Goal: Information Seeking & Learning: Learn about a topic

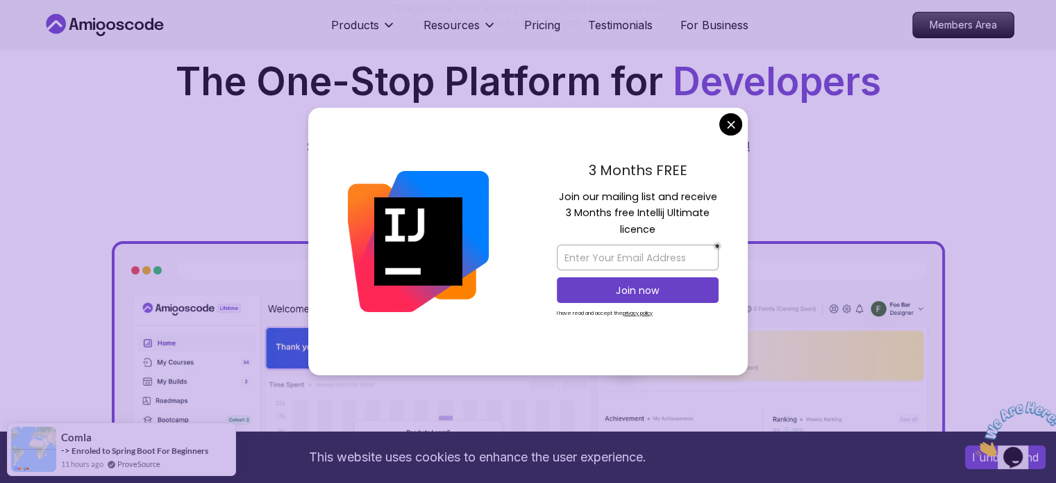
scroll to position [208, 0]
drag, startPoint x: 626, startPoint y: 197, endPoint x: 656, endPoint y: 207, distance: 31.4
click at [720, 227] on div "3 Months FREE Join our mailing list and receive 3 Months free Intellij Ultimate…" at bounding box center [638, 242] width 220 height 268
click at [656, 207] on p "Join our mailing list and receive 3 Months free Intellij Ultimate licence" at bounding box center [638, 213] width 162 height 49
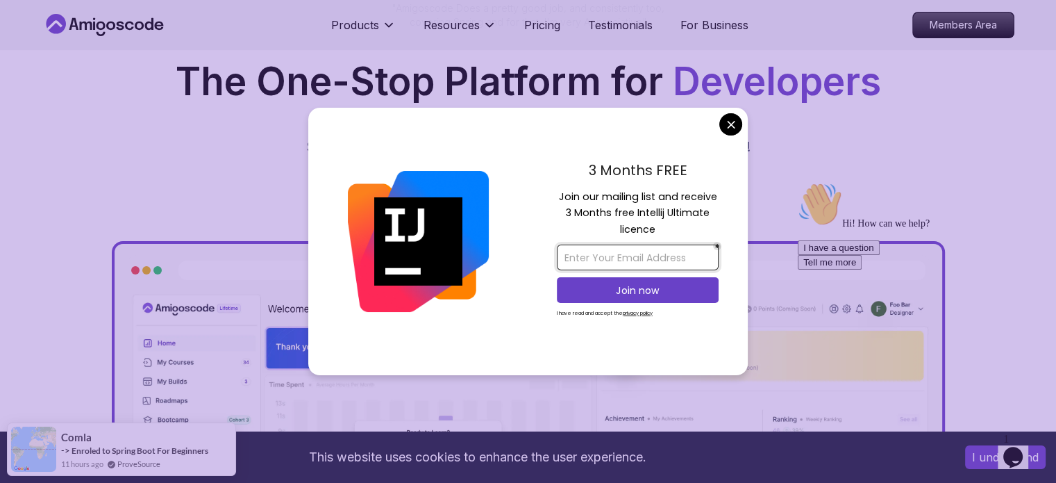
click at [628, 264] on input "email" at bounding box center [638, 257] width 162 height 26
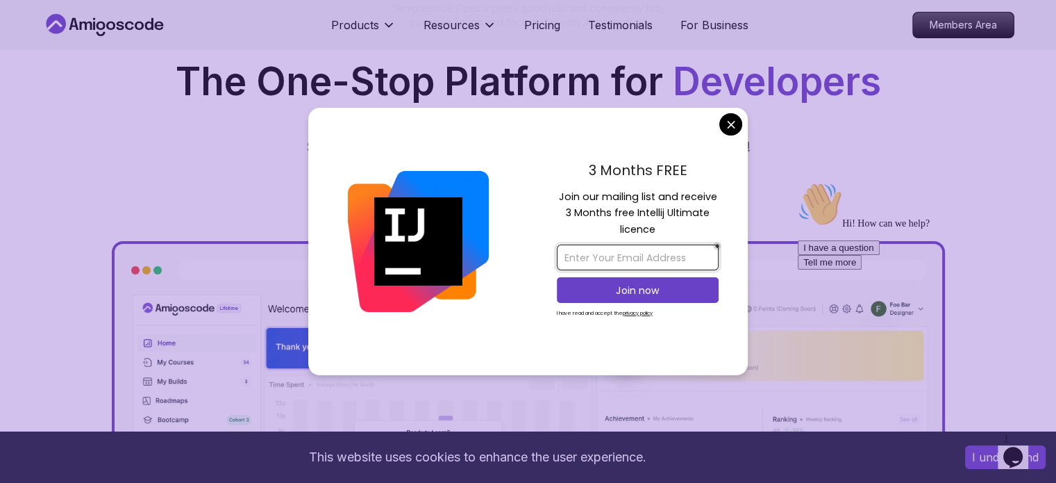
type input "[EMAIL_ADDRESS][DOMAIN_NAME]"
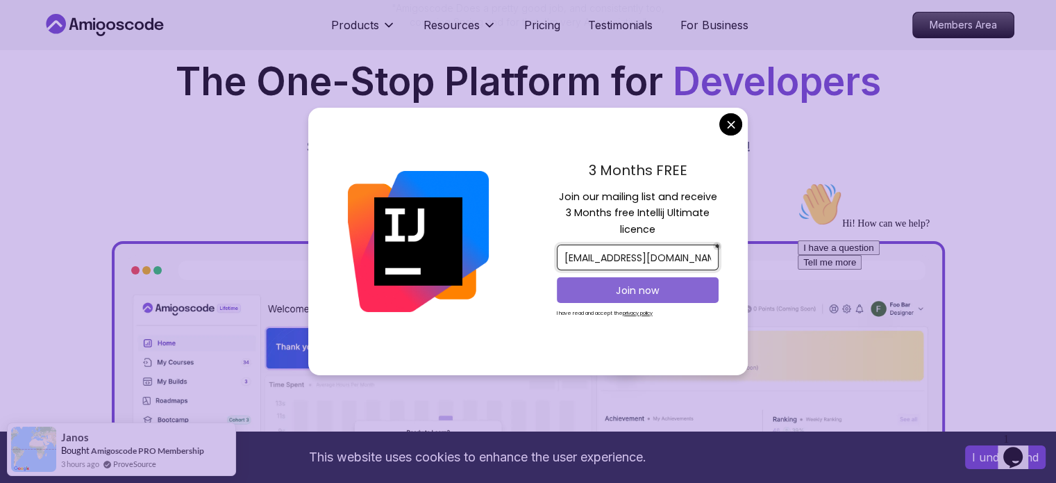
click at [615, 291] on p "Join now" at bounding box center [637, 290] width 131 height 14
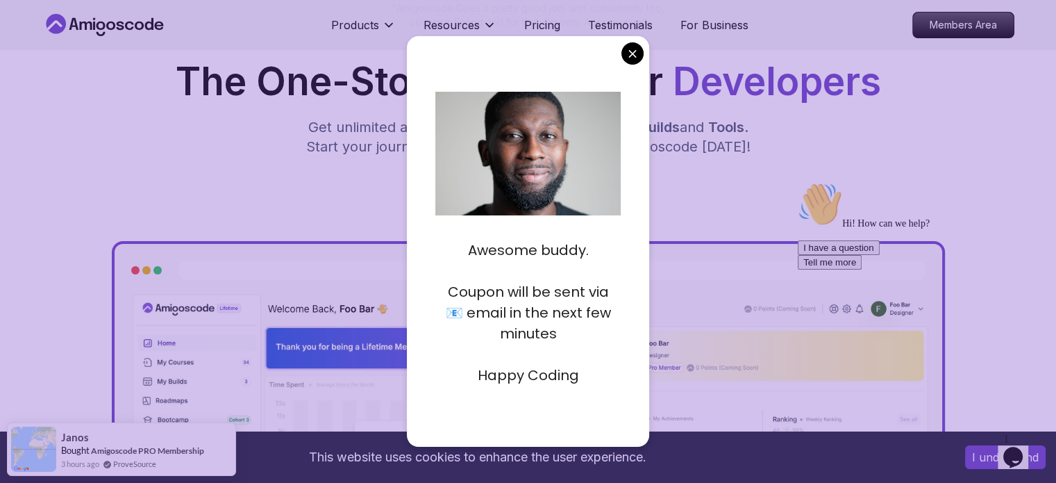
drag, startPoint x: 474, startPoint y: 258, endPoint x: 622, endPoint y: 258, distance: 147.2
click at [628, 258] on div "Awesome buddy. Coupon will be sent via 📧 email in the next few minutes Happy Co…" at bounding box center [528, 241] width 243 height 410
click at [548, 256] on p "Awesome buddy." at bounding box center [527, 250] width 185 height 21
drag, startPoint x: 478, startPoint y: 310, endPoint x: 653, endPoint y: 313, distance: 175.1
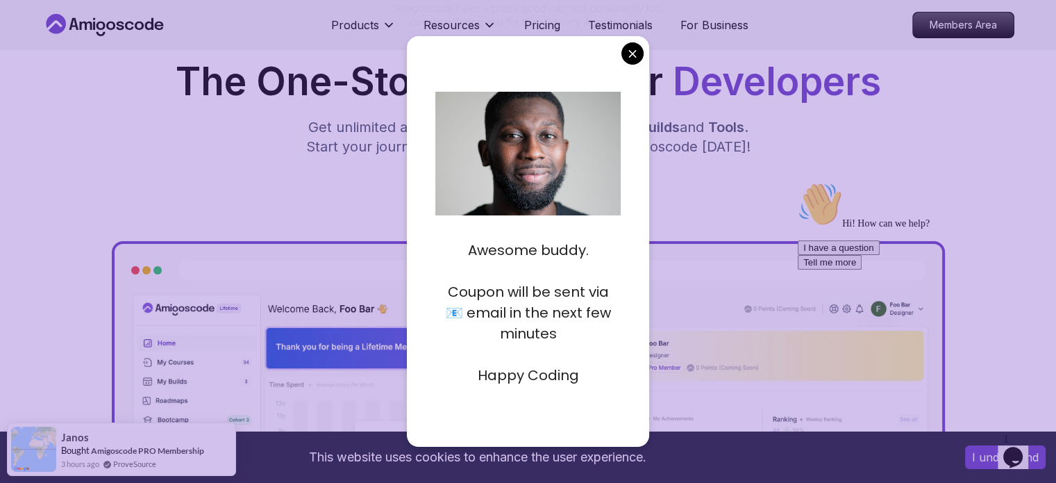
click at [535, 328] on p "Coupon will be sent via 📧 email in the next few minutes" at bounding box center [527, 312] width 185 height 63
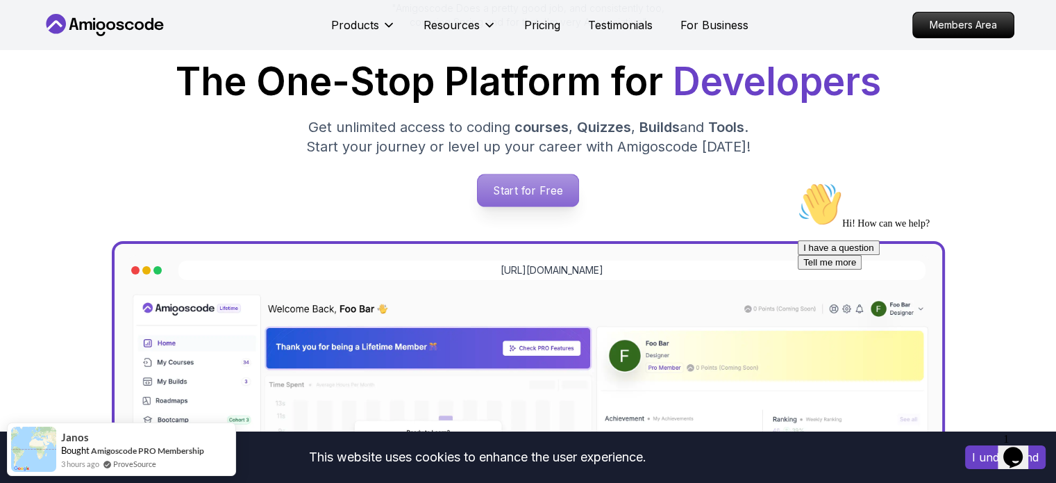
click at [540, 183] on p "Start for Free" at bounding box center [528, 190] width 101 height 32
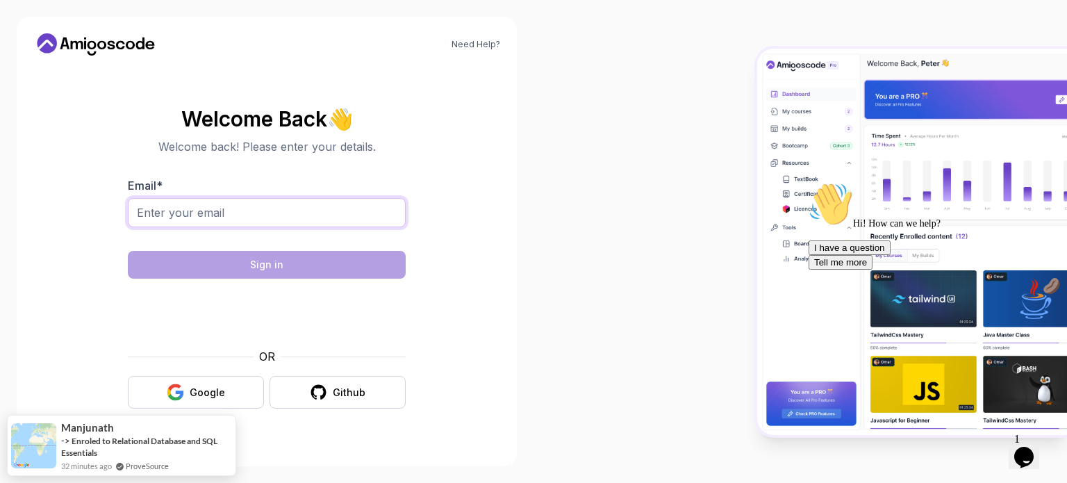
click at [197, 217] on input "Email *" at bounding box center [267, 212] width 278 height 29
click at [383, 162] on div "Welcome Back 👋 Welcome back! Please enter your details. Email * Sign in OR Goog…" at bounding box center [267, 258] width 278 height 301
click at [206, 392] on div "Google" at bounding box center [207, 392] width 35 height 14
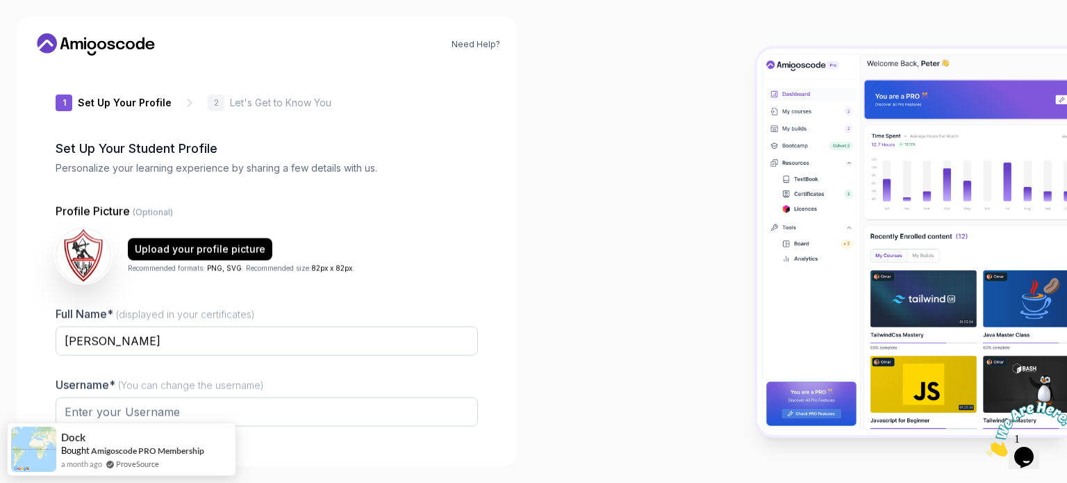
type input "loftymustang4a2de"
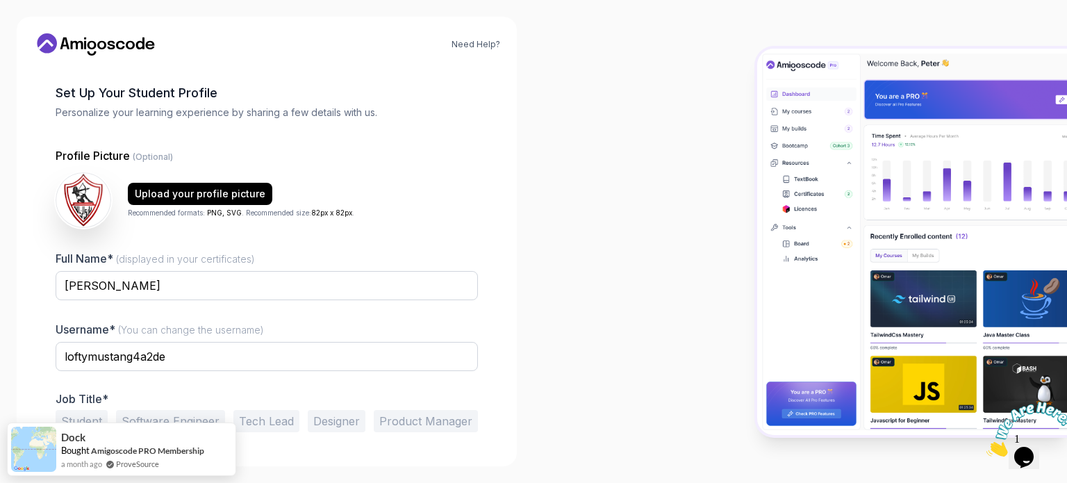
scroll to position [96, 0]
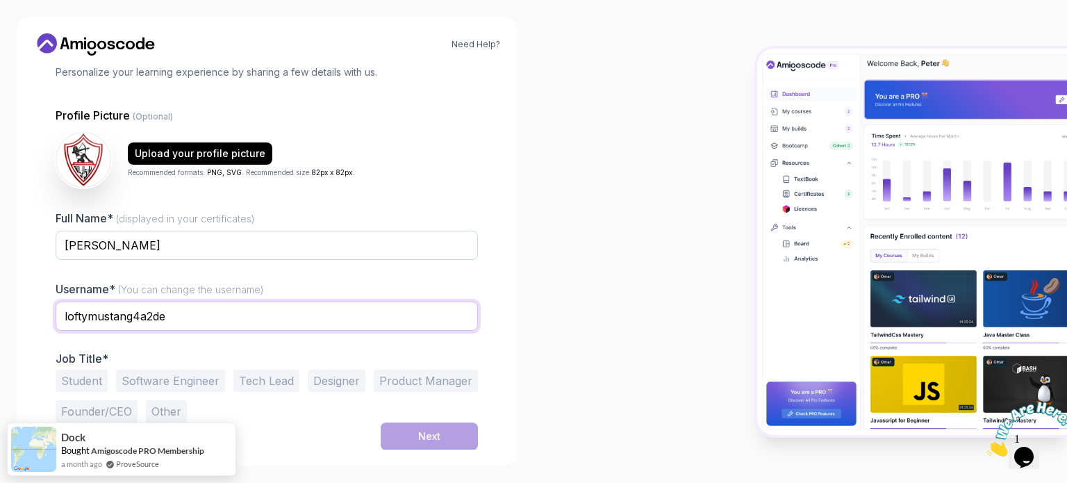
click at [185, 316] on input "loftymustang4a2de" at bounding box center [267, 315] width 422 height 29
drag, startPoint x: 191, startPoint y: 315, endPoint x: 40, endPoint y: 309, distance: 150.8
click at [40, 309] on div "1 Set Up Your Profile 1 Set Up Your Profile 2 Let's Get to Know You Set Up Your…" at bounding box center [266, 162] width 467 height 383
type input "youssefazozz"
click at [50, 303] on div "1 Set Up Your Profile 1 Set Up Your Profile 2 Let's Get to Know You Set Up Your…" at bounding box center [266, 162] width 467 height 383
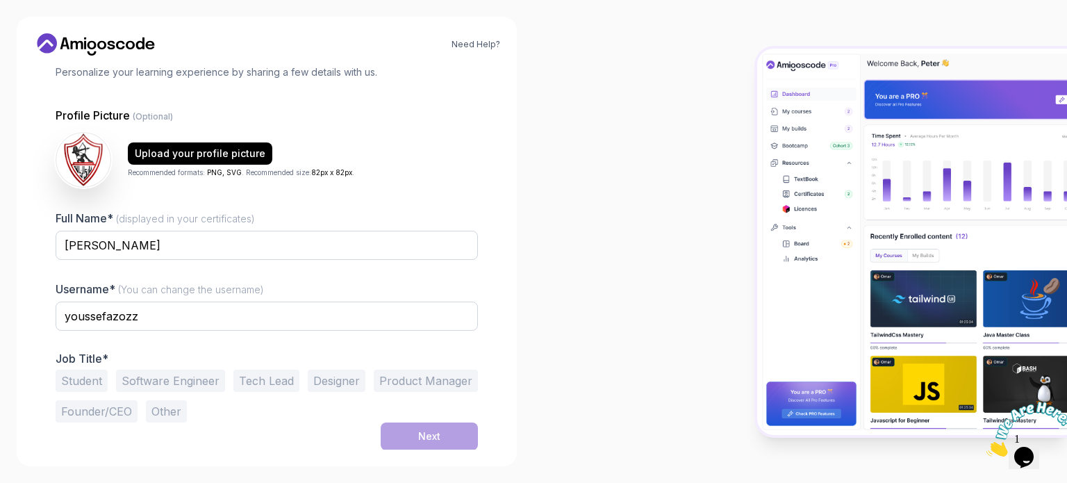
click at [181, 383] on button "Software Engineer" at bounding box center [170, 380] width 109 height 22
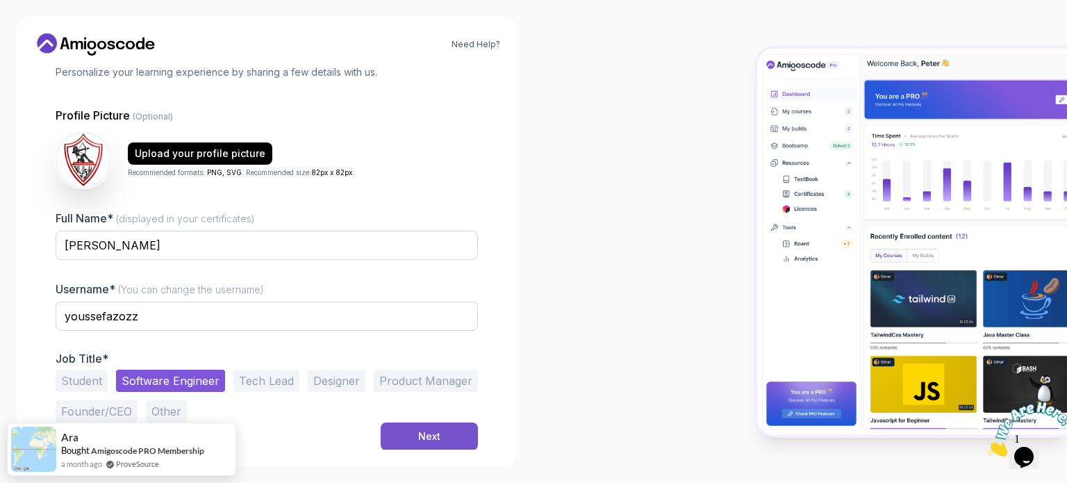
click at [417, 437] on button "Next" at bounding box center [429, 436] width 97 height 28
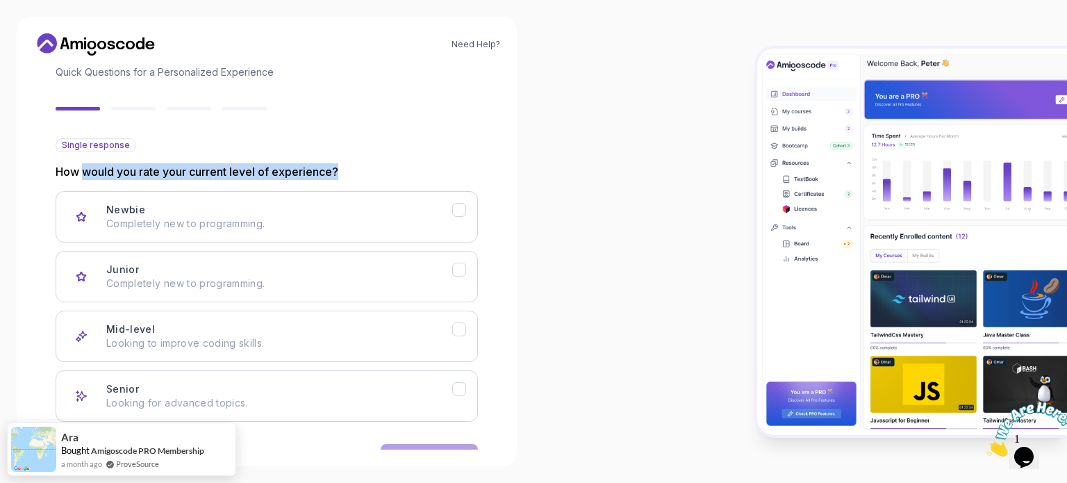
drag, startPoint x: 269, startPoint y: 171, endPoint x: 397, endPoint y: 179, distance: 128.1
click at [397, 179] on p "How would you rate your current level of experience?" at bounding box center [267, 171] width 422 height 17
click at [217, 174] on p "How would you rate your current level of experience?" at bounding box center [267, 171] width 422 height 17
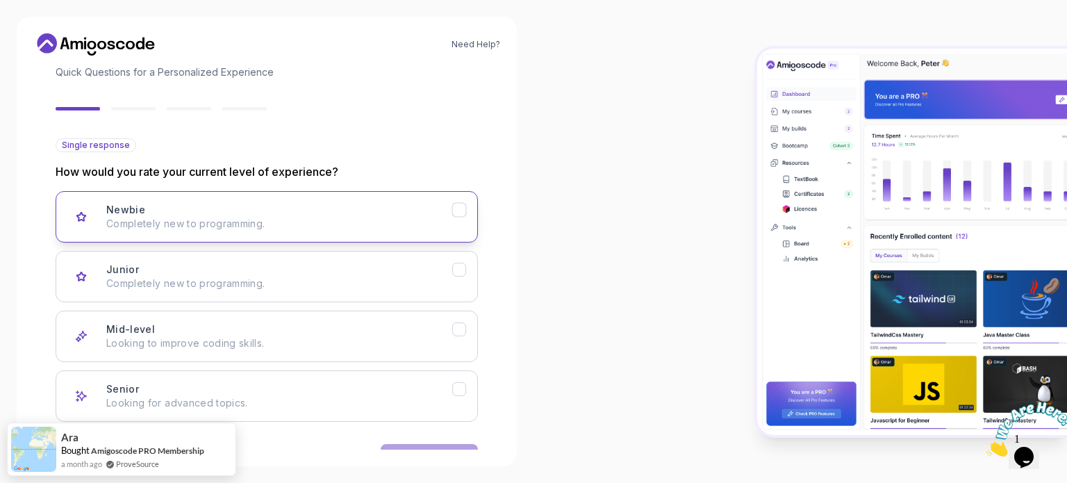
scroll to position [139, 0]
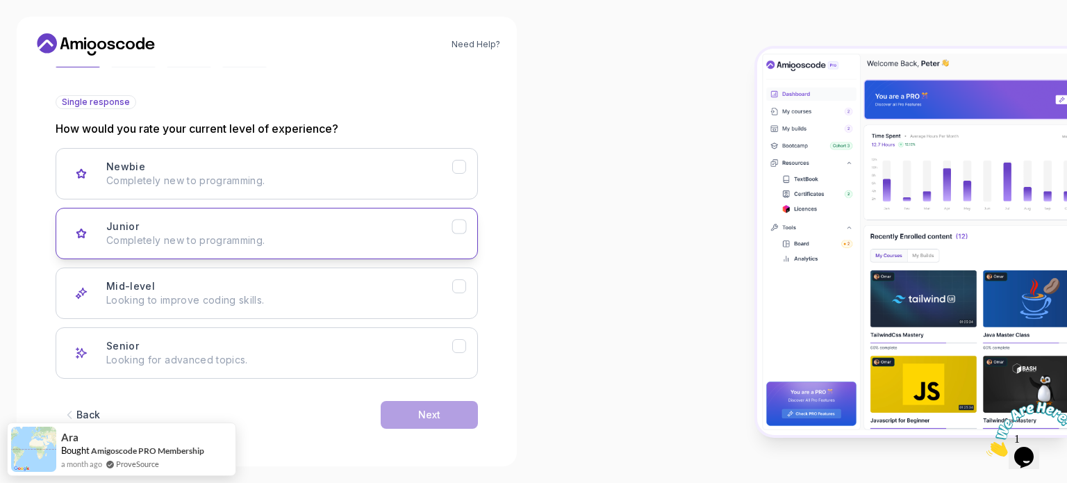
click at [204, 242] on p "Completely new to programming." at bounding box center [279, 240] width 346 height 14
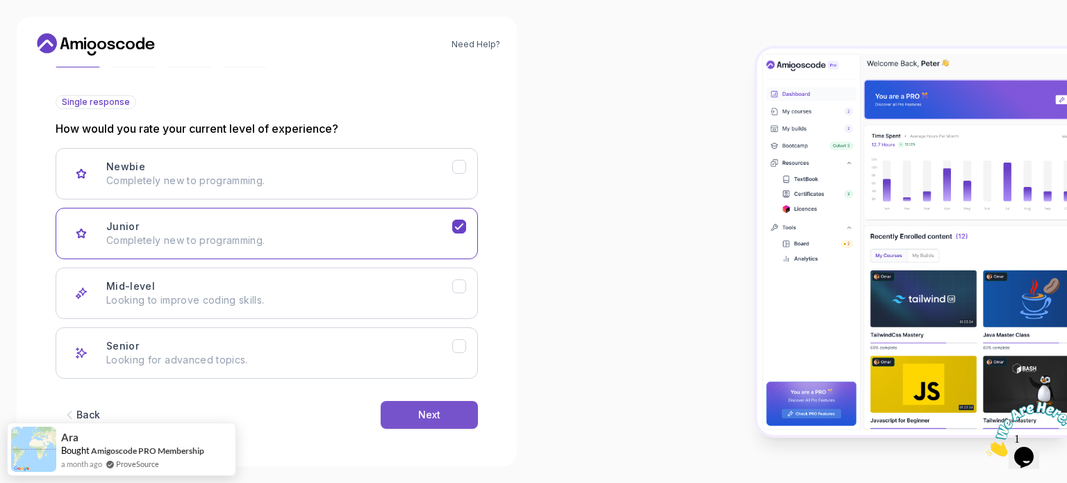
click at [420, 410] on div "Next" at bounding box center [429, 415] width 22 height 14
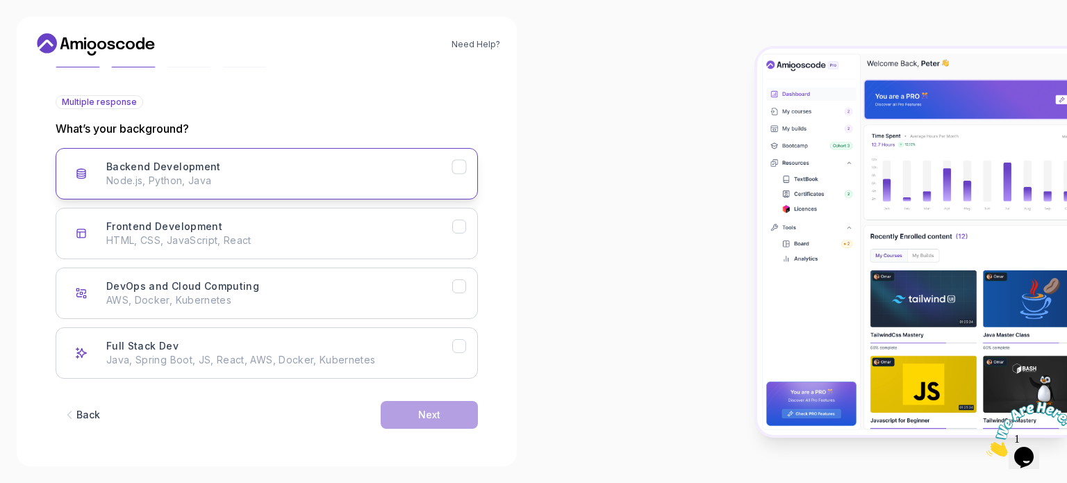
click at [210, 183] on p "Node.js, Python, Java" at bounding box center [279, 181] width 346 height 14
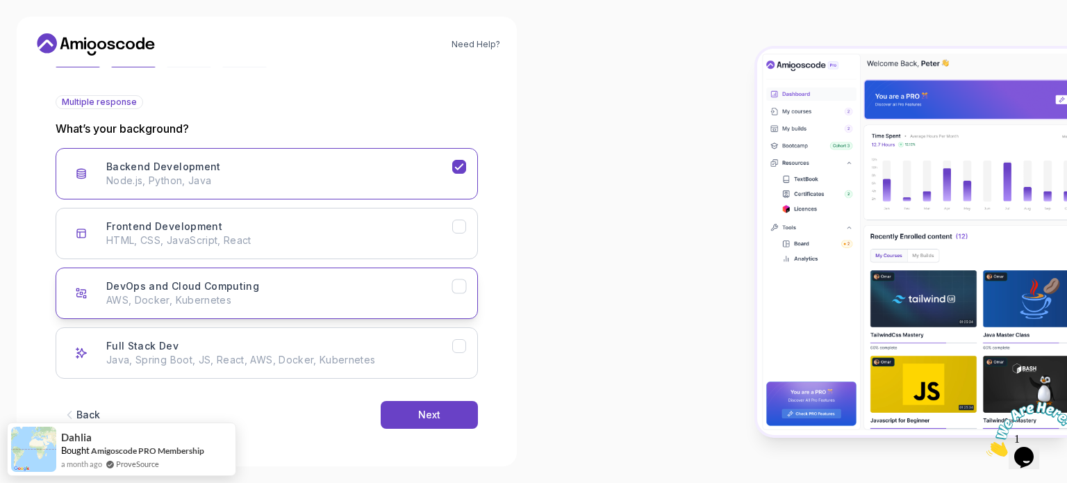
click at [201, 297] on p "AWS, Docker, Kubernetes" at bounding box center [279, 300] width 346 height 14
click at [438, 423] on button "Next" at bounding box center [429, 415] width 97 height 28
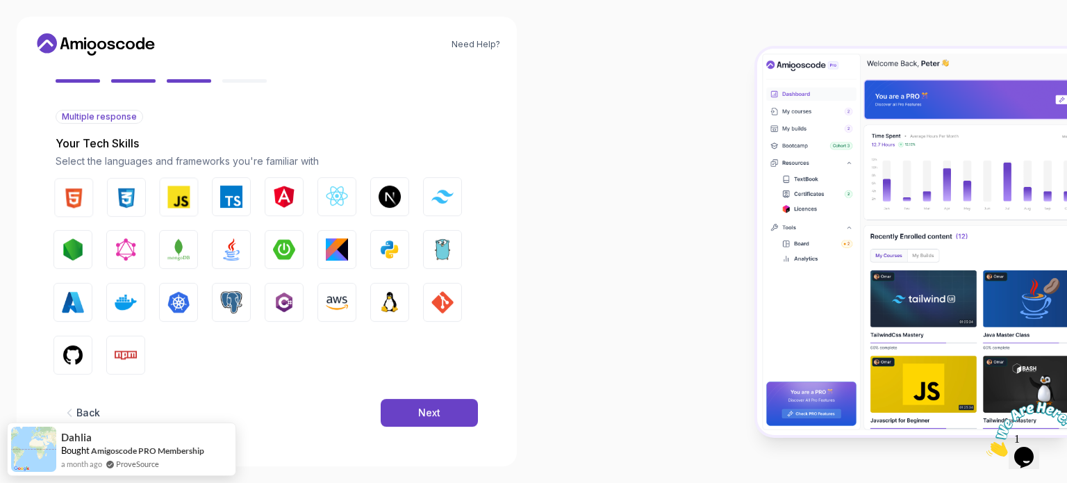
scroll to position [123, 0]
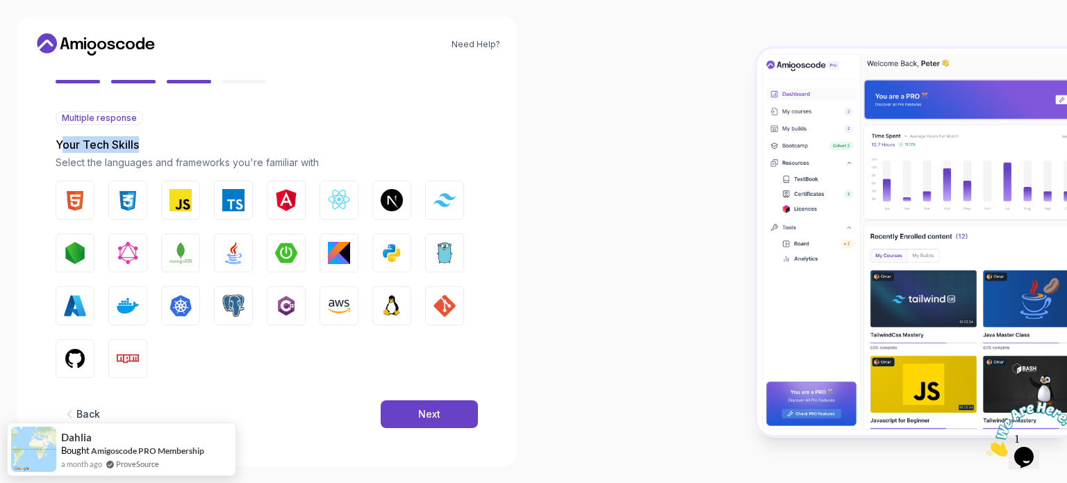
drag, startPoint x: 64, startPoint y: 141, endPoint x: 158, endPoint y: 141, distance: 94.5
click at [158, 141] on p "Your Tech Skills" at bounding box center [267, 144] width 422 height 17
click at [175, 201] on img "button" at bounding box center [180, 200] width 22 height 22
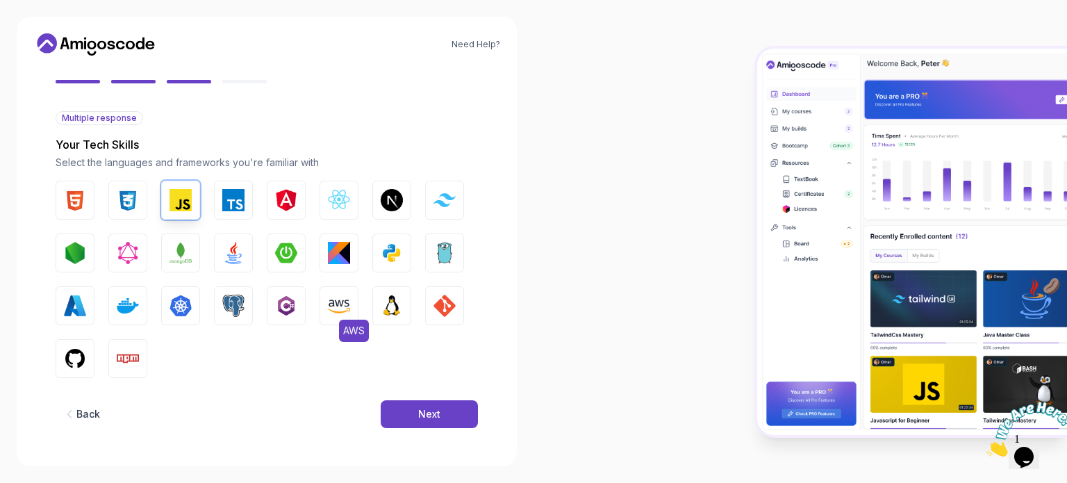
click at [344, 296] on img "button" at bounding box center [339, 305] width 22 height 22
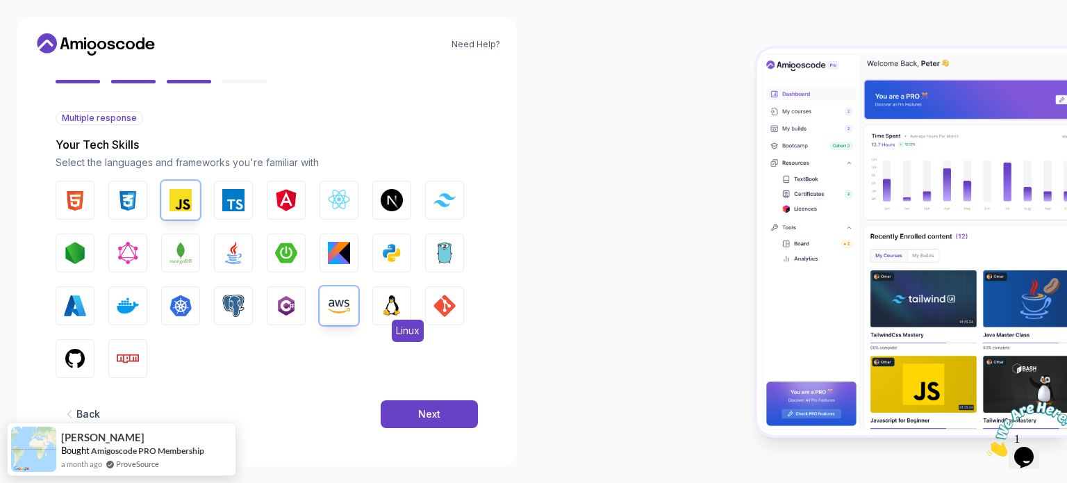
click at [394, 313] on img "button" at bounding box center [392, 305] width 22 height 22
click at [222, 307] on img "button" at bounding box center [233, 305] width 22 height 22
click at [188, 305] on img "button" at bounding box center [180, 305] width 22 height 22
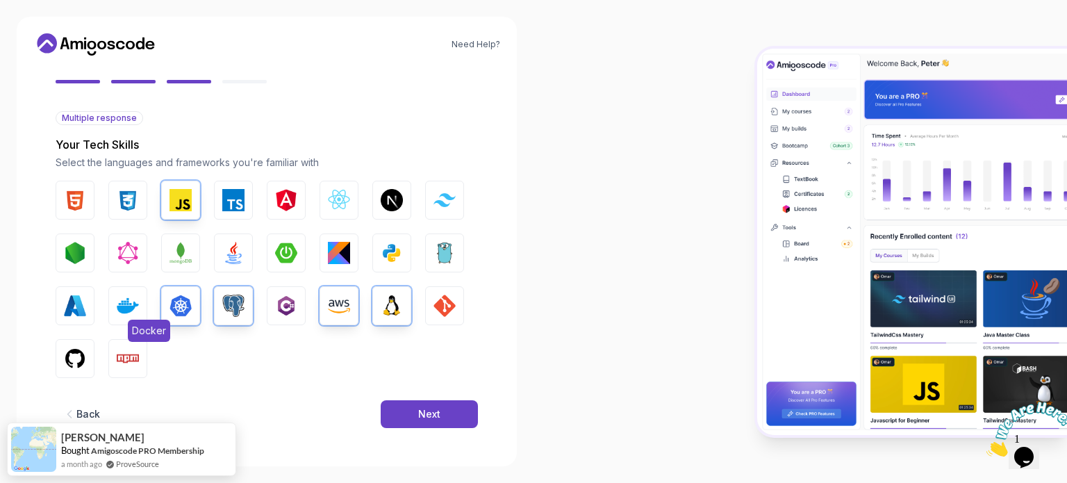
click at [108, 301] on button "Docker" at bounding box center [127, 305] width 39 height 39
click at [72, 365] on img "button" at bounding box center [75, 358] width 22 height 22
click at [125, 352] on img "button" at bounding box center [128, 358] width 22 height 22
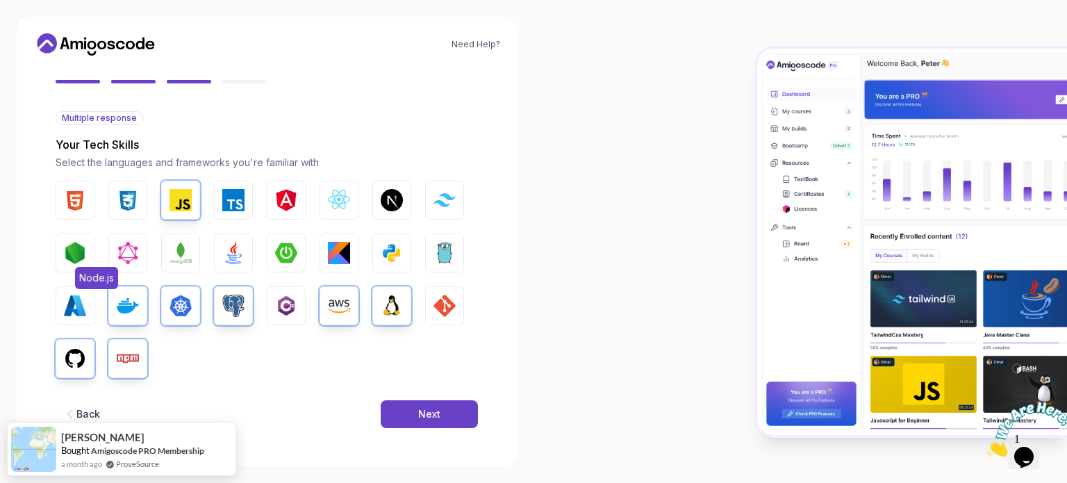
click at [72, 255] on img "button" at bounding box center [75, 253] width 22 height 22
click at [176, 256] on img "button" at bounding box center [180, 253] width 22 height 22
click at [283, 254] on img "button" at bounding box center [286, 253] width 22 height 22
click at [214, 254] on button "Java" at bounding box center [233, 252] width 39 height 39
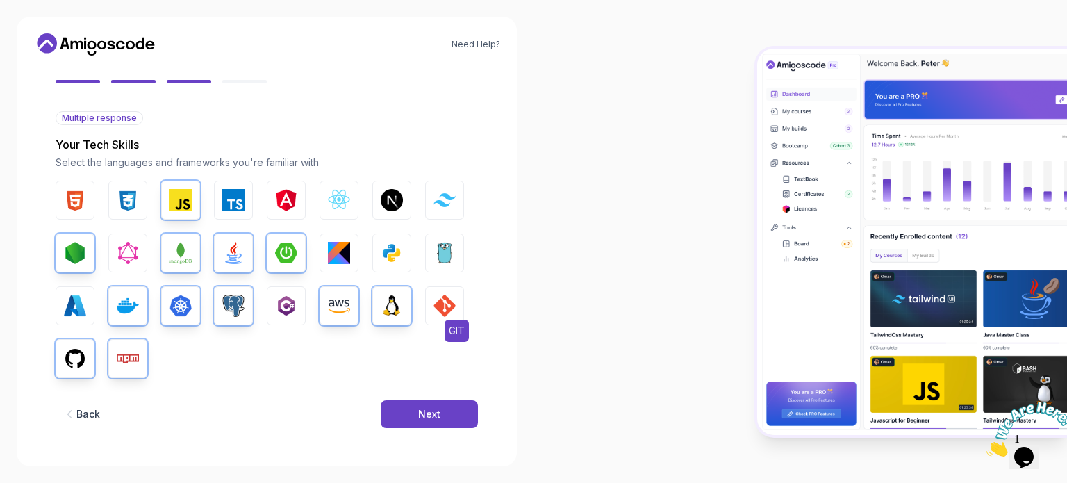
click at [435, 308] on img "button" at bounding box center [444, 305] width 22 height 22
click at [400, 257] on img "button" at bounding box center [392, 253] width 22 height 22
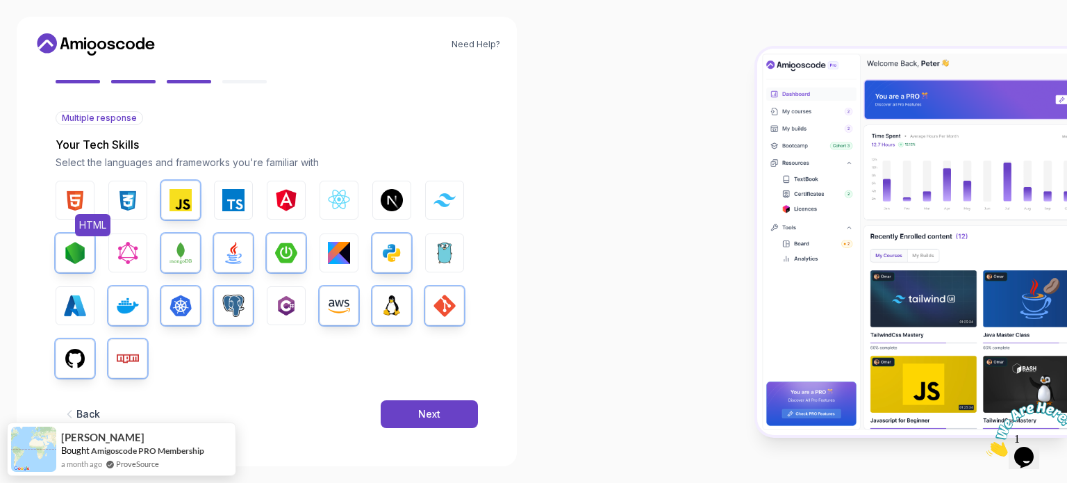
click at [68, 204] on img "button" at bounding box center [75, 200] width 22 height 22
click at [131, 202] on img "button" at bounding box center [128, 200] width 22 height 22
click at [429, 408] on div "Next" at bounding box center [429, 414] width 22 height 14
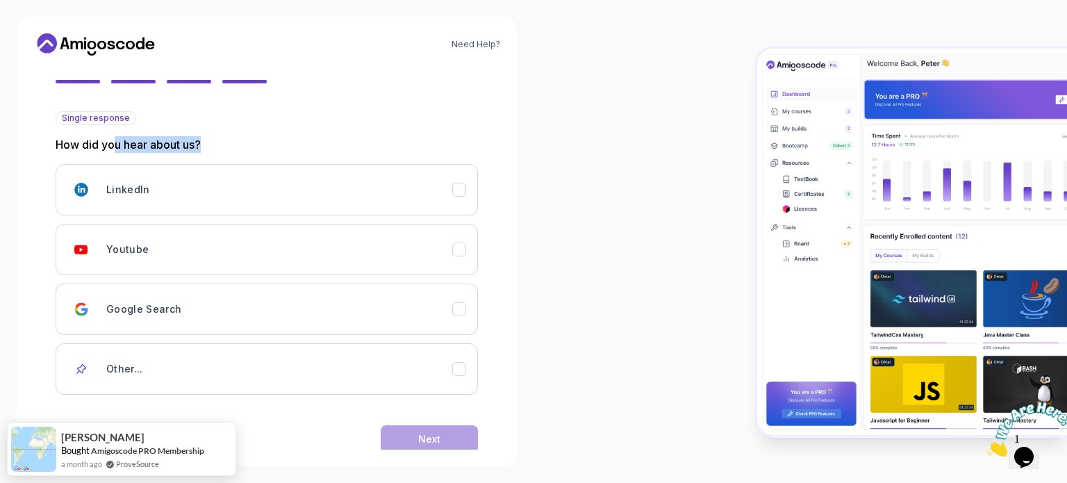
drag, startPoint x: 117, startPoint y: 148, endPoint x: 278, endPoint y: 146, distance: 161.1
click at [278, 146] on p "How did you hear about us?" at bounding box center [267, 144] width 422 height 17
click at [138, 258] on div "Youtube" at bounding box center [279, 249] width 346 height 28
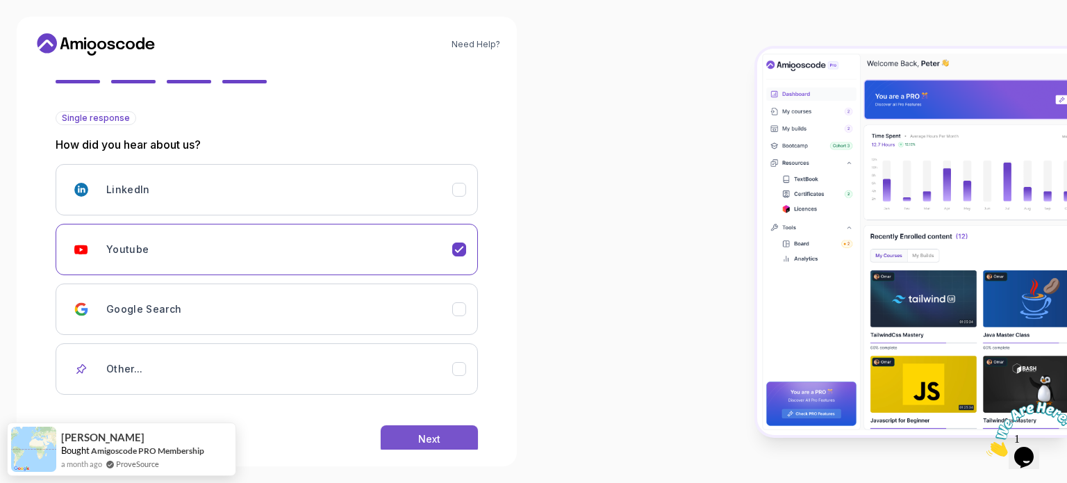
click at [417, 430] on button "Next" at bounding box center [429, 439] width 97 height 28
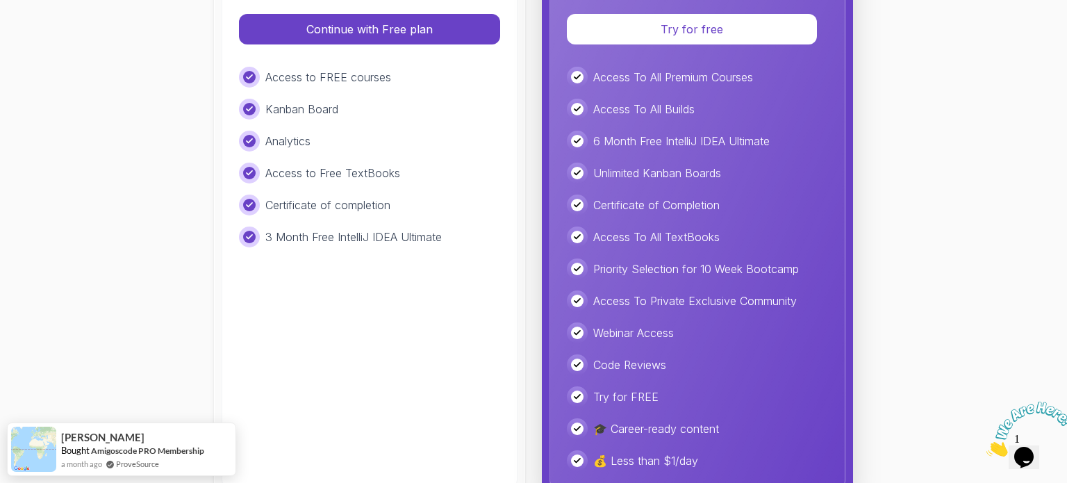
scroll to position [69, 0]
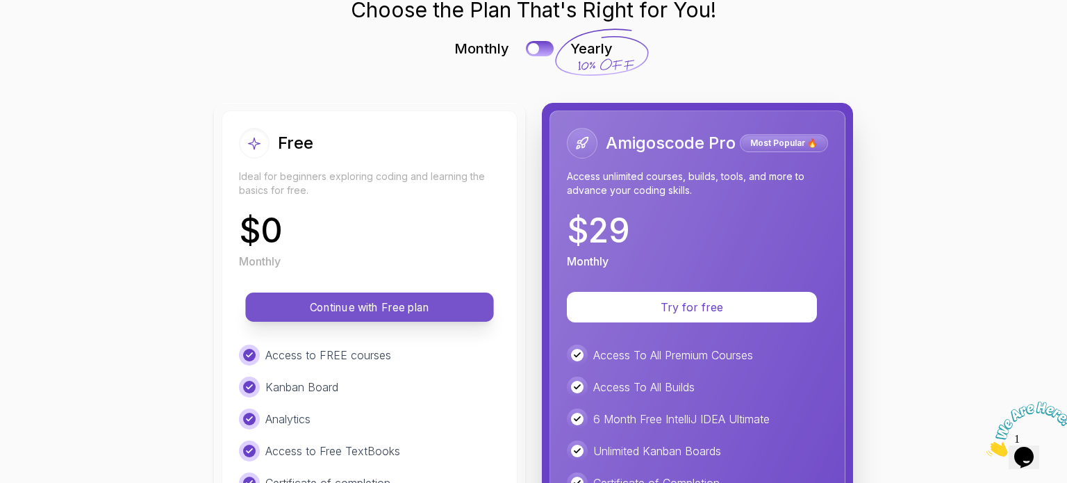
click at [338, 306] on p "Continue with Free plan" at bounding box center [369, 307] width 217 height 16
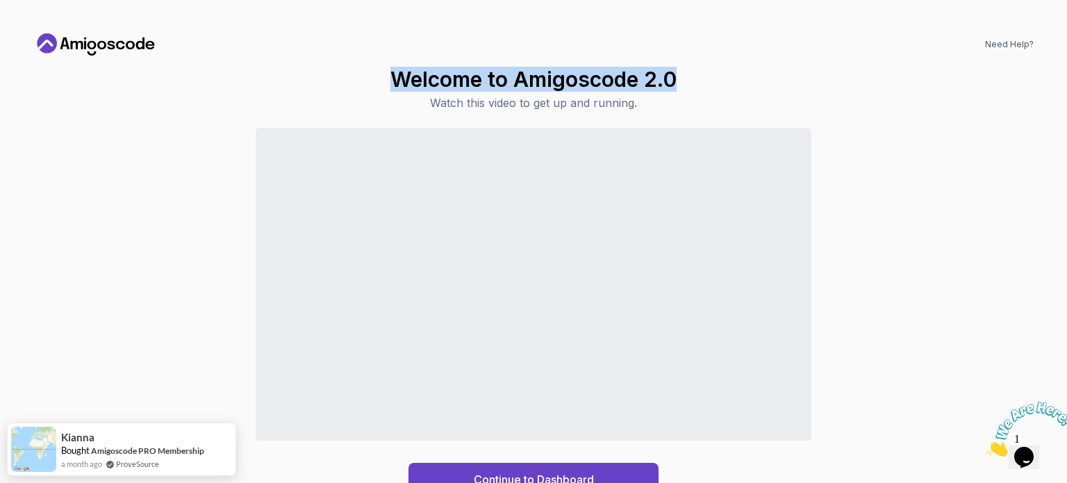
drag, startPoint x: 396, startPoint y: 76, endPoint x: 688, endPoint y: 73, distance: 292.4
click at [688, 73] on div "Welcome to Amigoscode 2.0 Watch this video to get up and running. Continue to D…" at bounding box center [533, 281] width 1000 height 429
click at [515, 74] on h1 "Welcome to Amigoscode 2.0" at bounding box center [533, 79] width 286 height 25
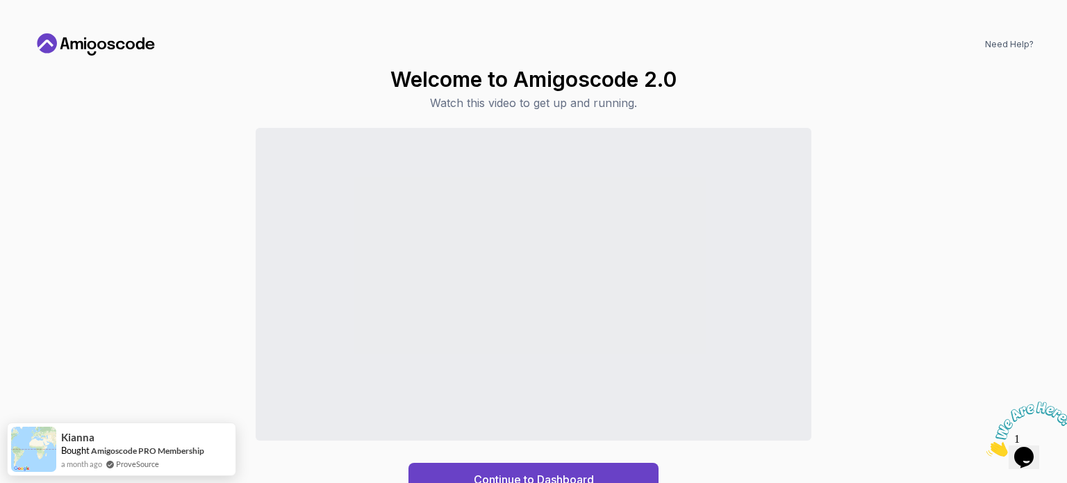
drag, startPoint x: 465, startPoint y: 49, endPoint x: 439, endPoint y: 60, distance: 28.6
click at [439, 60] on div "Need Help? Welcome to Amigoscode 2.0 Watch this video to get up and running. Co…" at bounding box center [533, 241] width 1033 height 449
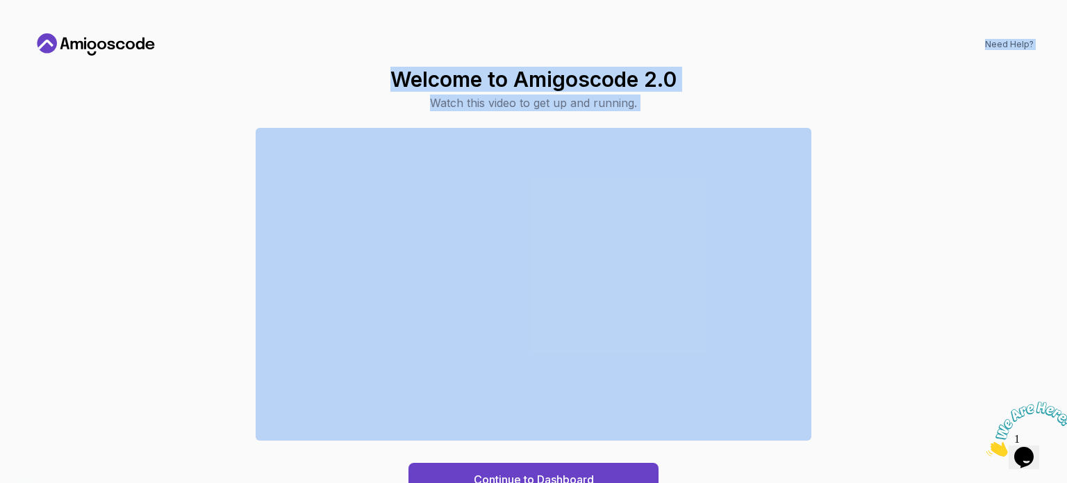
drag, startPoint x: 310, startPoint y: 72, endPoint x: 277, endPoint y: 60, distance: 35.1
click at [277, 60] on div "Need Help? Welcome to Amigoscode 2.0 Watch this video to get up and running. Co…" at bounding box center [533, 241] width 1033 height 449
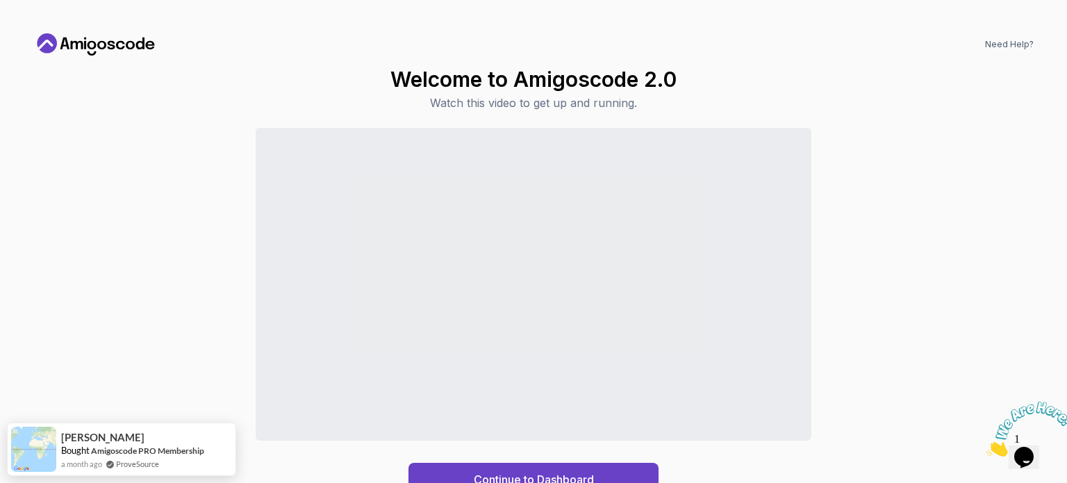
click at [277, 60] on div "Need Help? Welcome to Amigoscode 2.0 Watch this video to get up and running. Co…" at bounding box center [533, 241] width 1033 height 449
click at [517, 471] on div "Continue to Dashboard" at bounding box center [534, 479] width 120 height 17
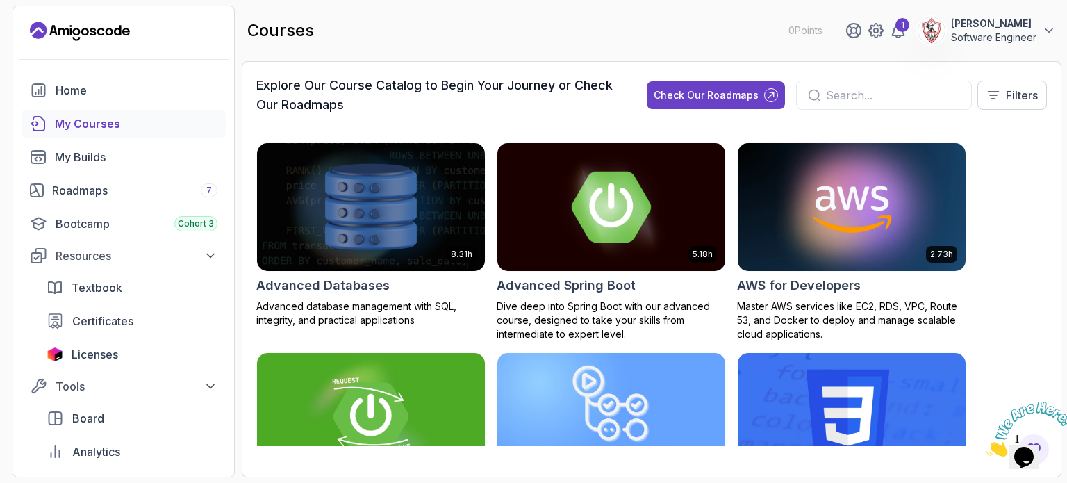
click at [665, 185] on img at bounding box center [611, 207] width 239 height 134
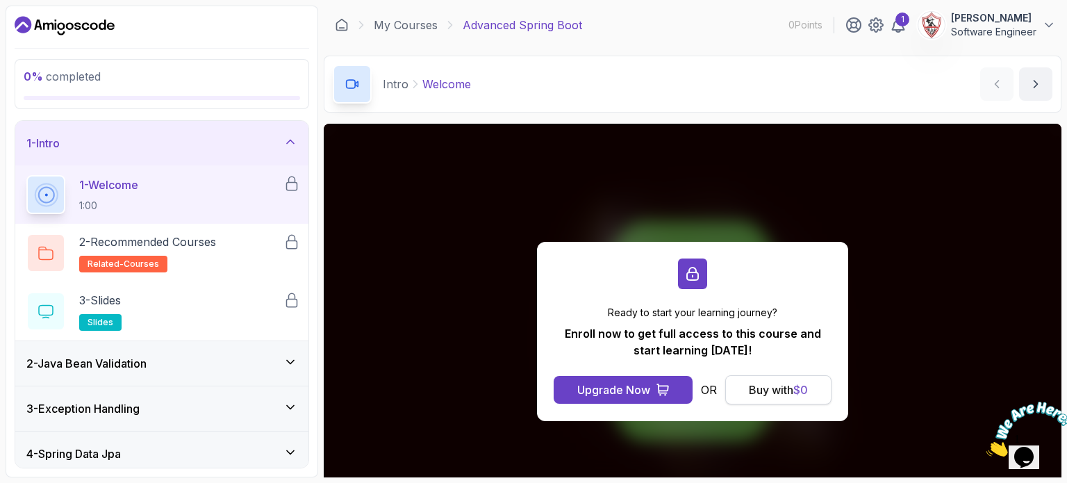
click at [772, 387] on div "Buy with $ 0" at bounding box center [778, 389] width 59 height 17
click at [183, 370] on div "2 - Java Bean Validation" at bounding box center [161, 363] width 271 height 17
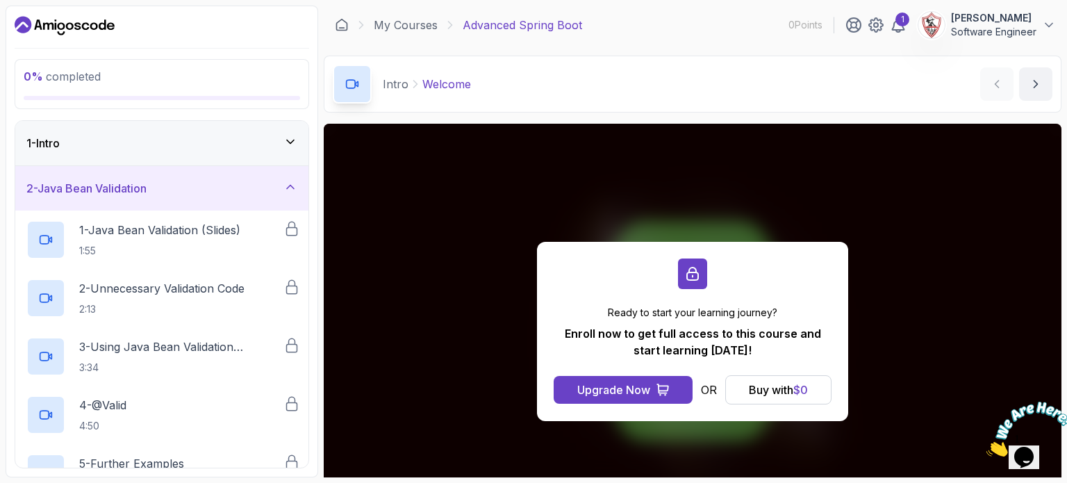
click at [181, 181] on div "2 - Java Bean Validation" at bounding box center [161, 188] width 271 height 17
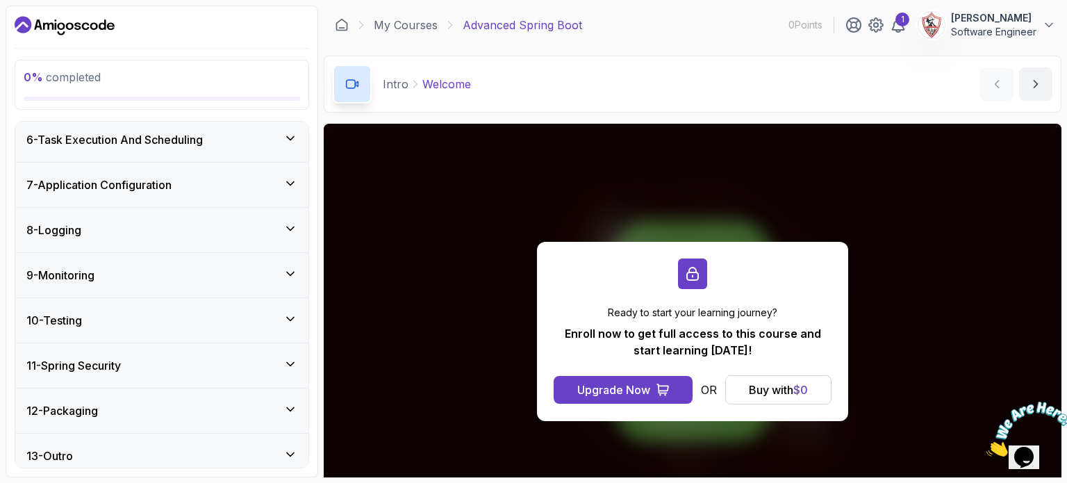
scroll to position [237, 0]
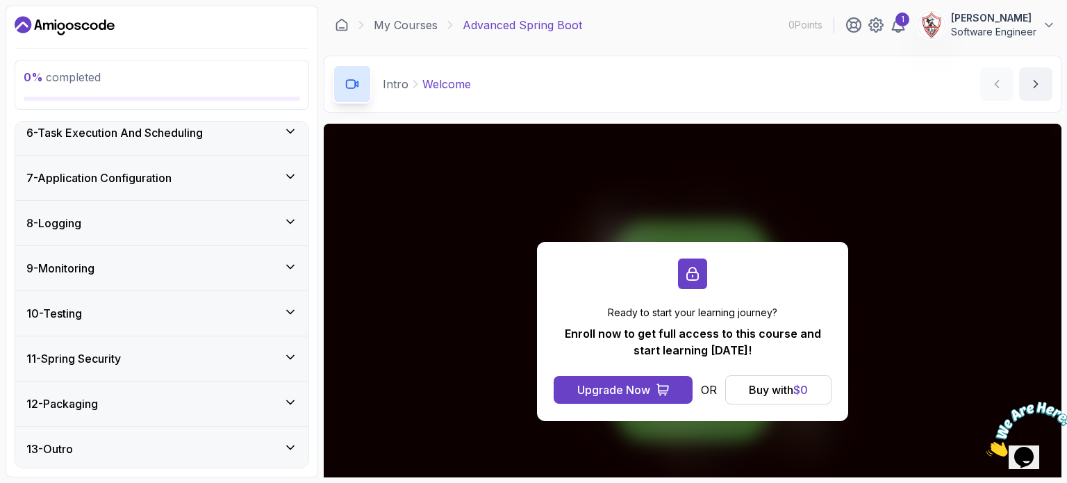
click at [99, 354] on h3 "11 - Spring Security" at bounding box center [73, 358] width 94 height 17
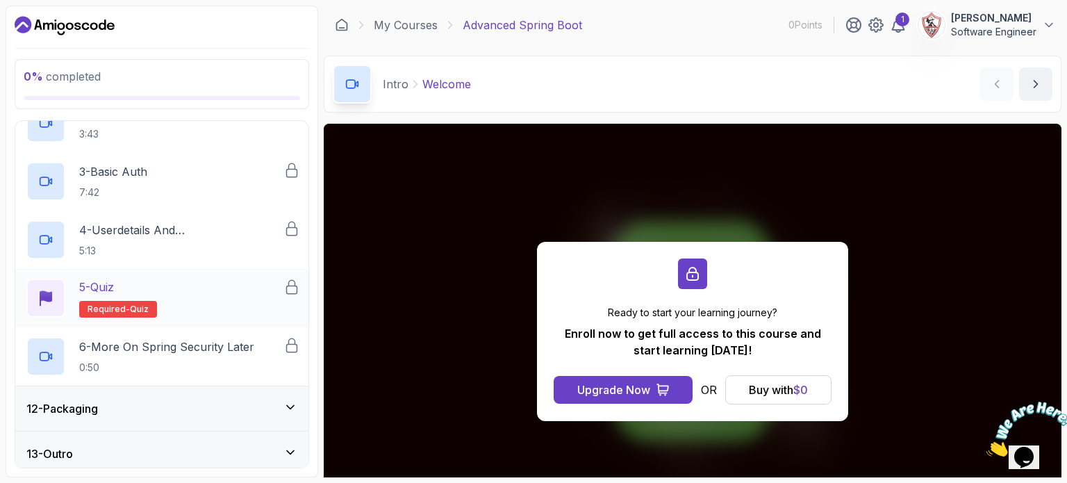
scroll to position [587, 0]
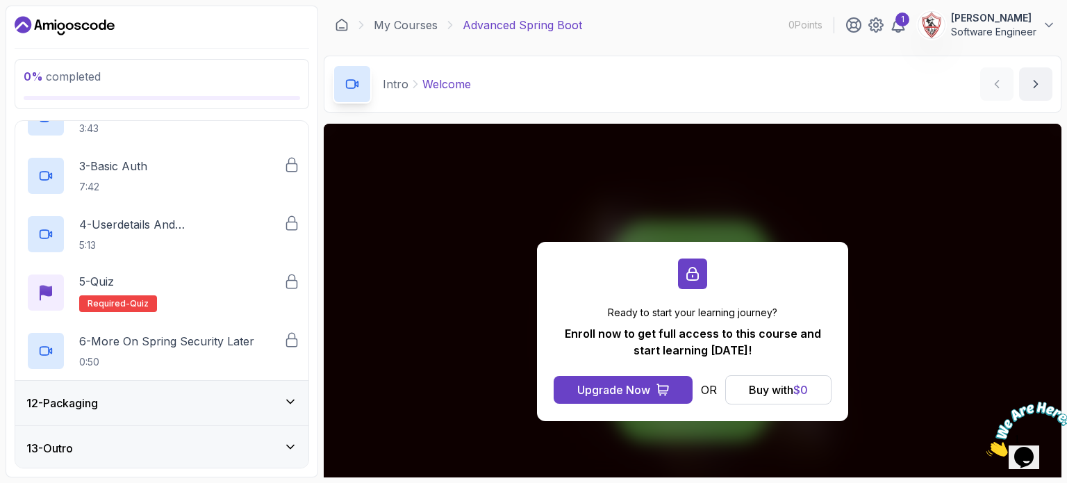
click at [116, 399] on div "12 - Packaging" at bounding box center [161, 402] width 271 height 17
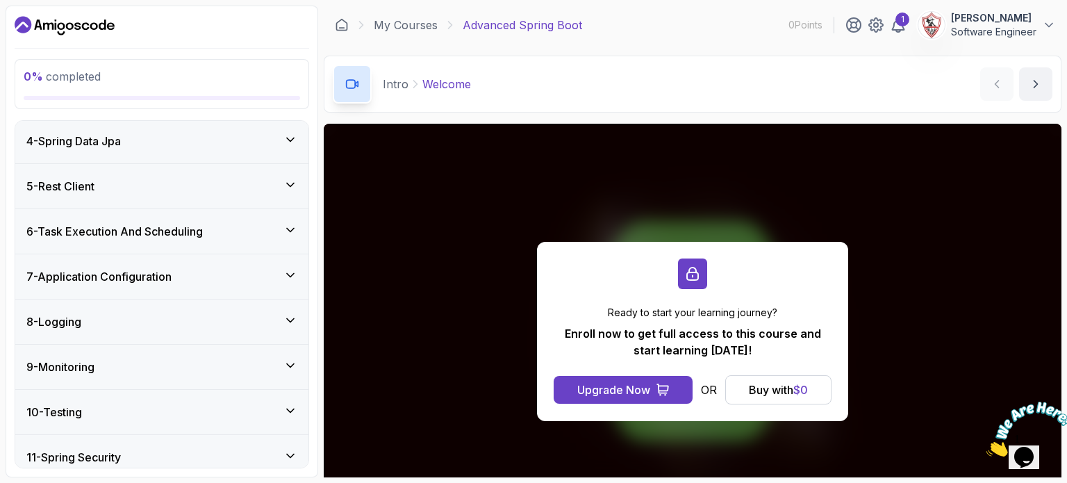
scroll to position [139, 0]
click at [108, 312] on div "8 - Logging" at bounding box center [161, 320] width 271 height 17
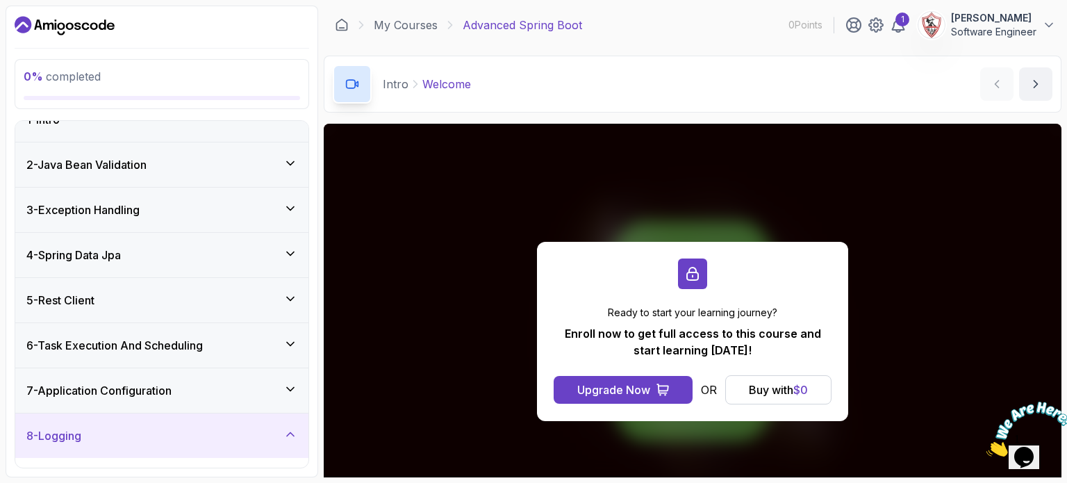
scroll to position [0, 0]
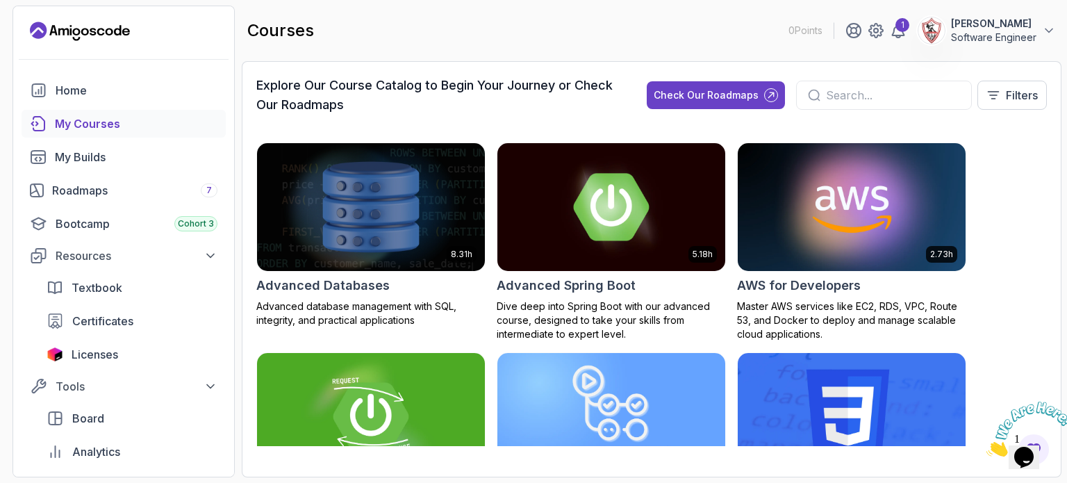
click at [427, 213] on img at bounding box center [370, 207] width 239 height 134
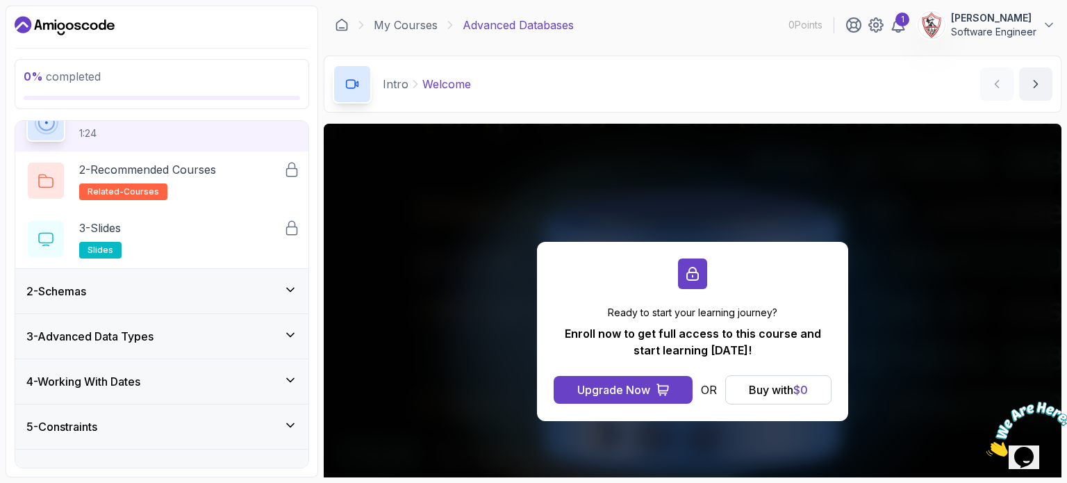
scroll to position [69, 0]
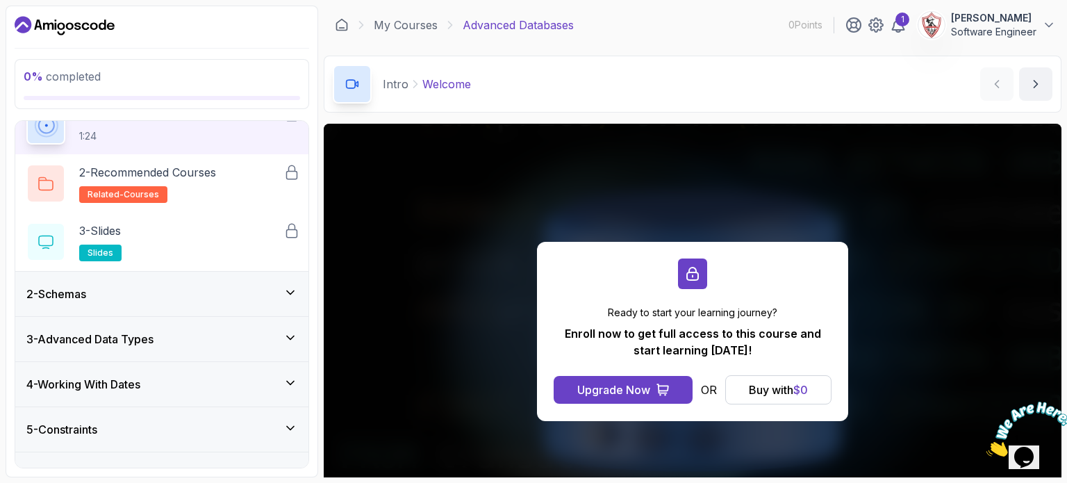
click at [86, 288] on h3 "2 - Schemas" at bounding box center [56, 293] width 60 height 17
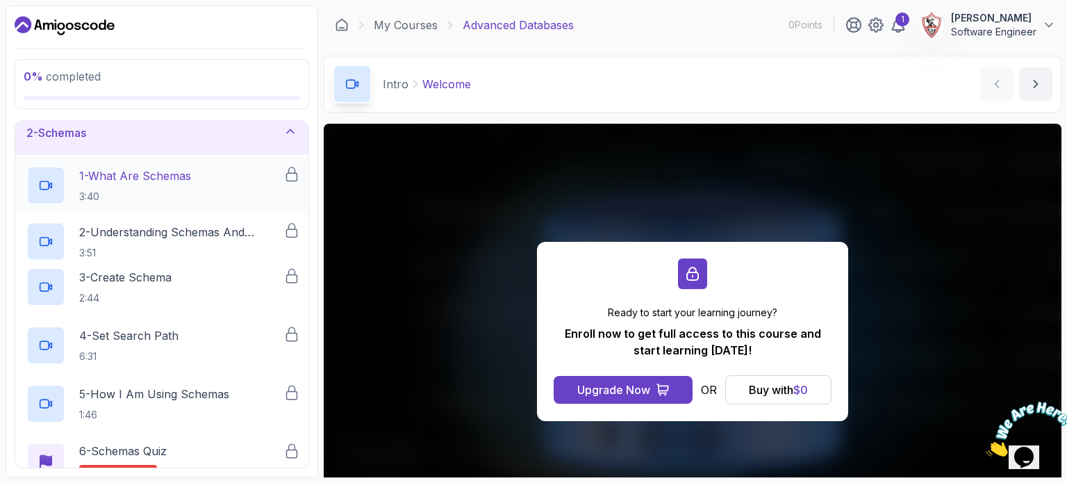
scroll to position [44, 0]
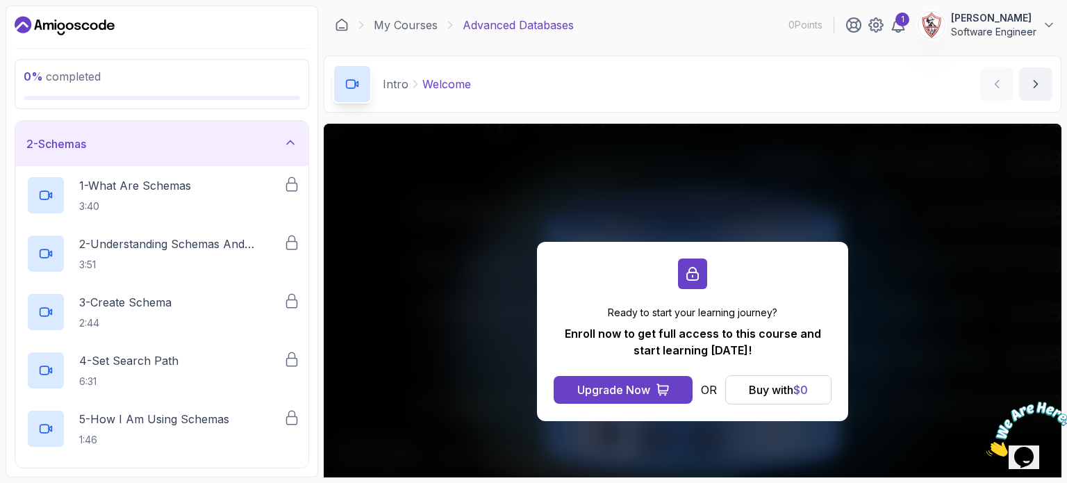
click at [168, 156] on div "2 - Schemas" at bounding box center [161, 144] width 293 height 44
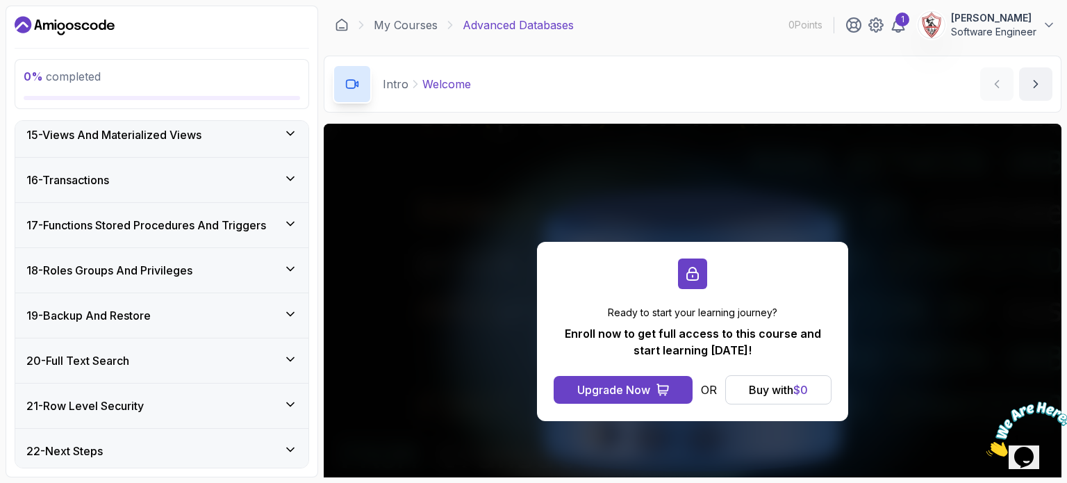
scroll to position [642, 0]
click at [97, 173] on h3 "16 - Transactions" at bounding box center [67, 178] width 83 height 17
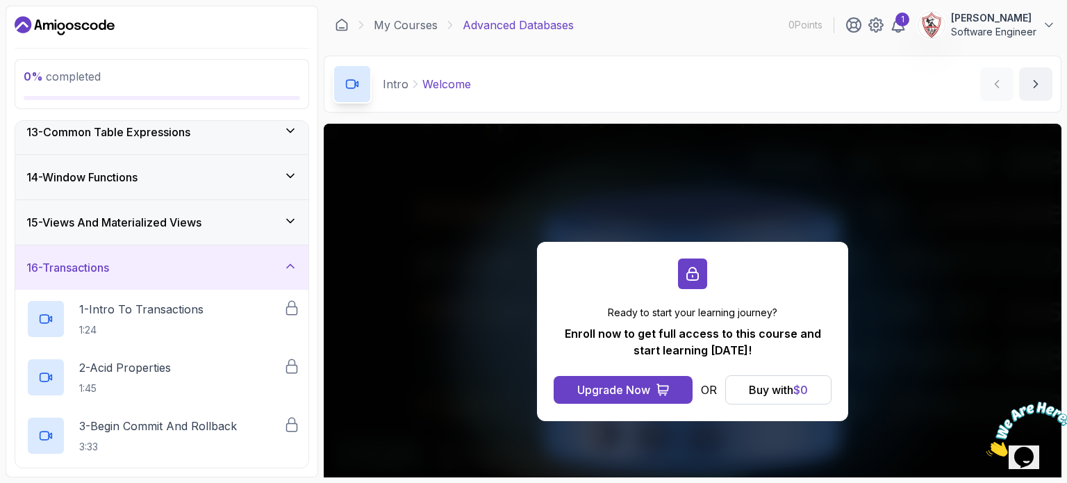
scroll to position [0, 0]
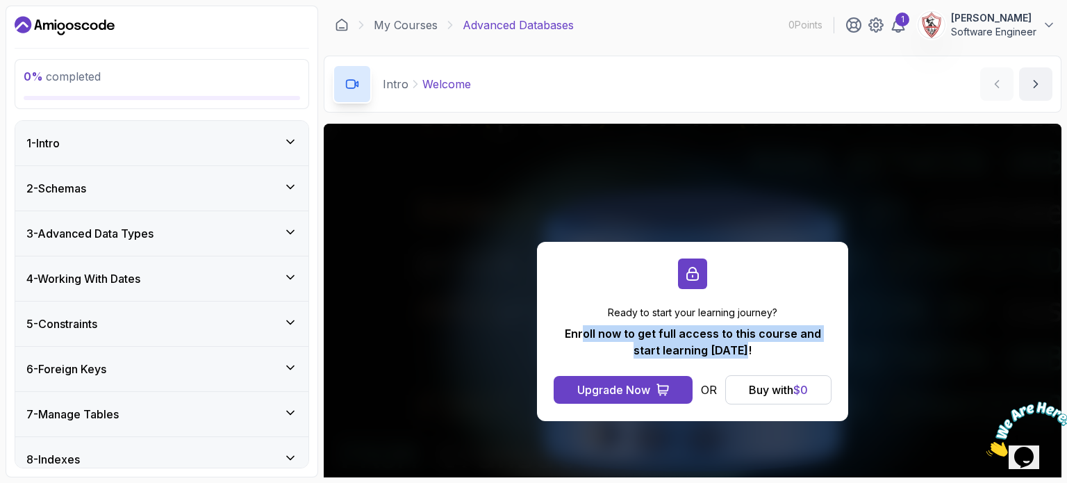
drag, startPoint x: 572, startPoint y: 331, endPoint x: 767, endPoint y: 349, distance: 196.7
click at [767, 349] on p "Enroll now to get full access to this course and start learning today!" at bounding box center [693, 341] width 278 height 33
click at [720, 333] on p "Enroll now to get full access to this course and start learning today!" at bounding box center [693, 341] width 278 height 33
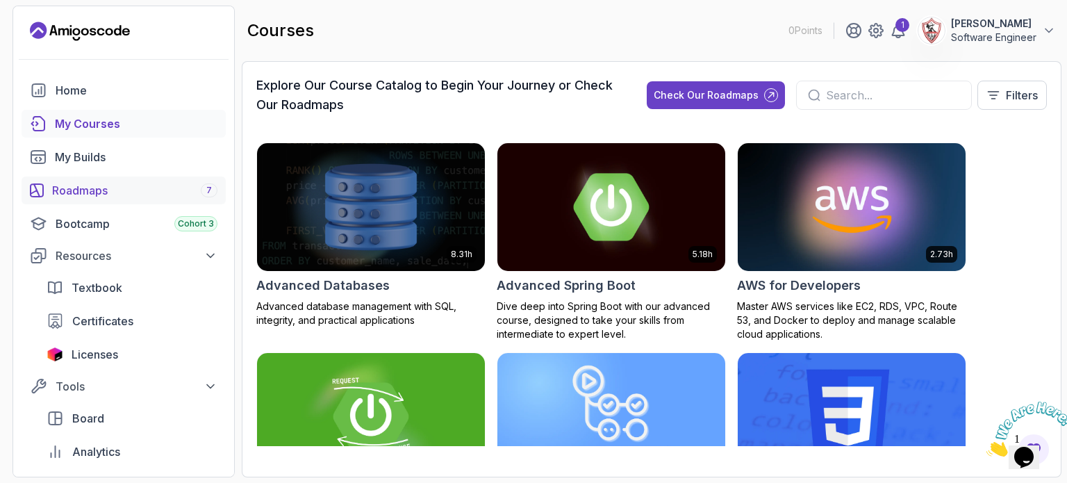
click at [83, 185] on div "Roadmaps 7" at bounding box center [134, 190] width 165 height 17
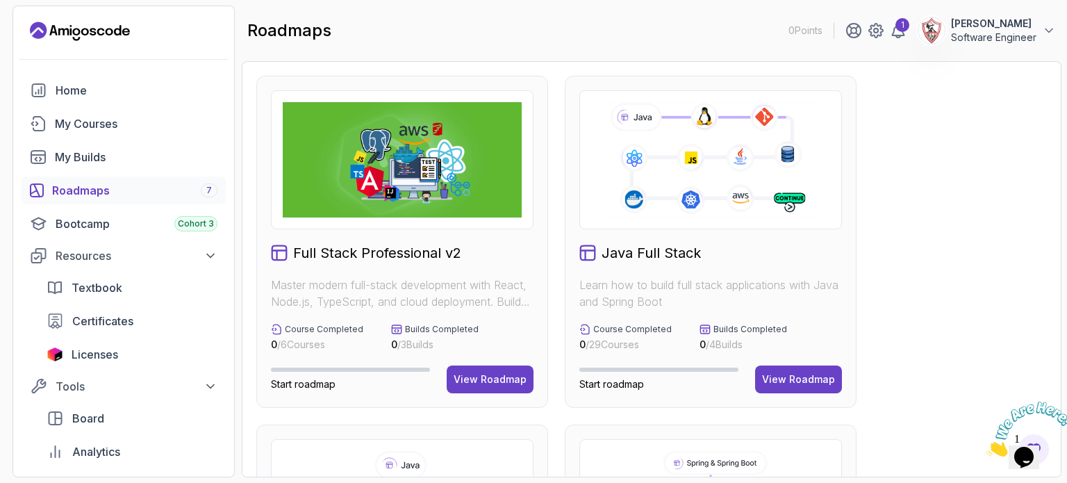
scroll to position [278, 0]
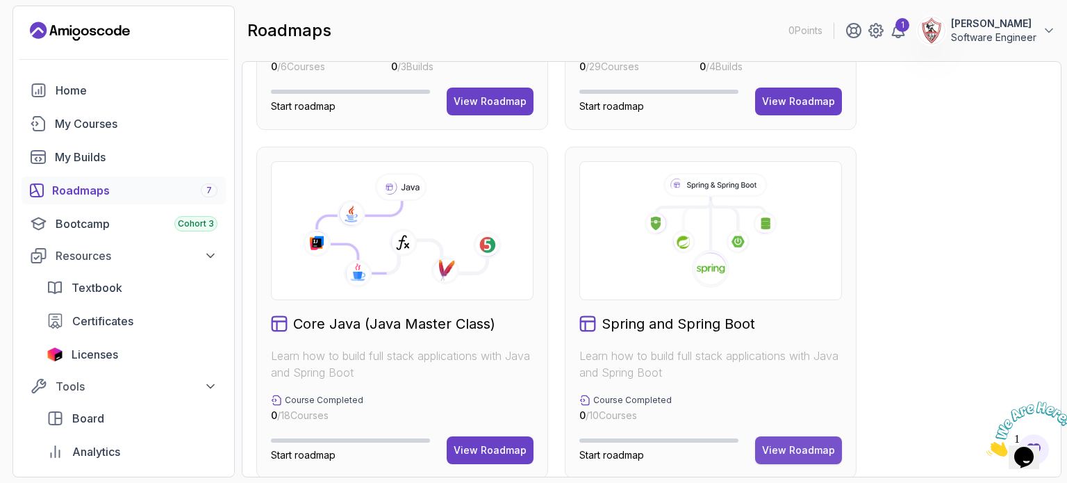
click at [787, 445] on div "View Roadmap" at bounding box center [798, 450] width 73 height 14
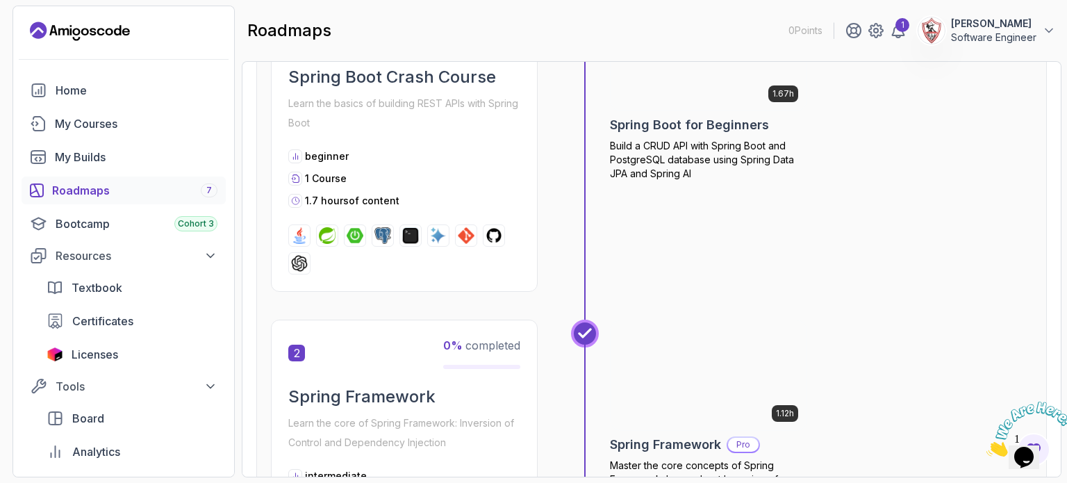
scroll to position [222, 0]
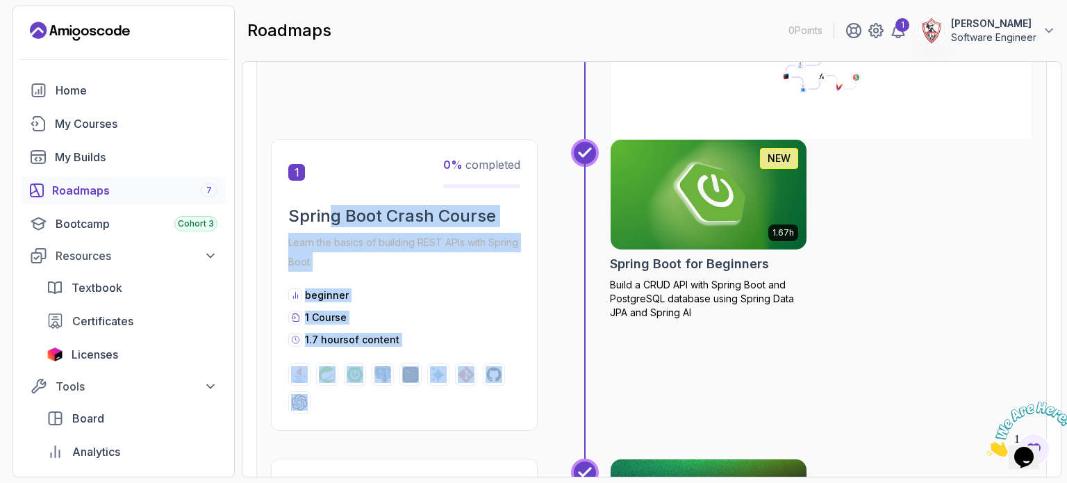
drag, startPoint x: 331, startPoint y: 209, endPoint x: 389, endPoint y: 211, distance: 58.4
click at [554, 211] on div "1 0 % completed Spring Boot Crash Course Learn the basics of building REST APIs…" at bounding box center [651, 298] width 761 height 319
click at [392, 210] on h2 "Spring Boot Crash Course" at bounding box center [404, 216] width 232 height 22
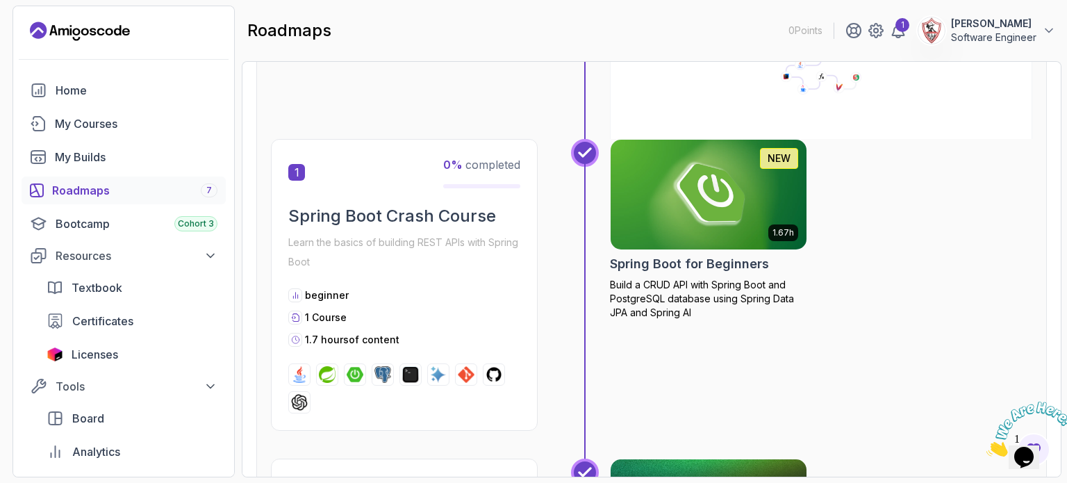
scroll to position [500, 0]
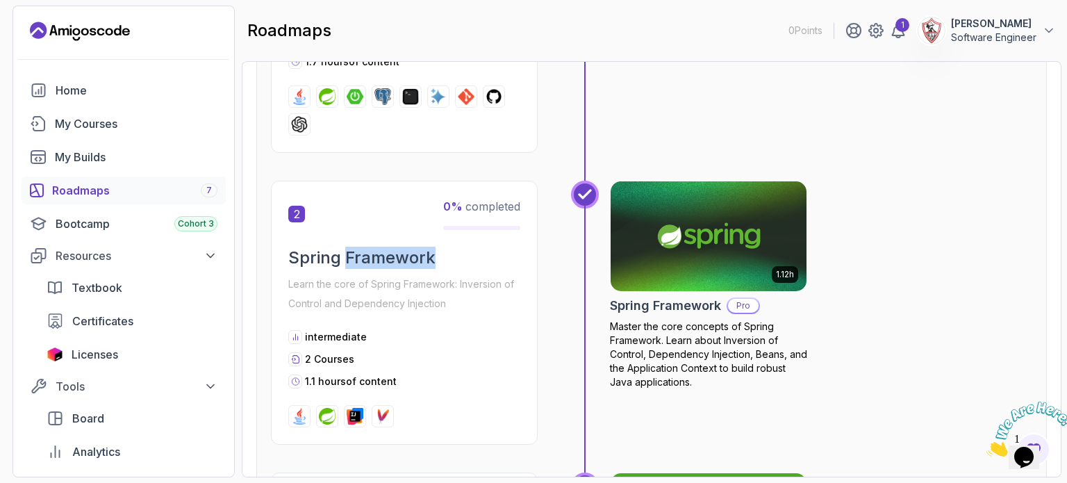
drag, startPoint x: 344, startPoint y: 256, endPoint x: 439, endPoint y: 253, distance: 94.5
click at [439, 253] on h2 "Spring Framework" at bounding box center [404, 258] width 232 height 22
click at [384, 247] on h2 "Spring Framework" at bounding box center [404, 258] width 232 height 22
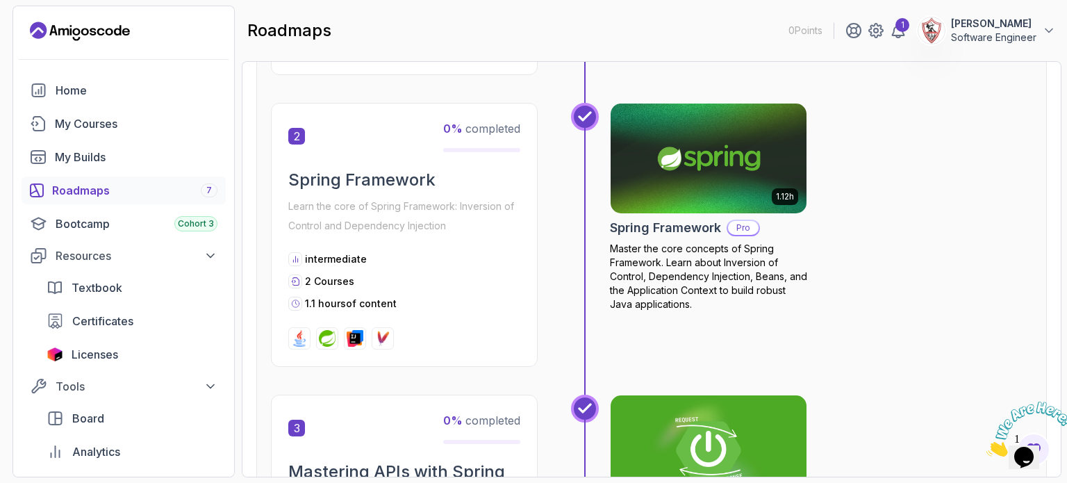
scroll to position [708, 0]
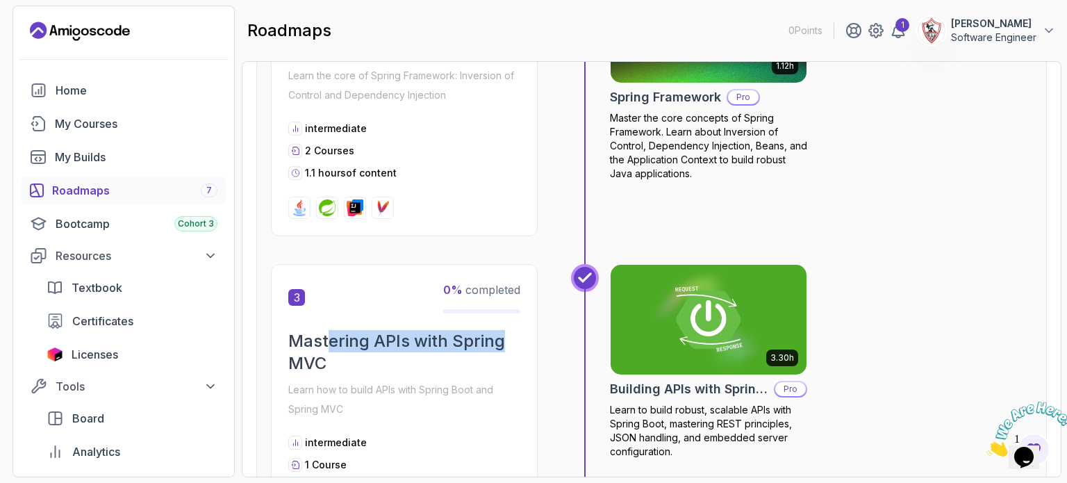
drag, startPoint x: 328, startPoint y: 336, endPoint x: 501, endPoint y: 335, distance: 173.6
click at [501, 335] on h2 "Mastering APIs with Spring MVC" at bounding box center [404, 352] width 232 height 44
click at [433, 343] on h2 "Mastering APIs with Spring MVC" at bounding box center [404, 352] width 232 height 44
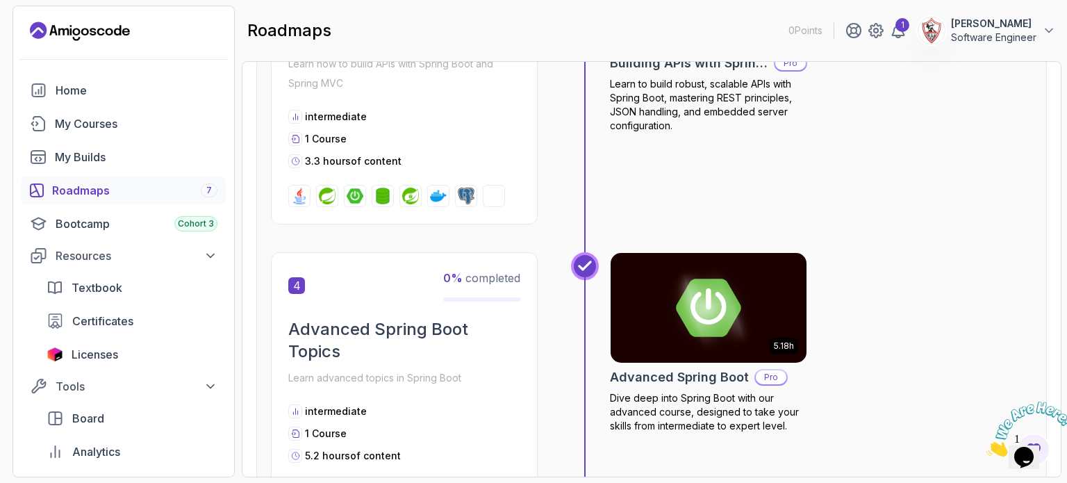
scroll to position [1056, 0]
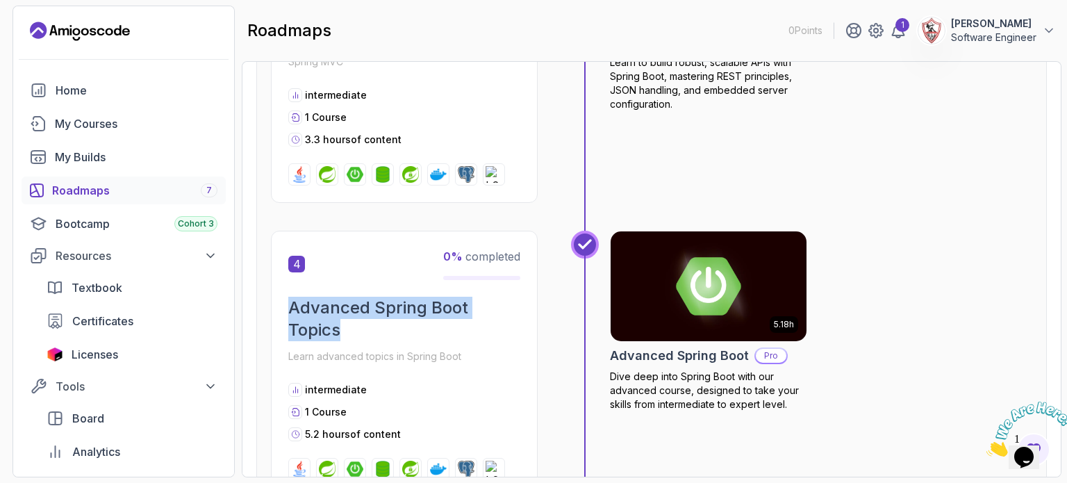
drag, startPoint x: 290, startPoint y: 303, endPoint x: 363, endPoint y: 339, distance: 81.4
click at [363, 339] on h2 "Advanced Spring Boot Topics" at bounding box center [404, 319] width 232 height 44
click at [331, 310] on h2 "Advanced Spring Boot Topics" at bounding box center [404, 319] width 232 height 44
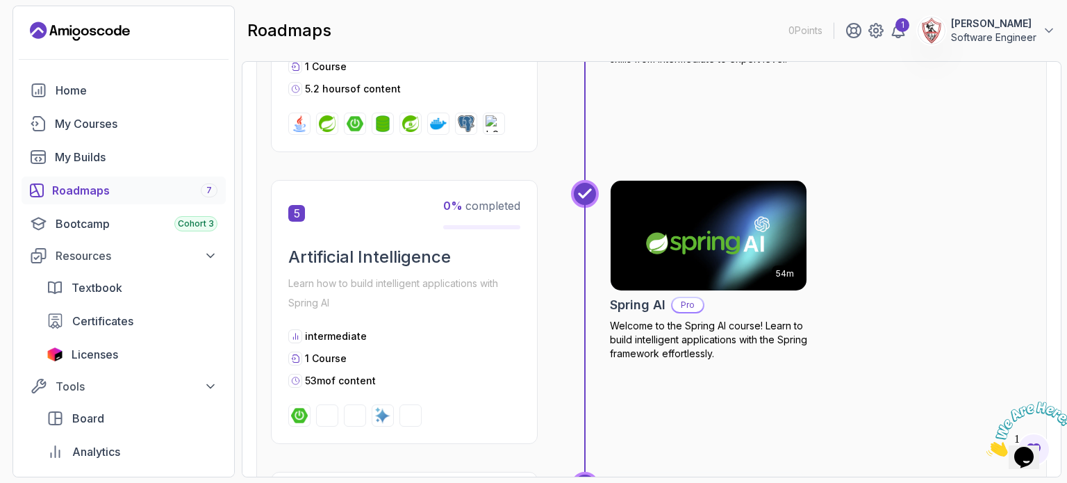
scroll to position [1403, 0]
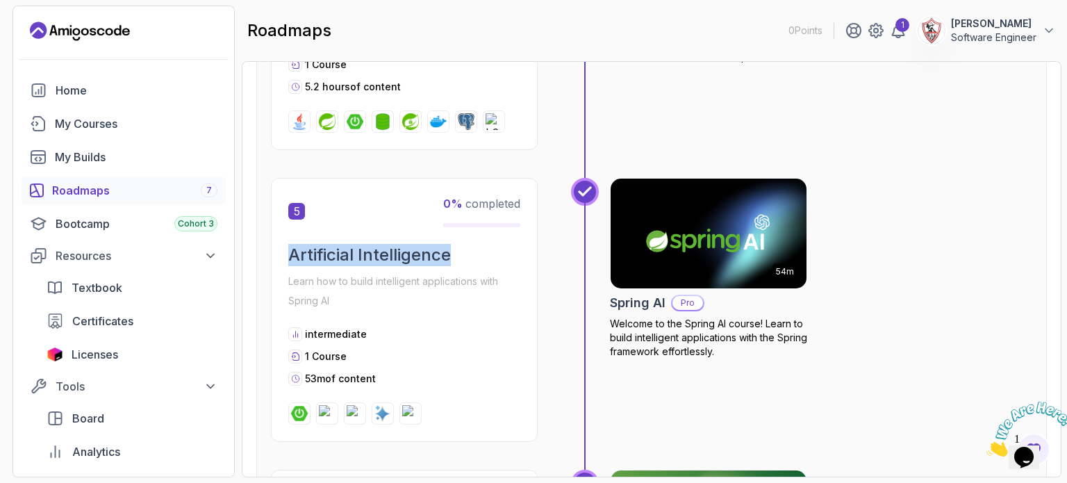
drag, startPoint x: 288, startPoint y: 255, endPoint x: 454, endPoint y: 260, distance: 166.8
click at [454, 260] on h2 "Artificial Intelligence" at bounding box center [404, 255] width 232 height 22
click at [405, 251] on h2 "Artificial Intelligence" at bounding box center [404, 255] width 232 height 22
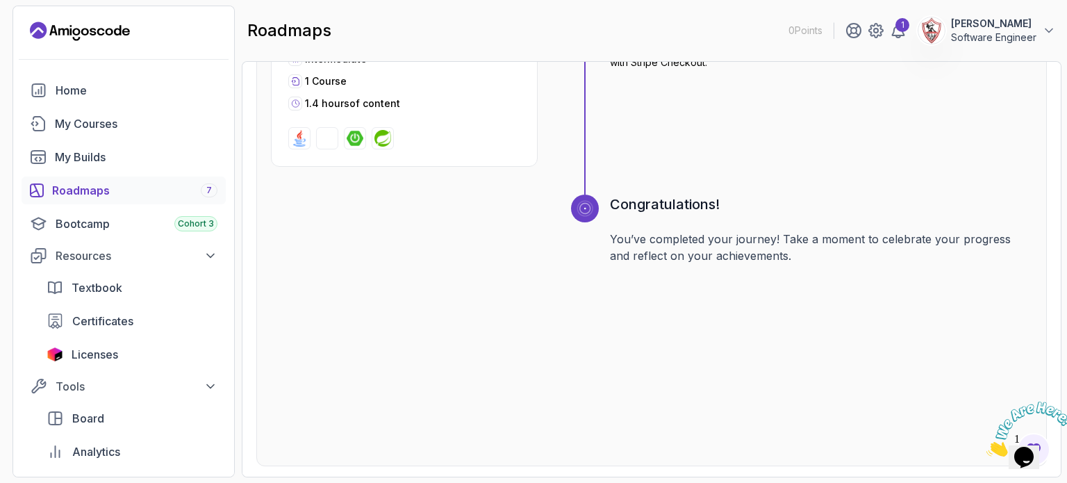
scroll to position [2514, 0]
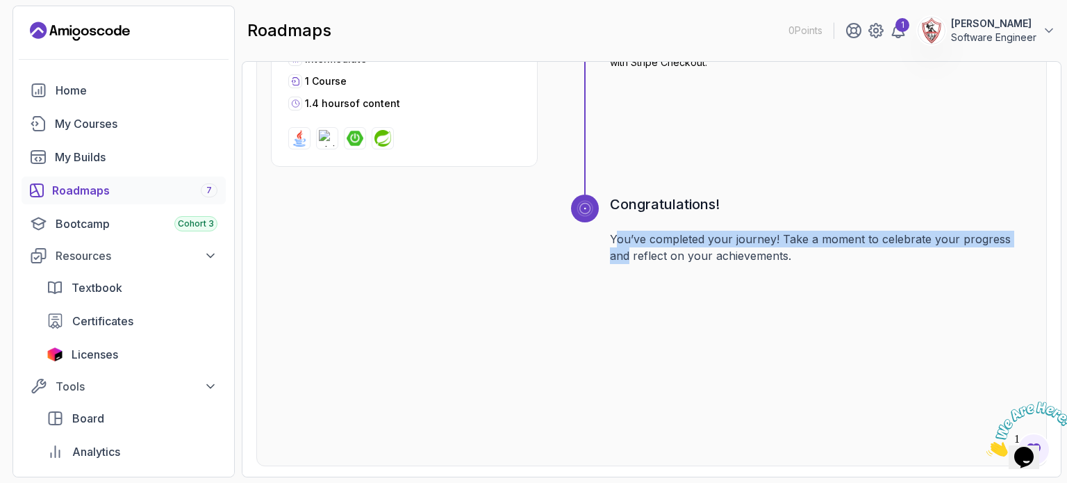
drag, startPoint x: 615, startPoint y: 234, endPoint x: 1014, endPoint y: 235, distance: 398.7
click at [1018, 235] on p "You’ve completed your journey! Take a moment to celebrate your progress and ref…" at bounding box center [821, 247] width 422 height 33
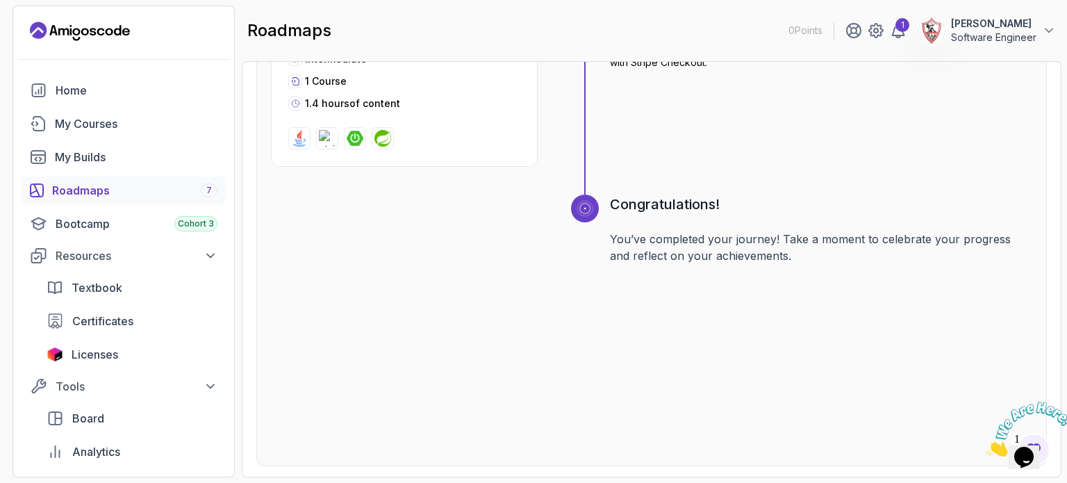
click at [913, 247] on p "You’ve completed your journey! Take a moment to celebrate your progress and ref…" at bounding box center [821, 247] width 422 height 33
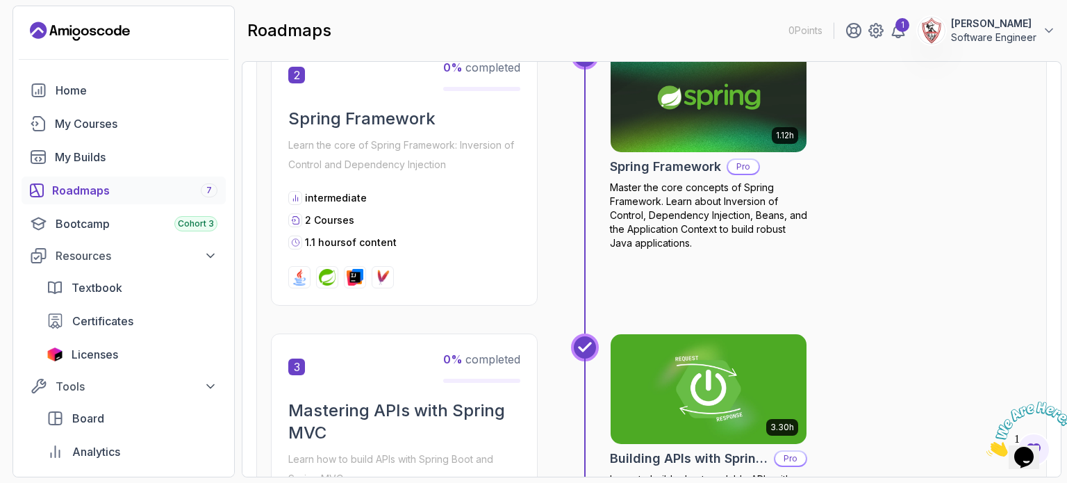
scroll to position [0, 0]
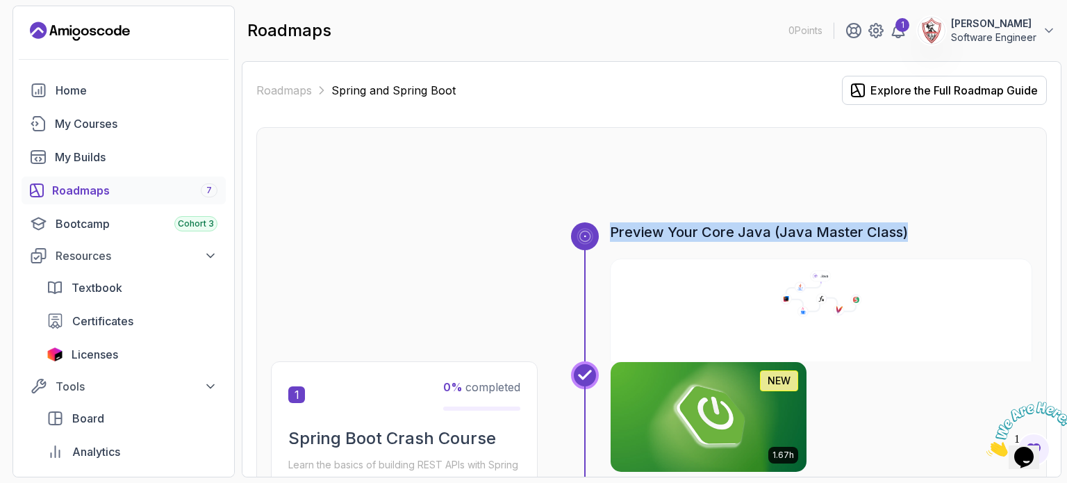
drag, startPoint x: 607, startPoint y: 230, endPoint x: 852, endPoint y: 227, distance: 245.2
click at [939, 230] on div "Preview Your Core Java (Java Master Class)" at bounding box center [801, 291] width 461 height 139
click at [803, 227] on h3 "Preview Your Core Java (Java Master Class)" at bounding box center [821, 231] width 422 height 19
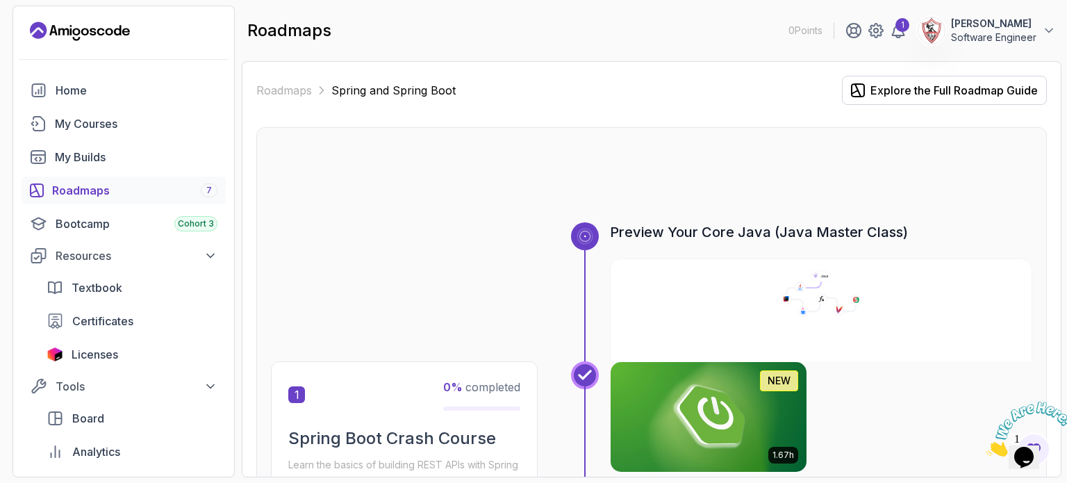
drag, startPoint x: 545, startPoint y: 78, endPoint x: 506, endPoint y: 78, distance: 38.2
click at [506, 78] on div "Roadmaps Spring and Spring Boot Explore the Full Roadmap Guide" at bounding box center [651, 90] width 790 height 29
drag, startPoint x: 333, startPoint y: 91, endPoint x: 508, endPoint y: 78, distance: 174.8
click at [508, 78] on div "Roadmaps Spring and Spring Boot Explore the Full Roadmap Guide" at bounding box center [651, 90] width 790 height 29
click at [415, 86] on p "Spring and Spring Boot" at bounding box center [393, 90] width 124 height 17
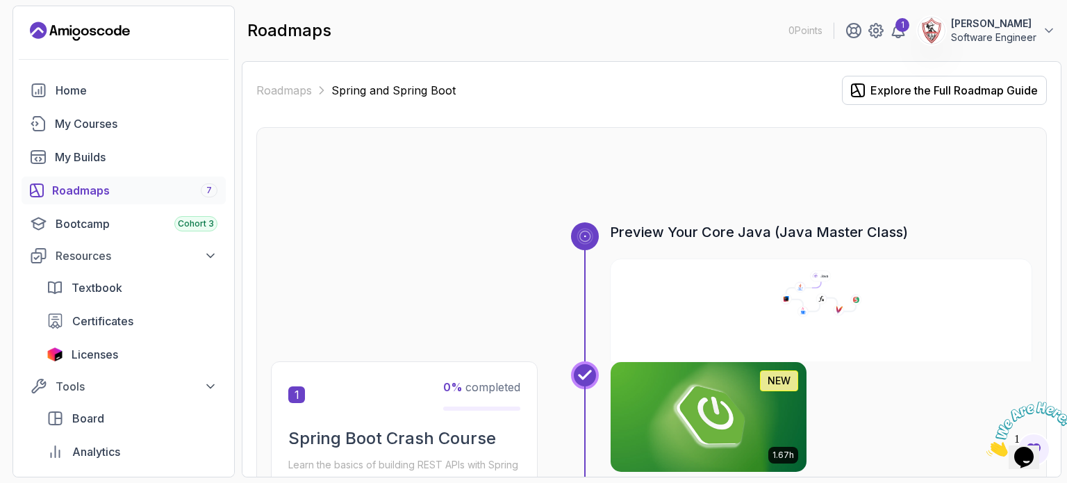
drag, startPoint x: 491, startPoint y: 33, endPoint x: 350, endPoint y: 36, distance: 141.0
click at [450, 27] on div "roadmaps 0 Points 1 Yossef Azozz Software Engineer" at bounding box center [652, 31] width 820 height 50
click at [111, 120] on div "My Courses" at bounding box center [136, 123] width 163 height 17
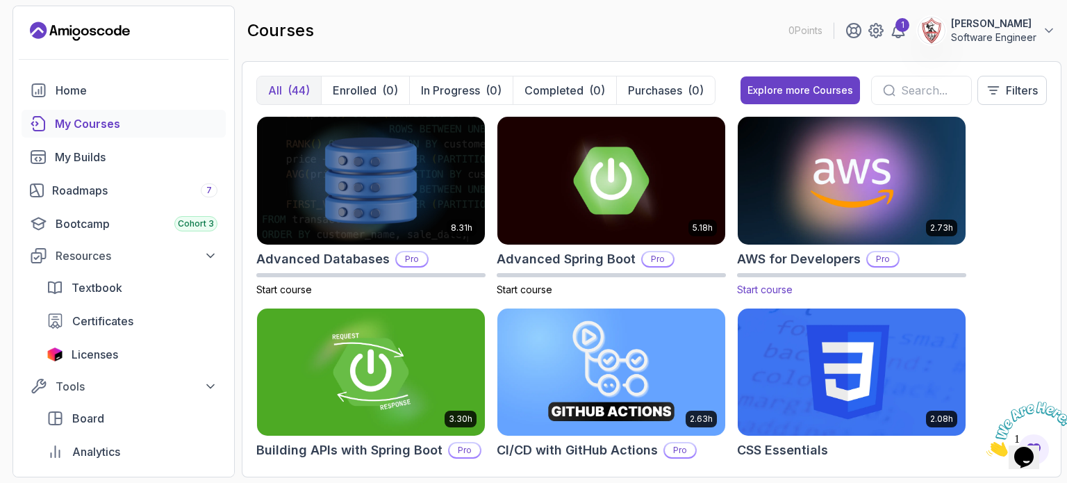
click at [861, 204] on img at bounding box center [851, 180] width 239 height 134
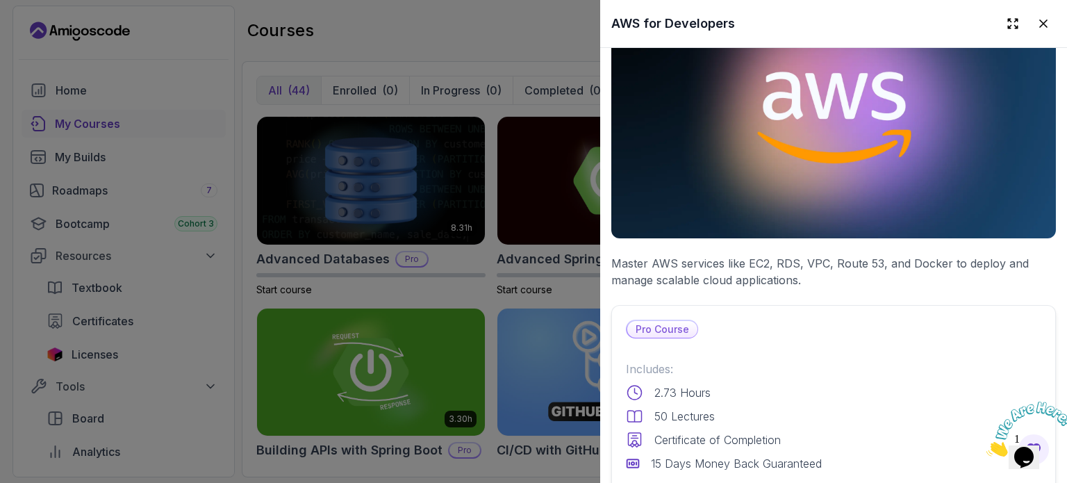
scroll to position [69, 0]
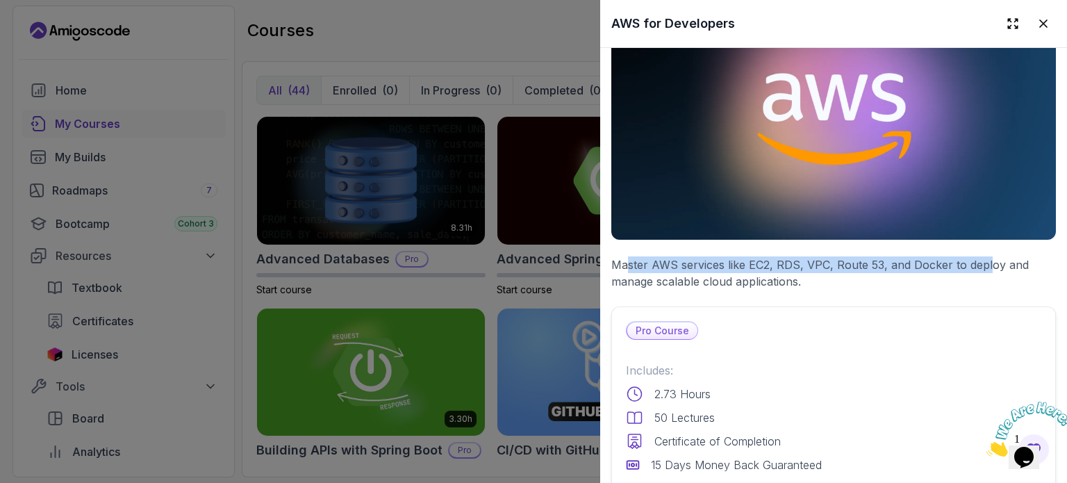
drag, startPoint x: 627, startPoint y: 258, endPoint x: 987, endPoint y: 258, distance: 359.8
click at [987, 258] on p "Master AWS services like EC2, RDS, VPC, Route 53, and Docker to deploy and mana…" at bounding box center [833, 272] width 445 height 33
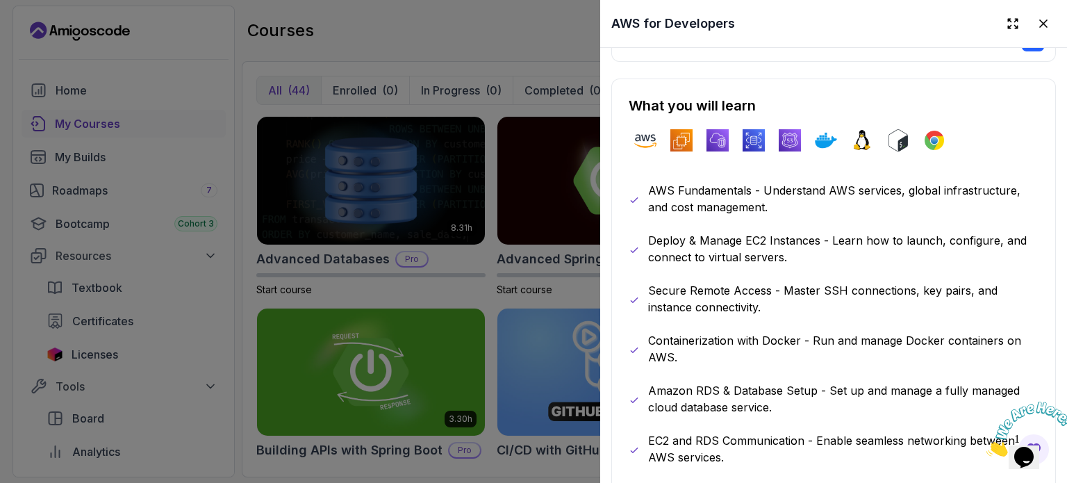
scroll to position [695, 0]
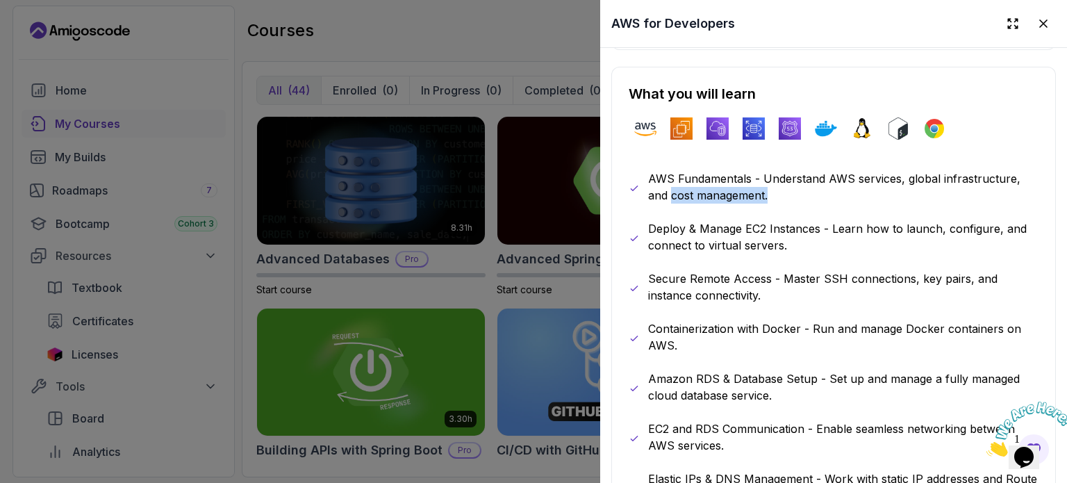
drag, startPoint x: 670, startPoint y: 190, endPoint x: 828, endPoint y: 188, distance: 157.7
click at [828, 188] on p "AWS Fundamentals - Understand AWS services, global infrastructure, and cost man…" at bounding box center [843, 186] width 390 height 33
click at [752, 188] on p "AWS Fundamentals - Understand AWS services, global infrastructure, and cost man…" at bounding box center [843, 186] width 390 height 33
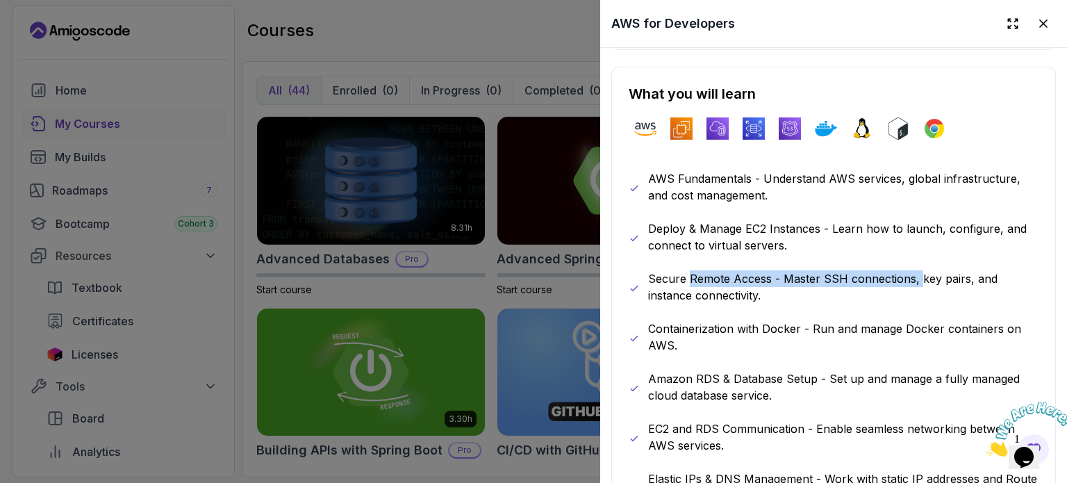
drag, startPoint x: 688, startPoint y: 269, endPoint x: 917, endPoint y: 269, distance: 229.2
click at [917, 270] on p "Secure Remote Access - Master SSH connections, key pairs, and instance connecti…" at bounding box center [843, 286] width 390 height 33
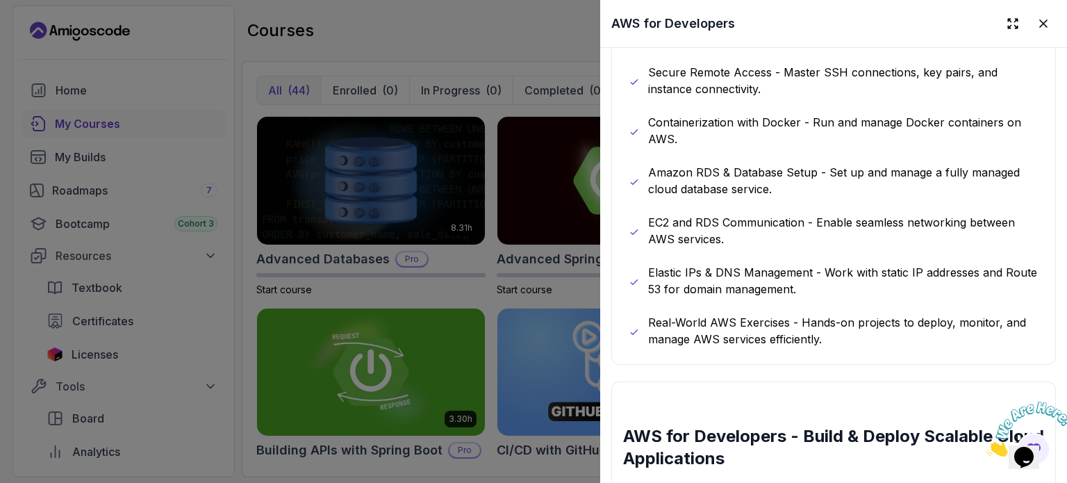
scroll to position [903, 0]
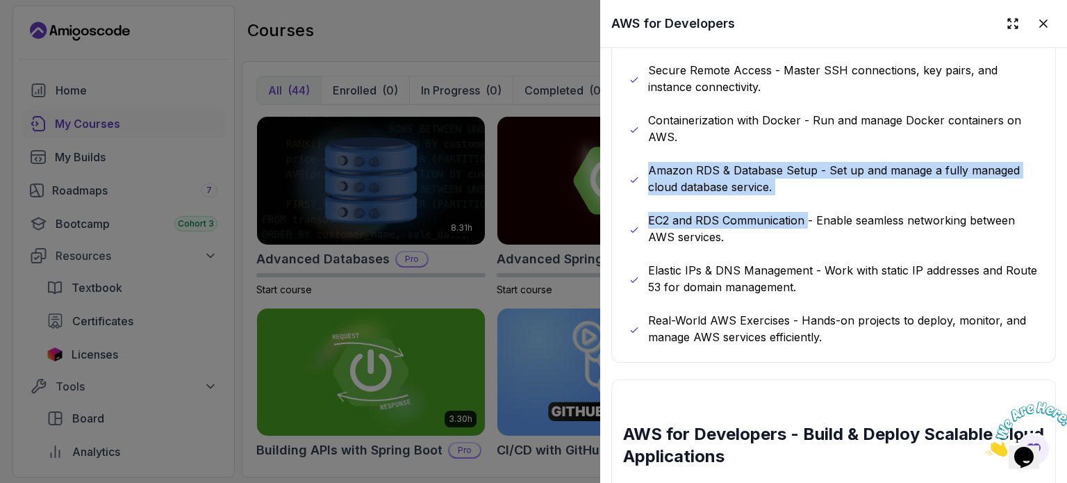
drag, startPoint x: 650, startPoint y: 162, endPoint x: 806, endPoint y: 197, distance: 159.6
click at [806, 197] on div "AWS Fundamentals - Understand AWS services, global infrastructure, and cost man…" at bounding box center [834, 153] width 410 height 383
click at [722, 180] on p "Amazon RDS & Database Setup - Set up and manage a fully managed cloud database …" at bounding box center [843, 178] width 390 height 33
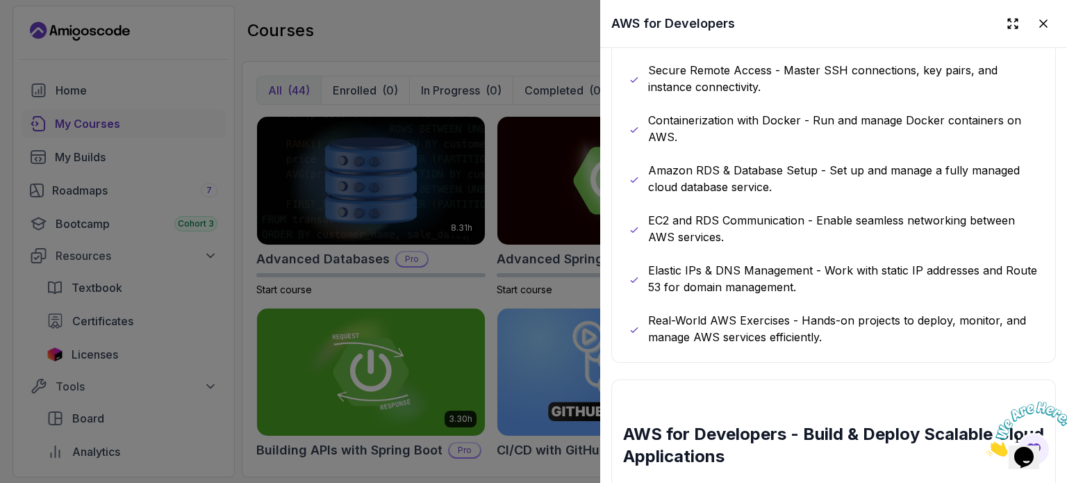
scroll to position [1111, 0]
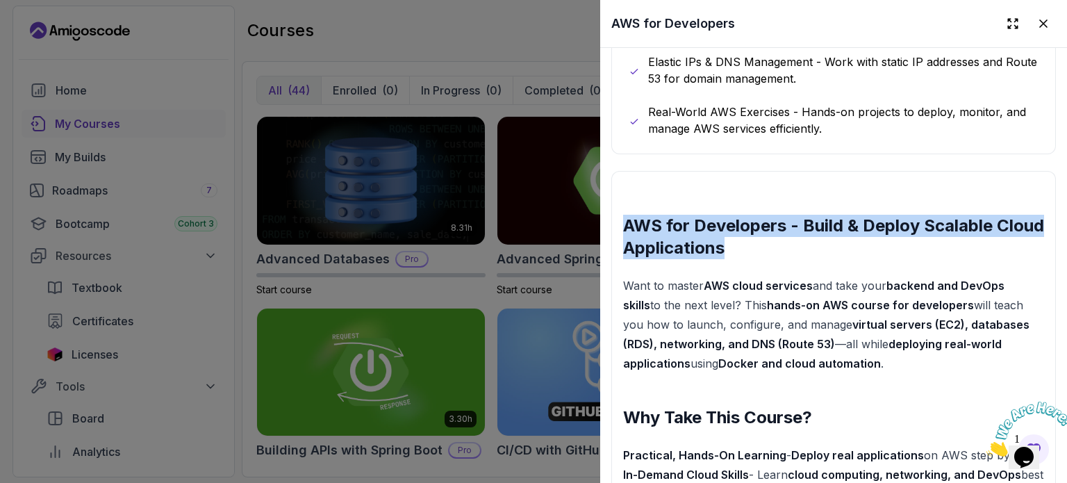
drag, startPoint x: 701, startPoint y: 231, endPoint x: 806, endPoint y: 250, distance: 107.2
click at [806, 250] on h2 "AWS for Developers - Build & Deploy Scalable Cloud Applications" at bounding box center [833, 237] width 421 height 44
click at [732, 225] on h2 "AWS for Developers - Build & Deploy Scalable Cloud Applications" at bounding box center [833, 237] width 421 height 44
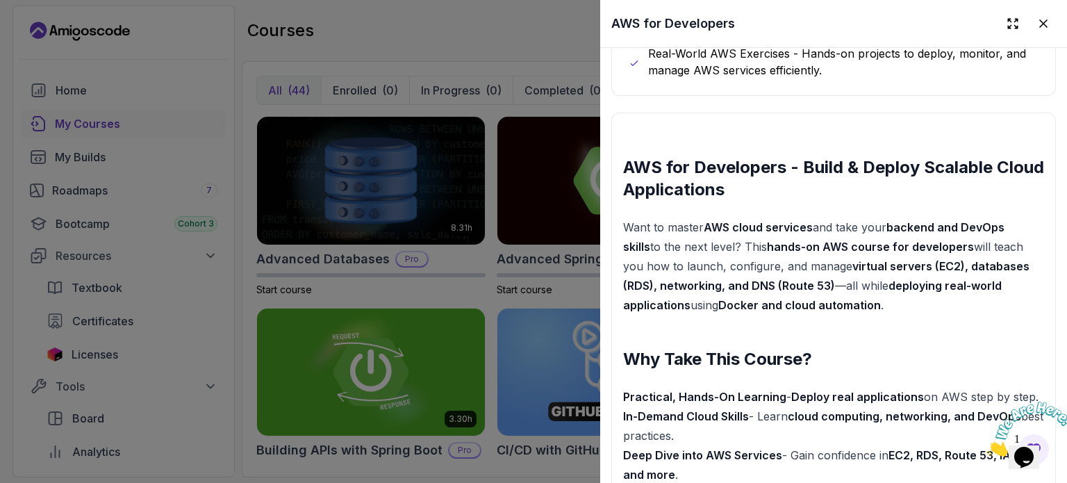
scroll to position [1250, 0]
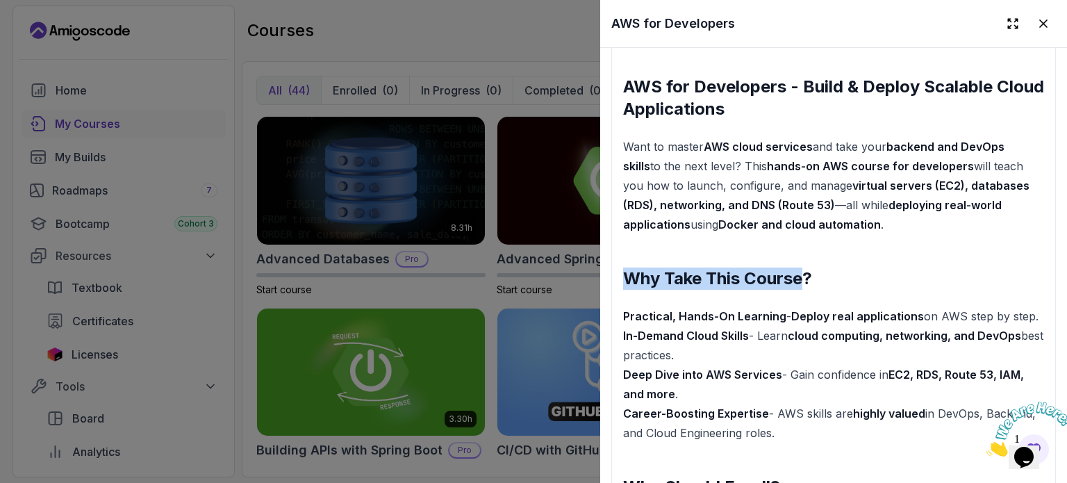
drag, startPoint x: 624, startPoint y: 263, endPoint x: 808, endPoint y: 265, distance: 184.1
click at [808, 267] on h2 "Why Take This Course?" at bounding box center [833, 278] width 421 height 22
click at [761, 267] on h2 "Why Take This Course?" at bounding box center [833, 278] width 421 height 22
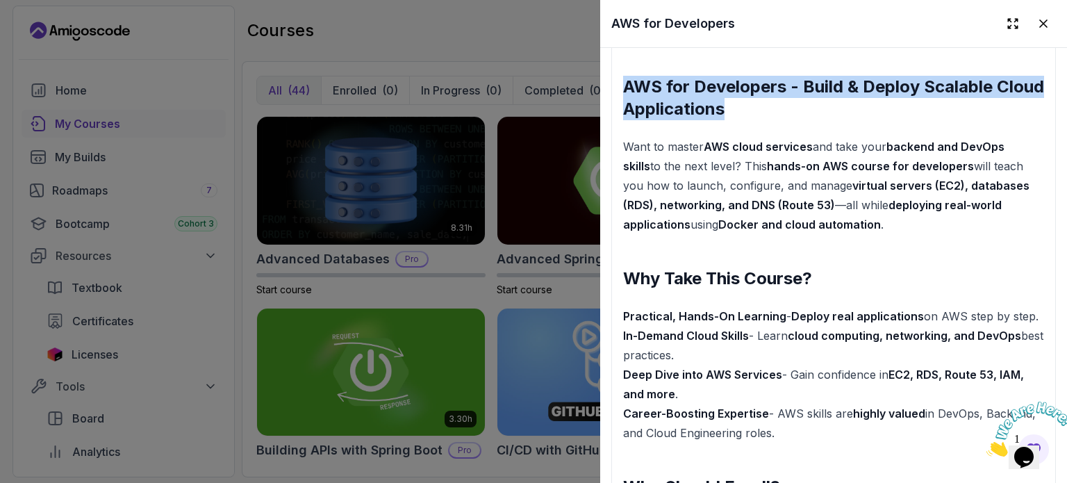
drag, startPoint x: 626, startPoint y: 78, endPoint x: 724, endPoint y: 102, distance: 100.1
click at [821, 113] on h2 "AWS for Developers - Build & Deploy Scalable Cloud Applications" at bounding box center [833, 98] width 421 height 44
click at [717, 101] on h2 "AWS for Developers - Build & Deploy Scalable Cloud Applications" at bounding box center [833, 98] width 421 height 44
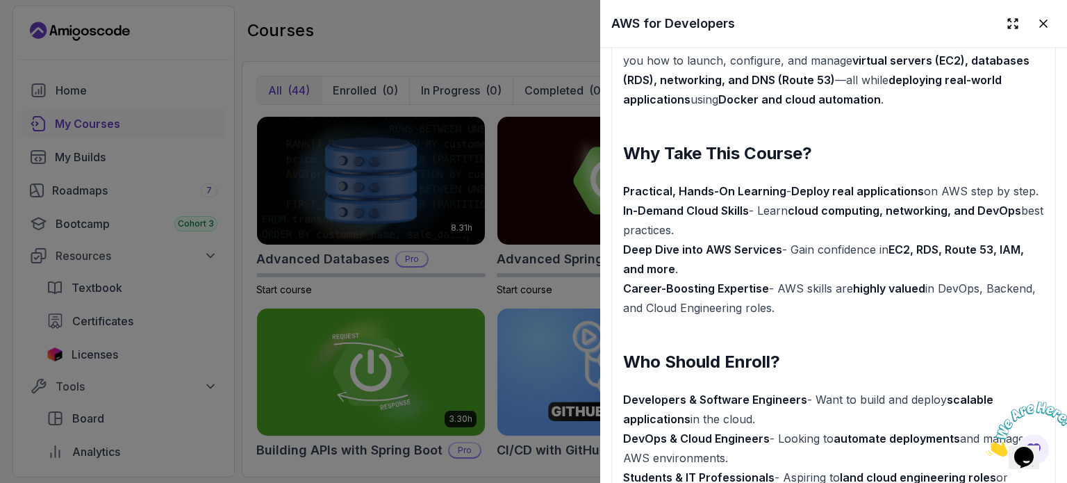
scroll to position [1389, 0]
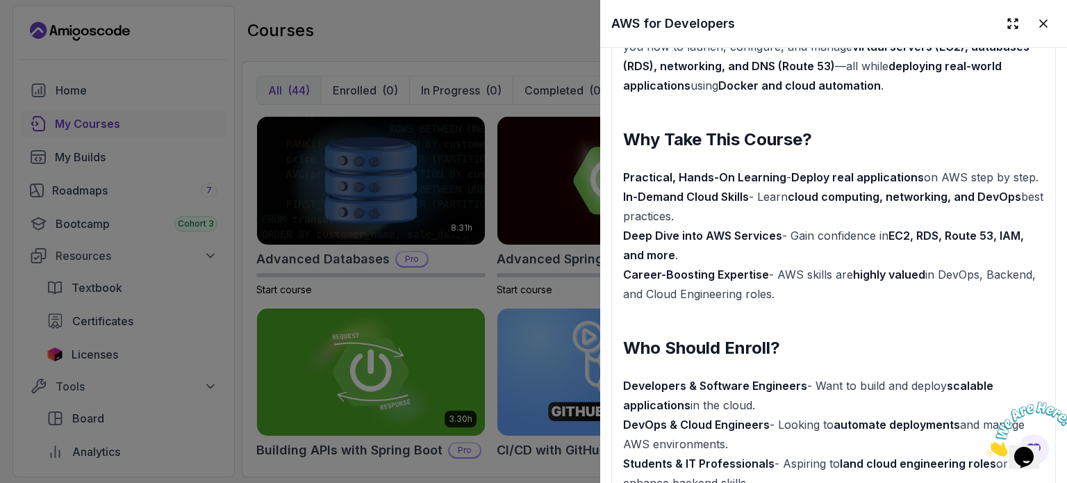
drag, startPoint x: 622, startPoint y: 230, endPoint x: 749, endPoint y: 219, distance: 126.9
click at [749, 219] on div "AWS for Developers - Build & Deploy Scalable Cloud Applications Want to master …" at bounding box center [833, 352] width 445 height 918
click at [749, 219] on p "Practical, Hands-On Learning - Deploy real applications on AWS step by step. In…" at bounding box center [833, 235] width 421 height 136
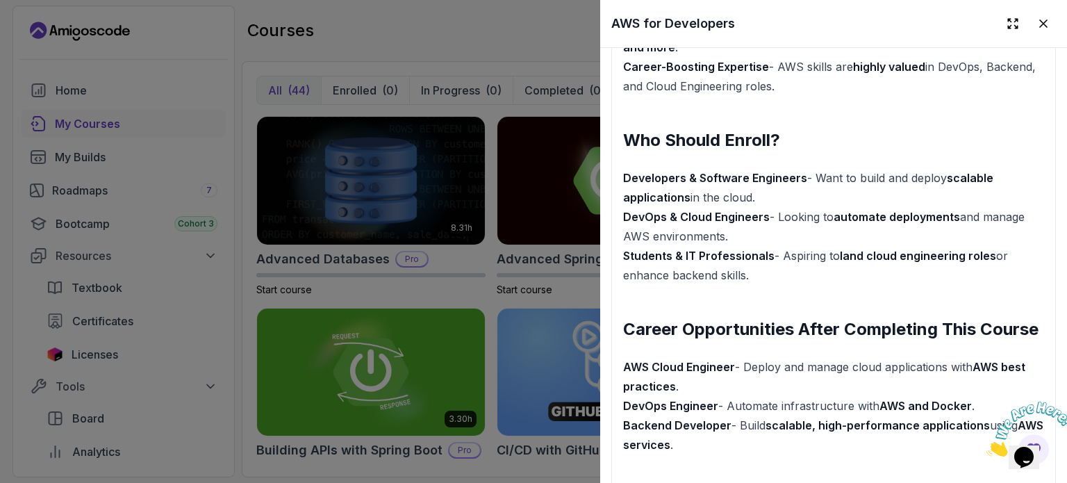
scroll to position [1597, 0]
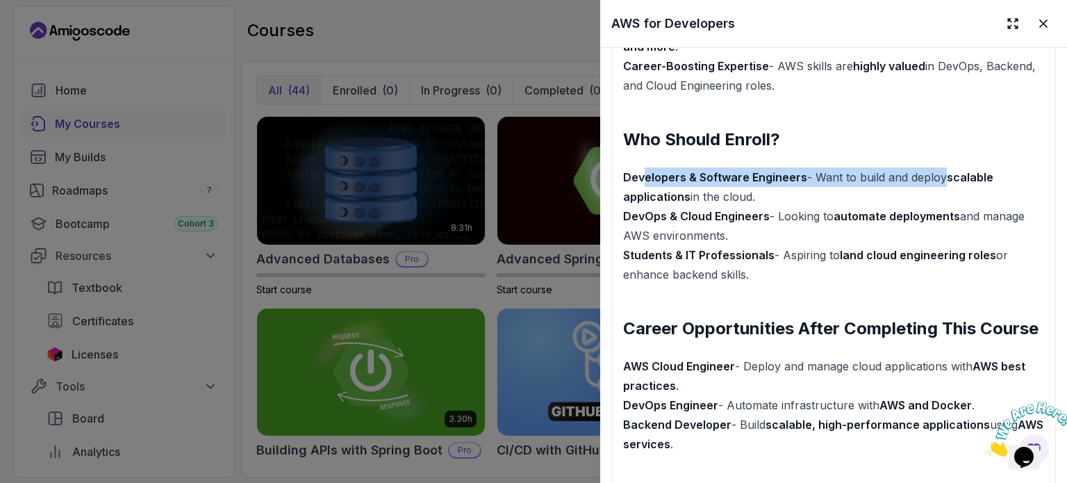
drag, startPoint x: 738, startPoint y: 188, endPoint x: 936, endPoint y: 188, distance: 197.9
click at [936, 188] on p "Developers & Software Engineers - Want to build and deploy scalable application…" at bounding box center [833, 225] width 421 height 117
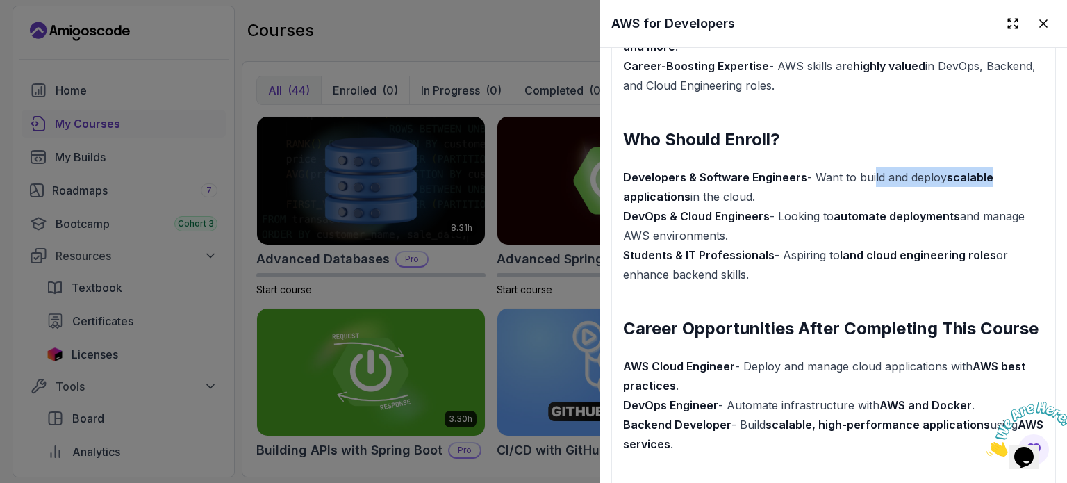
drag, startPoint x: 870, startPoint y: 188, endPoint x: 1039, endPoint y: 187, distance: 168.8
click at [1039, 187] on div "AWS for Developers - Build & Deploy Scalable Cloud Applications Want to master …" at bounding box center [833, 144] width 445 height 918
click at [926, 186] on p "Developers & Software Engineers - Want to build and deploy scalable application…" at bounding box center [833, 225] width 421 height 117
drag, startPoint x: 624, startPoint y: 208, endPoint x: 900, endPoint y: 208, distance: 275.7
click at [900, 208] on p "Developers & Software Engineers - Want to build and deploy scalable application…" at bounding box center [833, 225] width 421 height 117
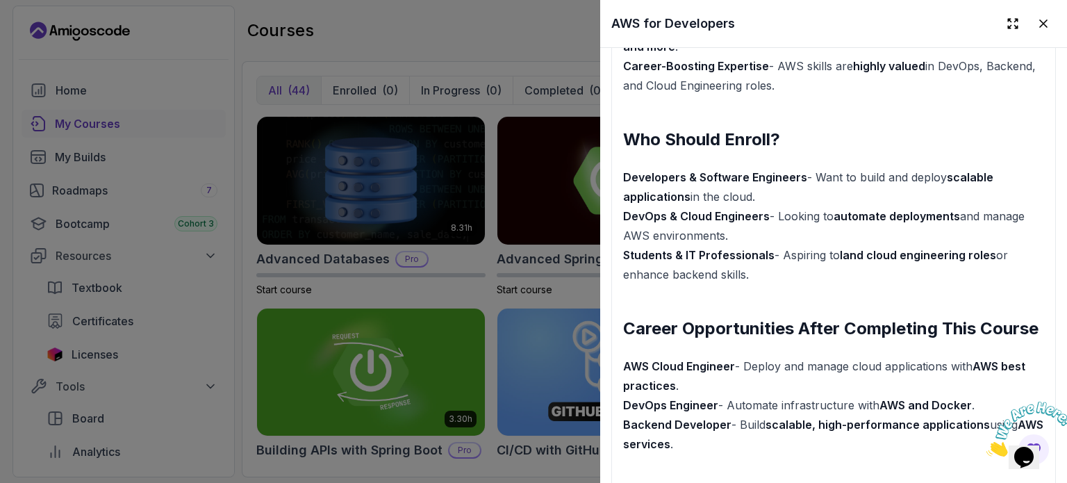
click at [773, 208] on p "Developers & Software Engineers - Want to build and deploy scalable application…" at bounding box center [833, 225] width 421 height 117
drag, startPoint x: 624, startPoint y: 226, endPoint x: 763, endPoint y: 226, distance: 138.9
click at [764, 223] on strong "DevOps & Cloud Engineers" at bounding box center [696, 216] width 147 height 14
click at [756, 223] on strong "DevOps & Cloud Engineers" at bounding box center [696, 216] width 147 height 14
drag, startPoint x: 836, startPoint y: 230, endPoint x: 958, endPoint y: 225, distance: 121.6
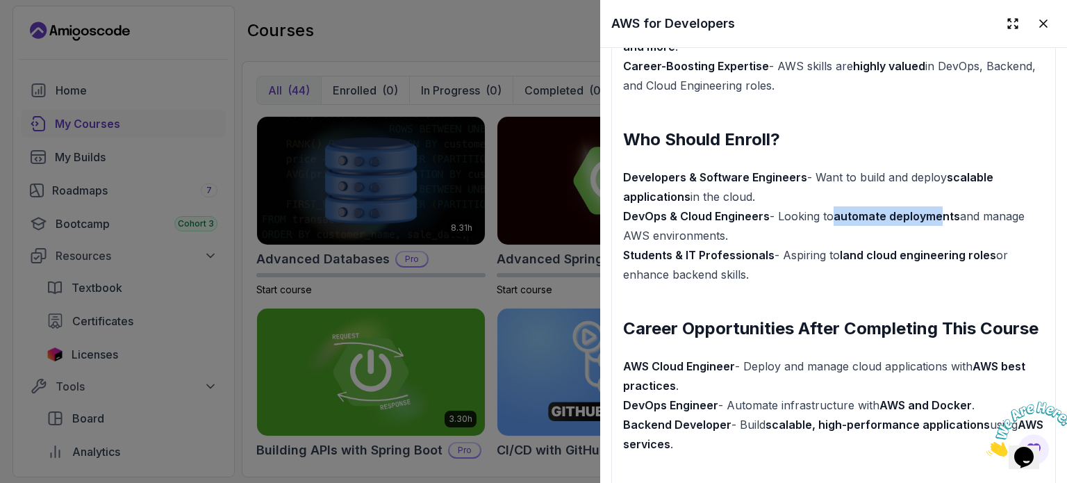
click at [953, 223] on strong "automate deployments" at bounding box center [896, 216] width 126 height 14
click at [958, 225] on p "Developers & Software Engineers - Want to build and deploy scalable application…" at bounding box center [833, 225] width 421 height 117
drag, startPoint x: 624, startPoint y: 247, endPoint x: 847, endPoint y: 247, distance: 222.9
click at [847, 247] on p "Developers & Software Engineers - Want to build and deploy scalable application…" at bounding box center [833, 225] width 421 height 117
click at [718, 245] on p "Developers & Software Engineers - Want to build and deploy scalable application…" at bounding box center [833, 225] width 421 height 117
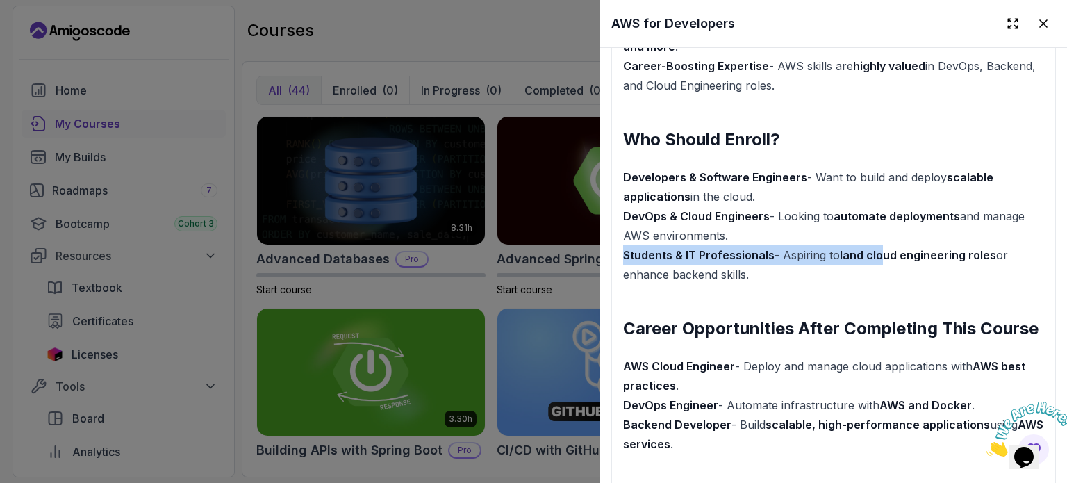
drag, startPoint x: 625, startPoint y: 263, endPoint x: 881, endPoint y: 267, distance: 256.3
click at [881, 267] on p "Developers & Software Engineers - Want to build and deploy scalable application…" at bounding box center [833, 225] width 421 height 117
click at [881, 262] on strong "land cloud engineering roles" at bounding box center [918, 255] width 156 height 14
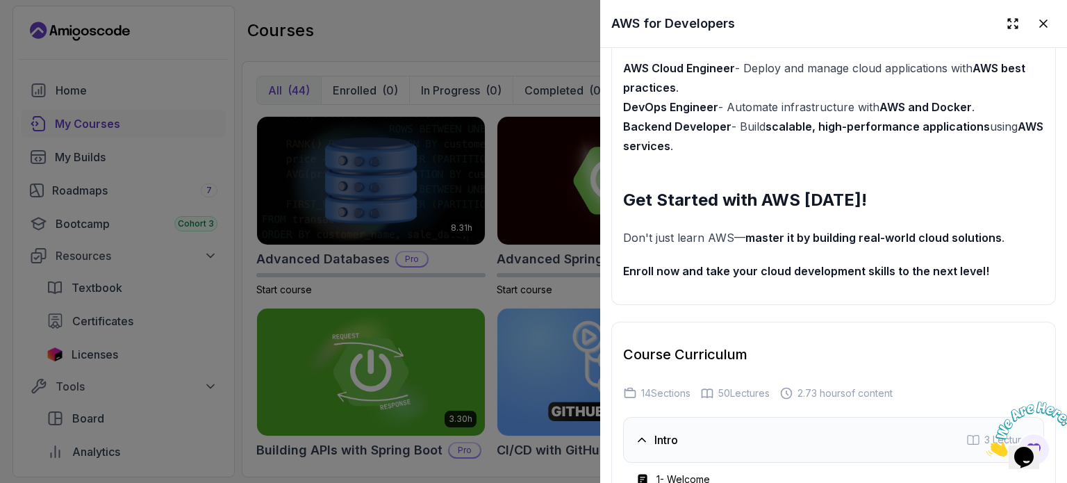
scroll to position [1945, 0]
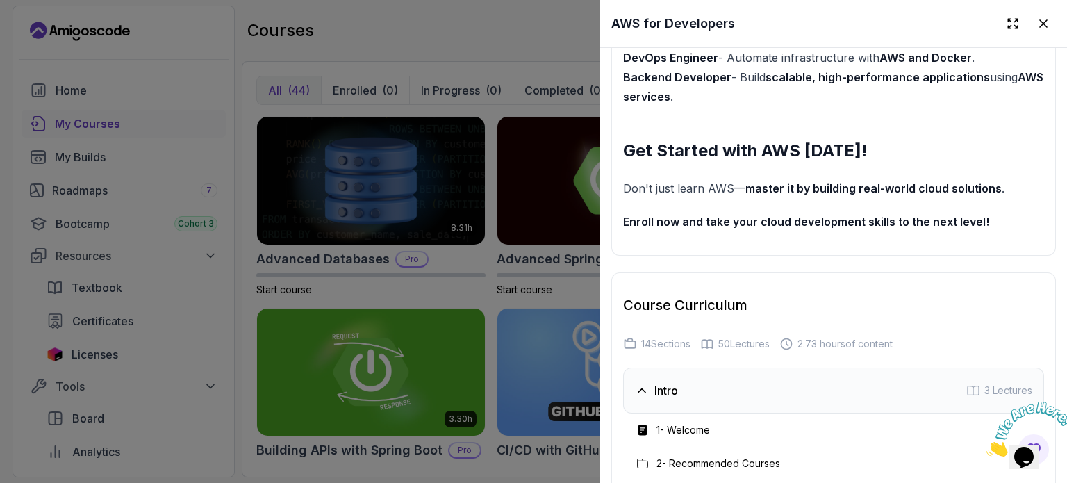
click at [406, 197] on div at bounding box center [533, 241] width 1067 height 483
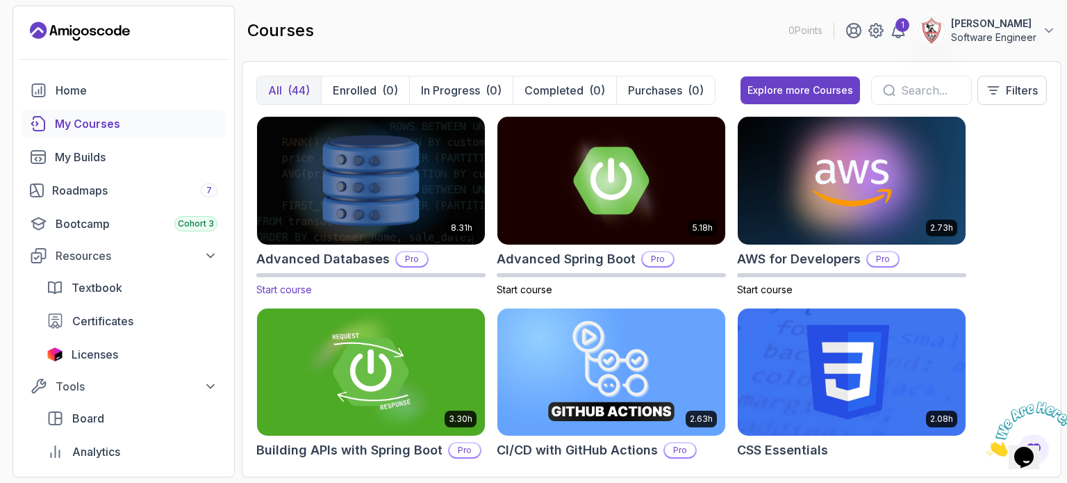
click at [410, 258] on p "Pro" at bounding box center [412, 259] width 31 height 14
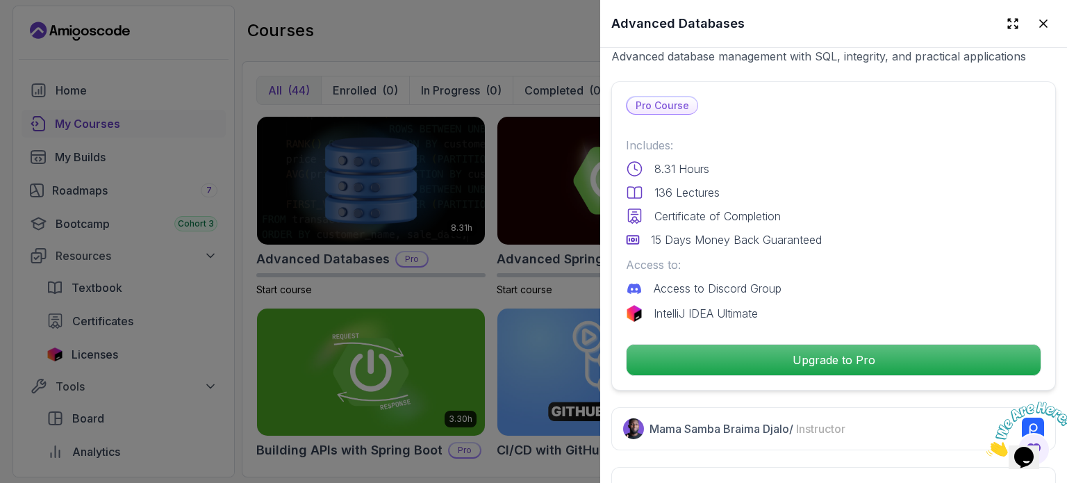
scroll to position [556, 0]
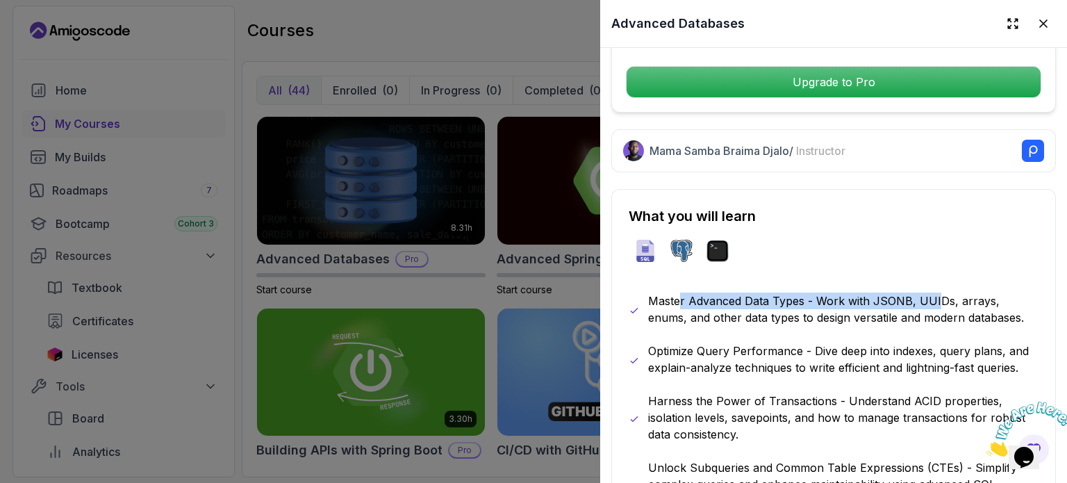
drag, startPoint x: 678, startPoint y: 289, endPoint x: 936, endPoint y: 289, distance: 257.7
click at [936, 292] on p "Master Advanced Data Types - Work with JSONB, UUIDs, arrays, enums, and other d…" at bounding box center [843, 308] width 390 height 33
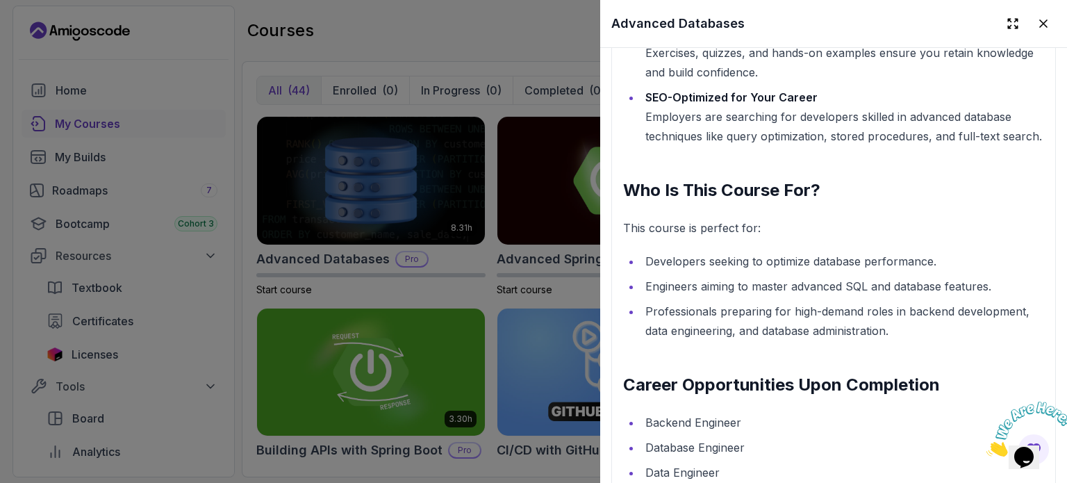
scroll to position [1736, 0]
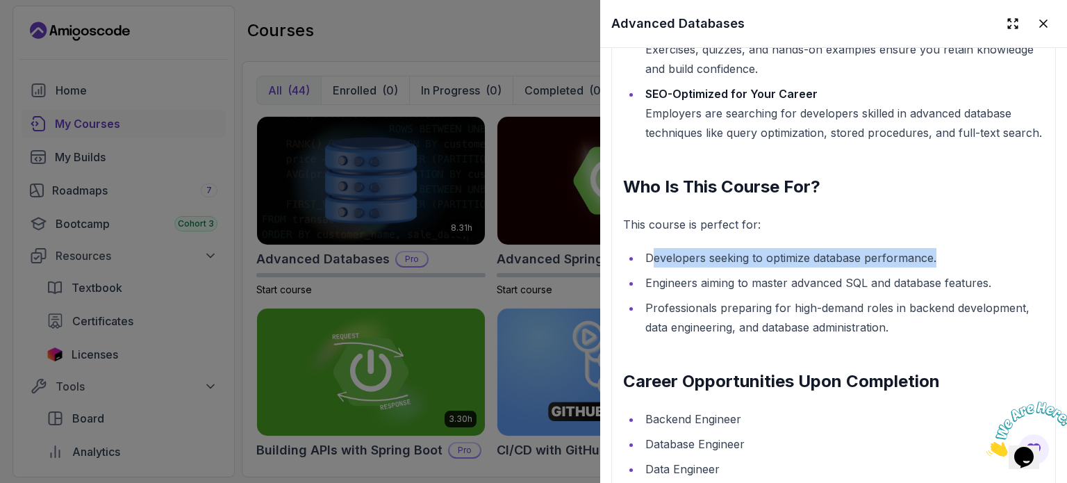
drag, startPoint x: 652, startPoint y: 269, endPoint x: 976, endPoint y: 260, distance: 323.8
click at [976, 260] on li "Developers seeking to optimize database performance." at bounding box center [842, 257] width 403 height 19
click at [881, 267] on li "Developers seeking to optimize database performance." at bounding box center [842, 257] width 403 height 19
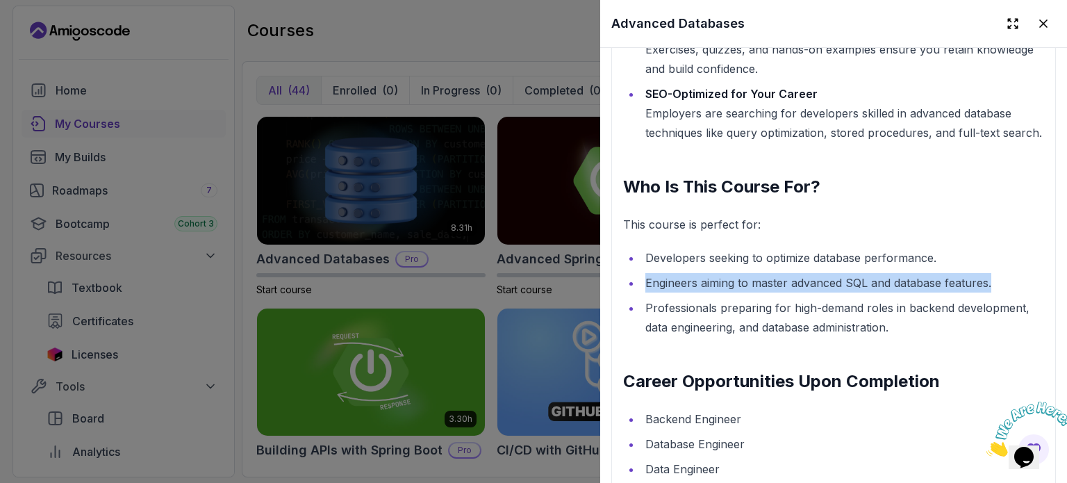
drag, startPoint x: 647, startPoint y: 297, endPoint x: 992, endPoint y: 299, distance: 344.5
click at [997, 292] on li "Engineers aiming to master advanced SQL and database features." at bounding box center [842, 282] width 403 height 19
click at [945, 288] on li "Engineers aiming to master advanced SQL and database features." at bounding box center [842, 282] width 403 height 19
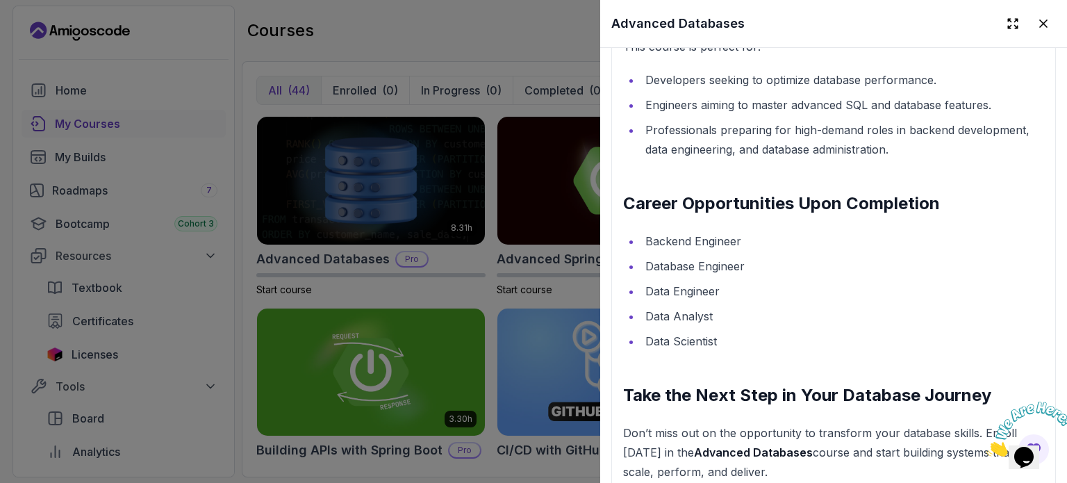
scroll to position [1945, 0]
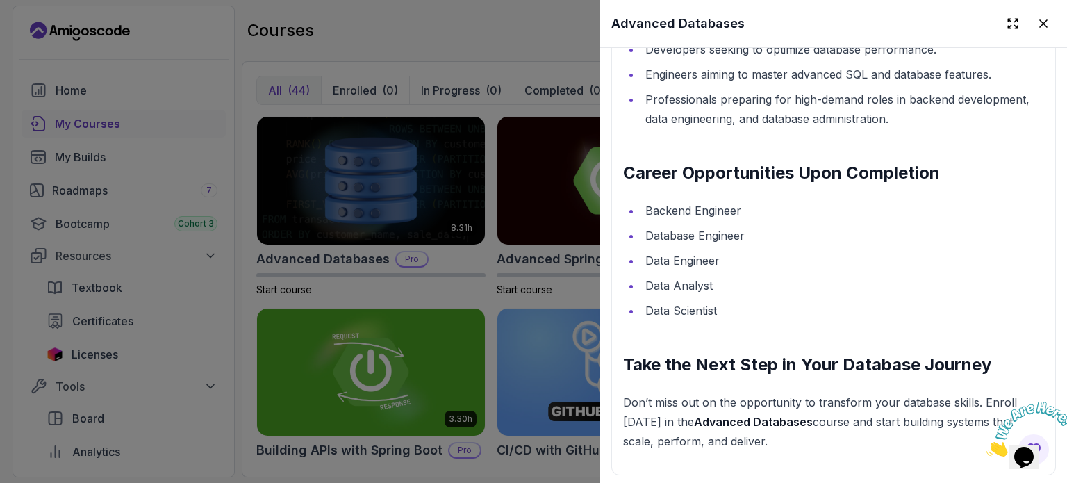
click at [869, 241] on li "Database Engineer" at bounding box center [842, 235] width 403 height 19
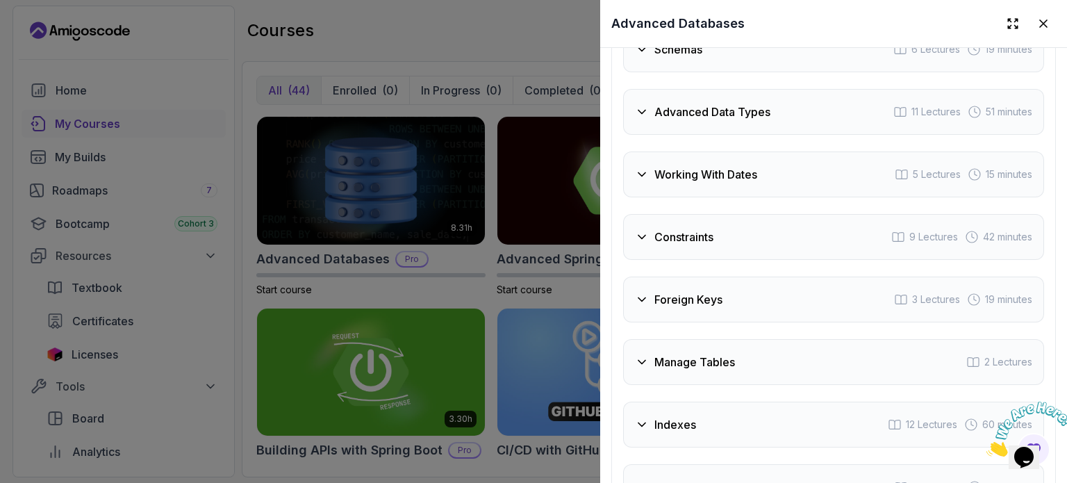
scroll to position [2623, 0]
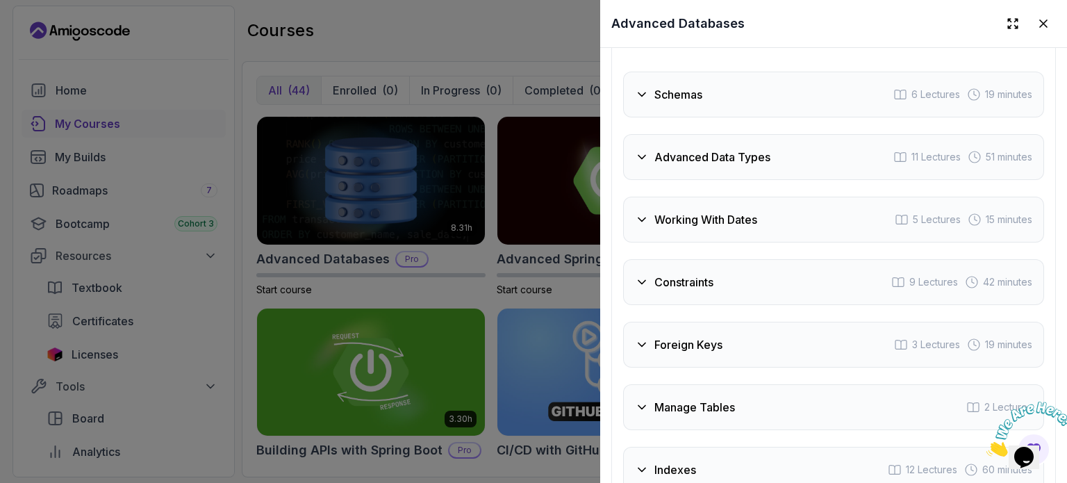
click at [397, 285] on div at bounding box center [533, 241] width 1067 height 483
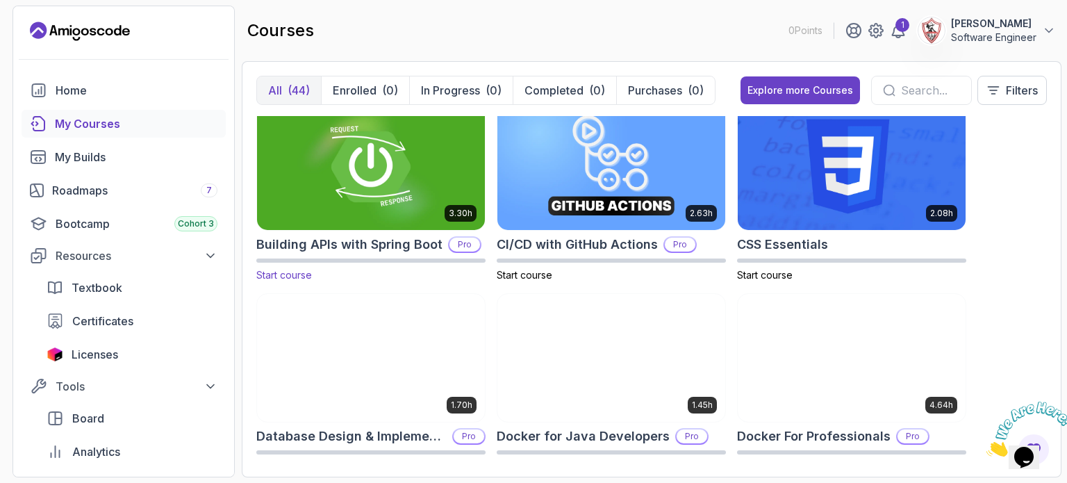
scroll to position [208, 0]
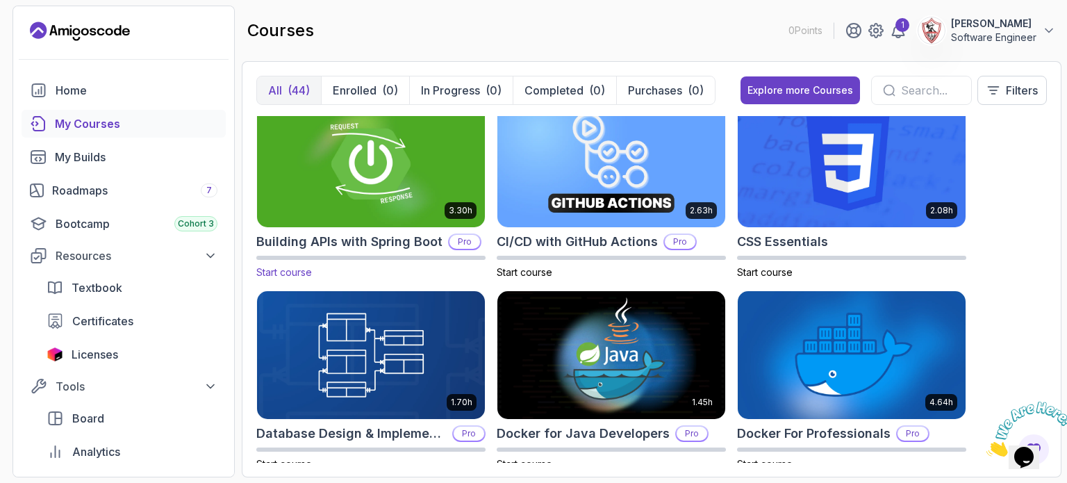
click at [459, 243] on p "Pro" at bounding box center [464, 242] width 31 height 14
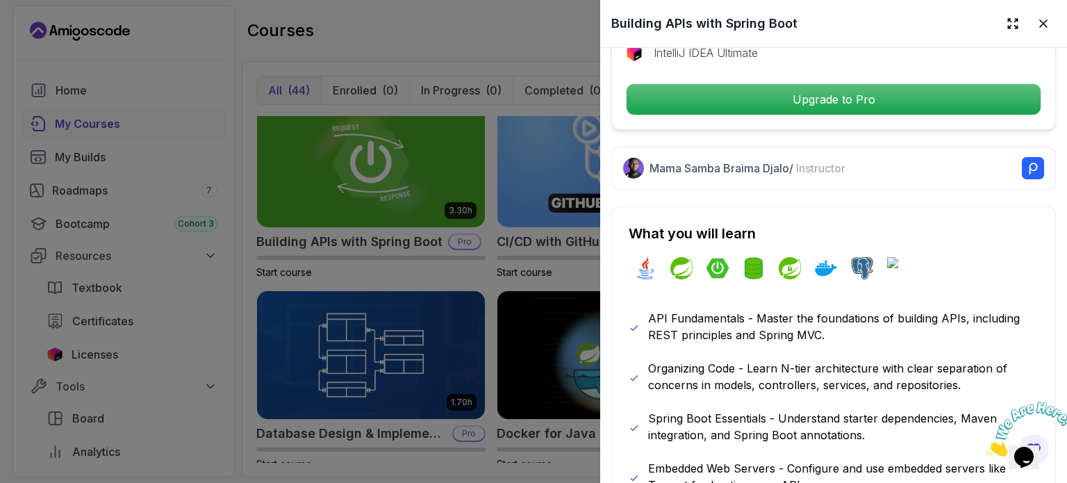
scroll to position [625, 0]
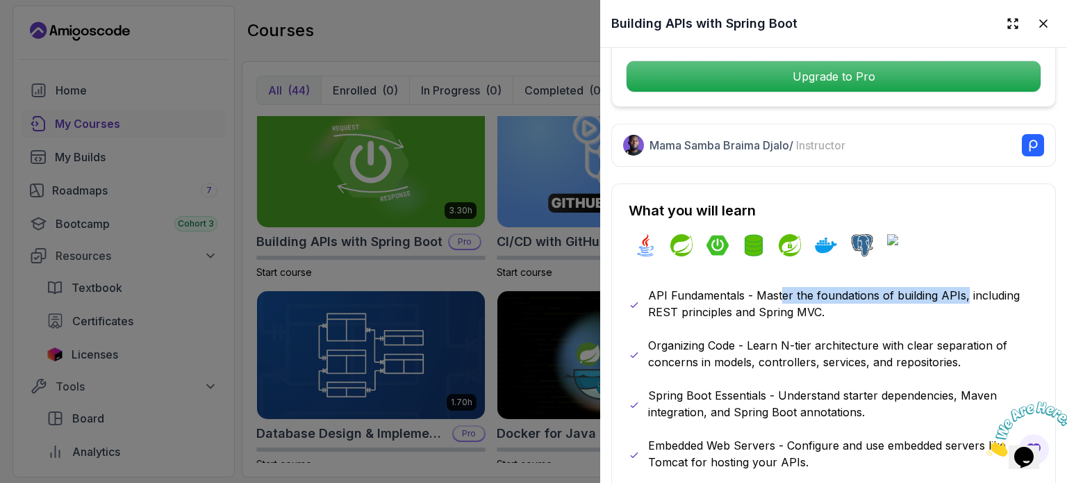
drag, startPoint x: 779, startPoint y: 288, endPoint x: 964, endPoint y: 276, distance: 185.8
click at [964, 276] on div "What you will learn java spring spring-boot spring-data-jpa spring-security doc…" at bounding box center [833, 410] width 445 height 454
click at [840, 294] on p "API Fundamentals - Master the foundations of building APIs, including REST prin…" at bounding box center [843, 303] width 390 height 33
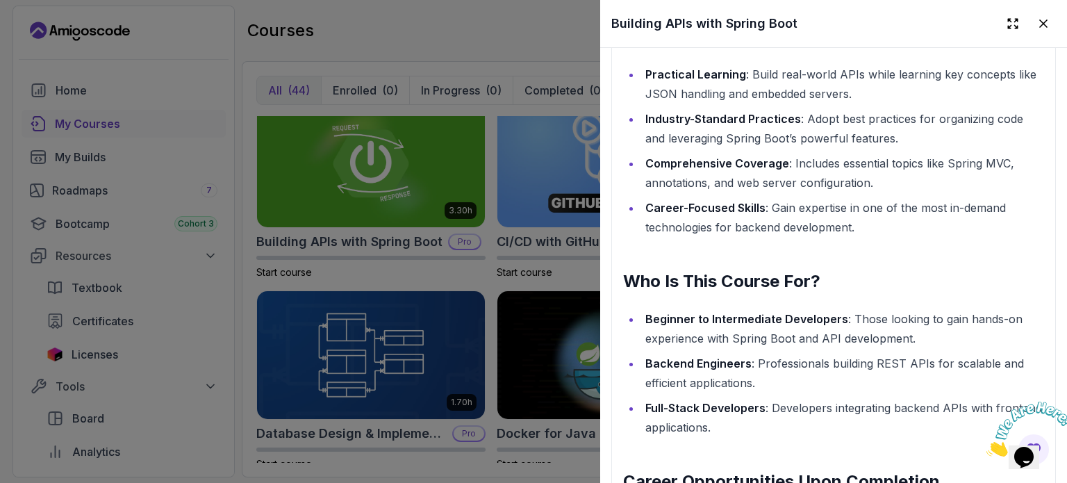
scroll to position [1459, 0]
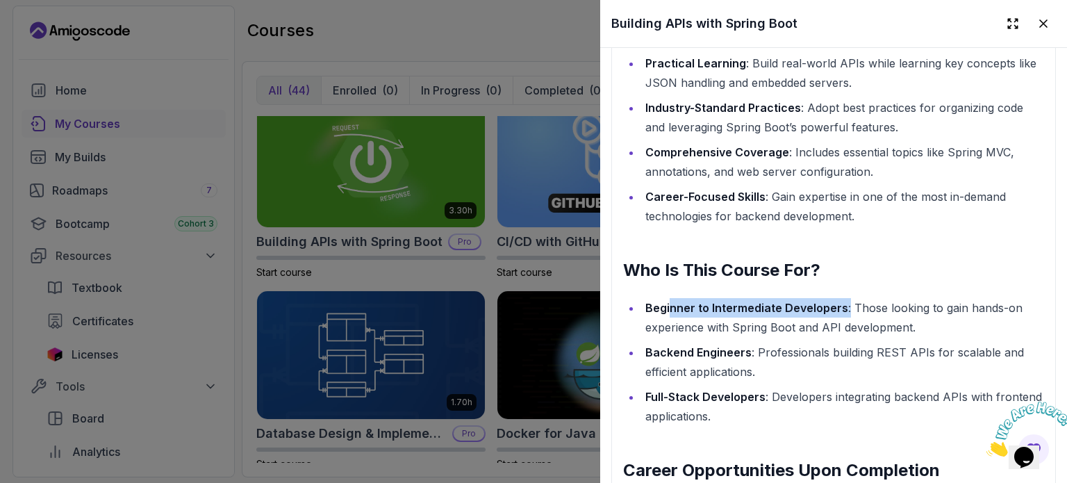
drag, startPoint x: 670, startPoint y: 320, endPoint x: 845, endPoint y: 319, distance: 175.0
click at [845, 319] on li "Beginner to Intermediate Developers : Those looking to gain hands-on experience…" at bounding box center [842, 317] width 403 height 39
click at [811, 315] on strong "Beginner to Intermediate Developers" at bounding box center [746, 308] width 203 height 14
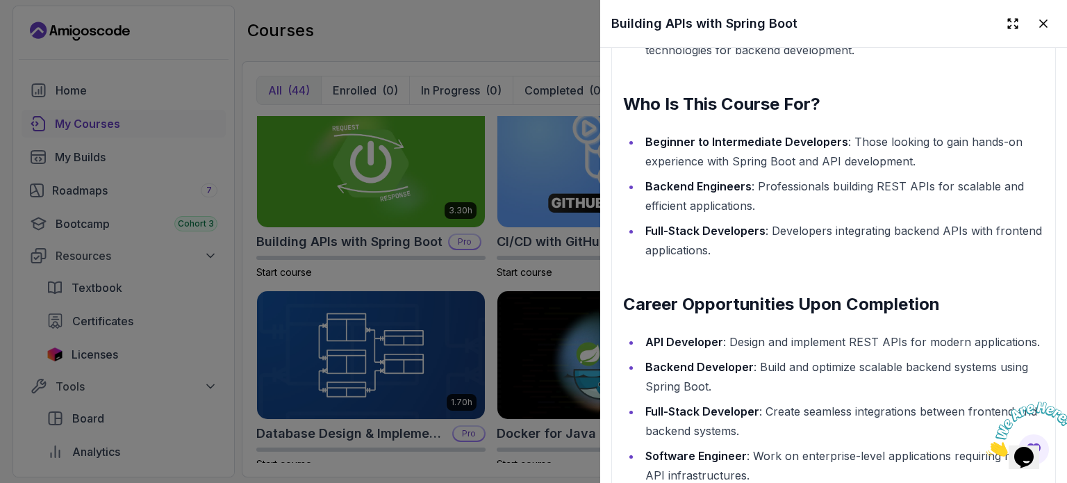
scroll to position [1667, 0]
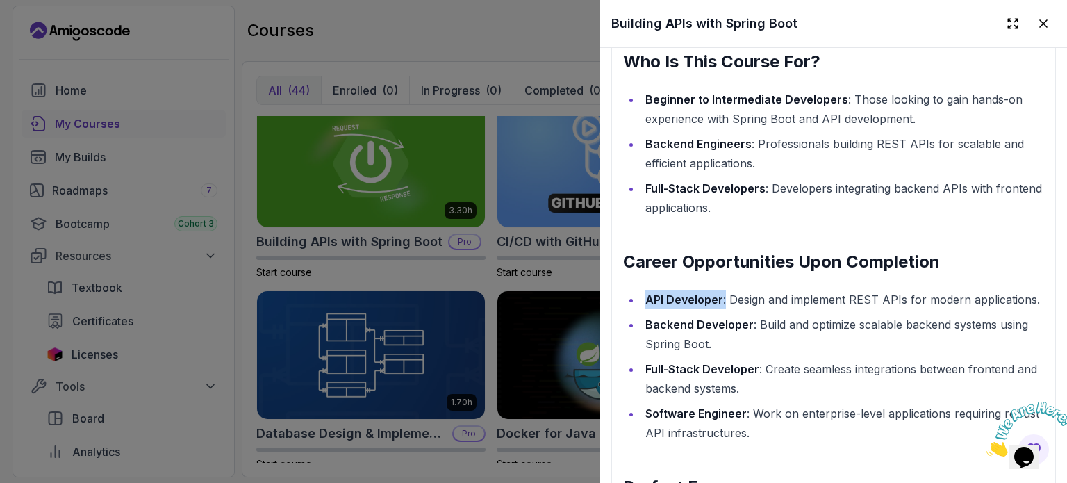
drag, startPoint x: 645, startPoint y: 306, endPoint x: 722, endPoint y: 305, distance: 77.8
click at [722, 305] on li "API Developer : Design and implement REST APIs for modern applications." at bounding box center [842, 299] width 403 height 19
click at [708, 306] on strong "API Developer" at bounding box center [684, 299] width 78 height 14
drag, startPoint x: 647, startPoint y: 356, endPoint x: 753, endPoint y: 351, distance: 106.4
click at [753, 351] on li "Backend Developer : Build and optimize scalable backend systems using Spring Bo…" at bounding box center [842, 334] width 403 height 39
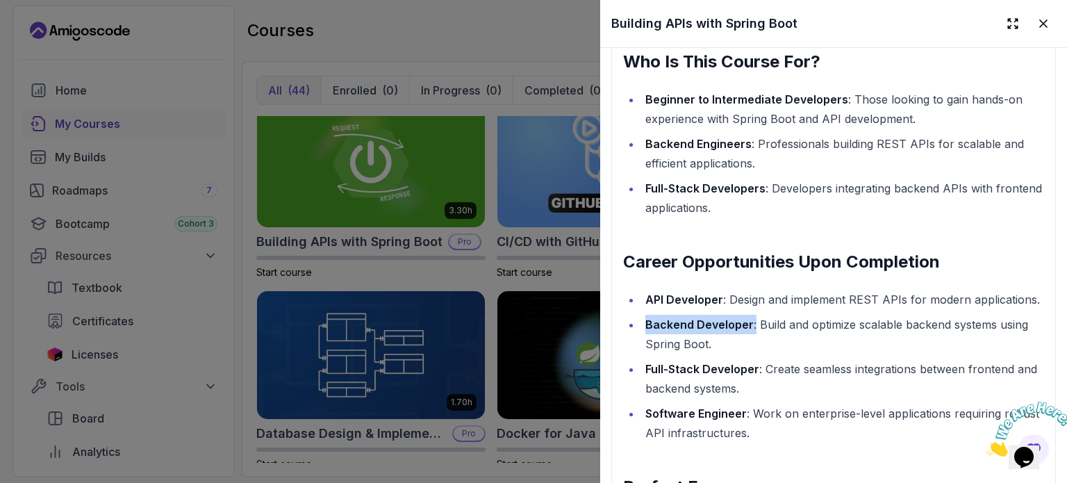
click at [733, 331] on strong "Backend Developer" at bounding box center [699, 324] width 108 height 14
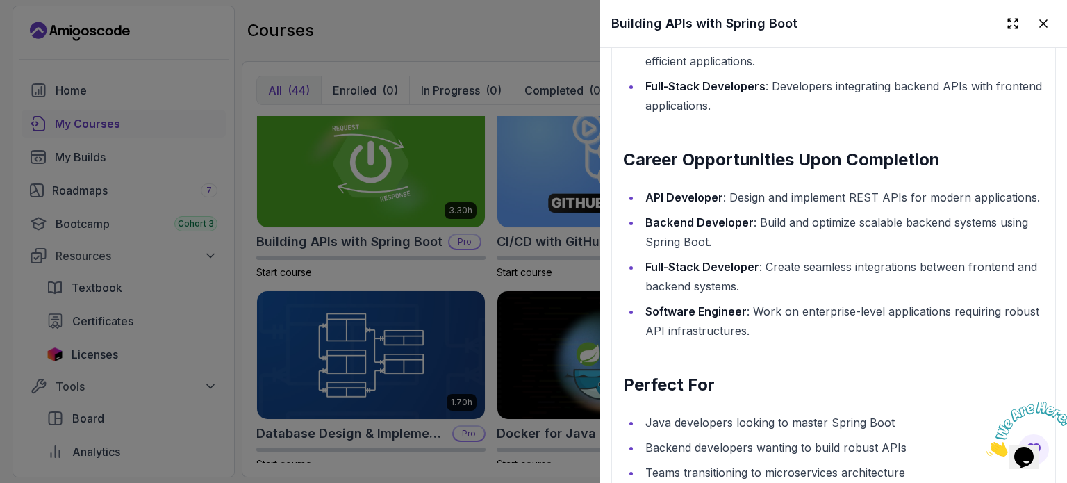
scroll to position [1806, 0]
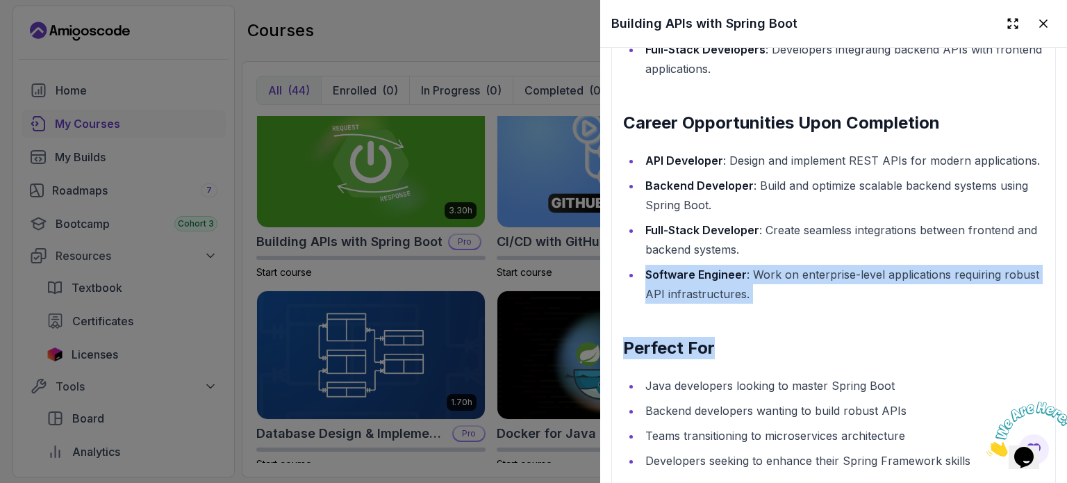
drag, startPoint x: 647, startPoint y: 306, endPoint x: 783, endPoint y: 343, distance: 140.3
click at [783, 343] on div "Building REST APIs with Spring Boot The Building APIs with Spring Boot course i…" at bounding box center [833, 156] width 421 height 1278
click at [719, 304] on li "Software Engineer : Work on enterprise-level applications requiring robust API …" at bounding box center [842, 284] width 403 height 39
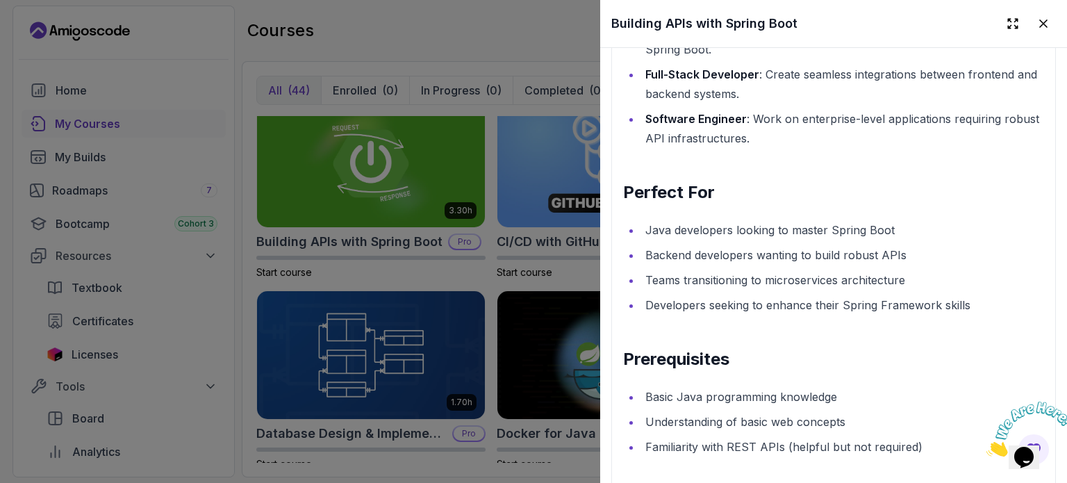
scroll to position [2014, 0]
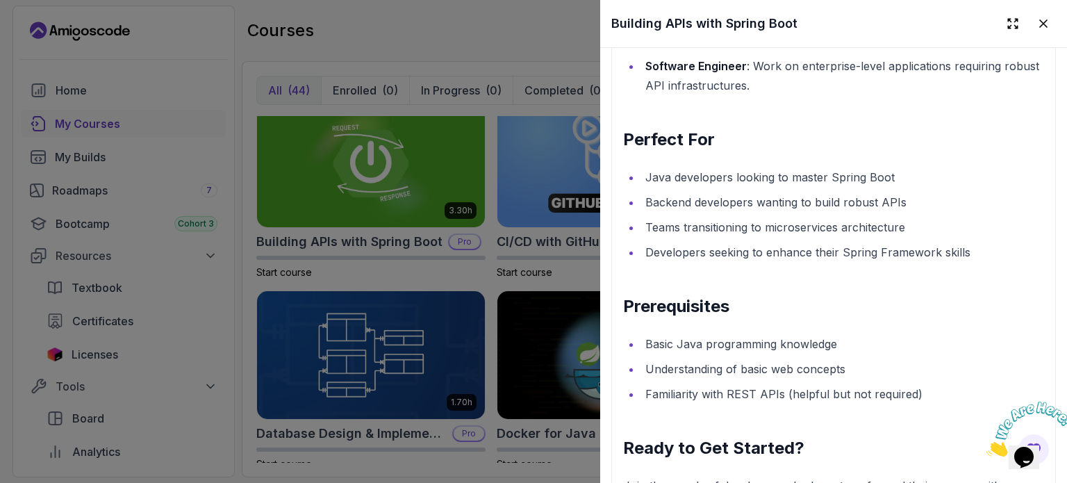
click at [463, 299] on div at bounding box center [533, 241] width 1067 height 483
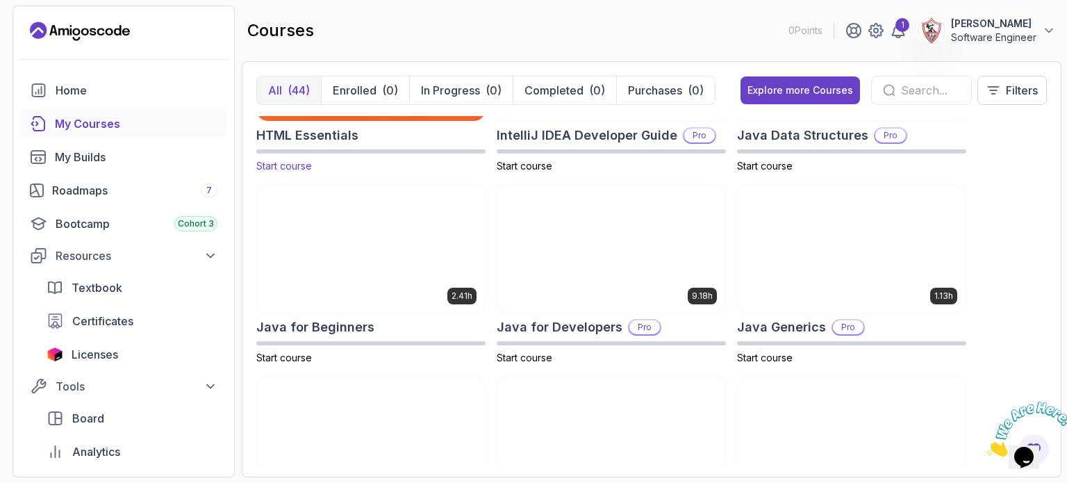
scroll to position [903, 0]
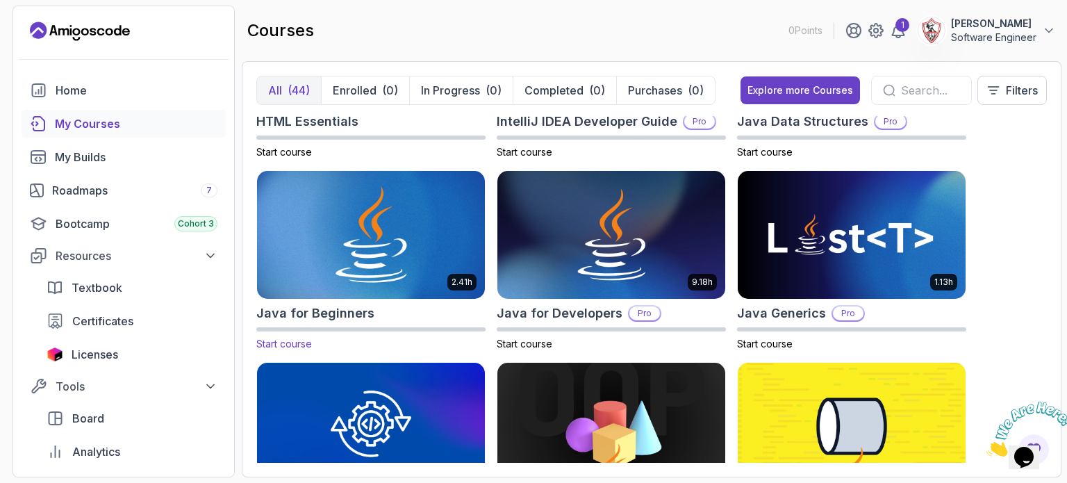
click at [375, 249] on img at bounding box center [370, 235] width 239 height 134
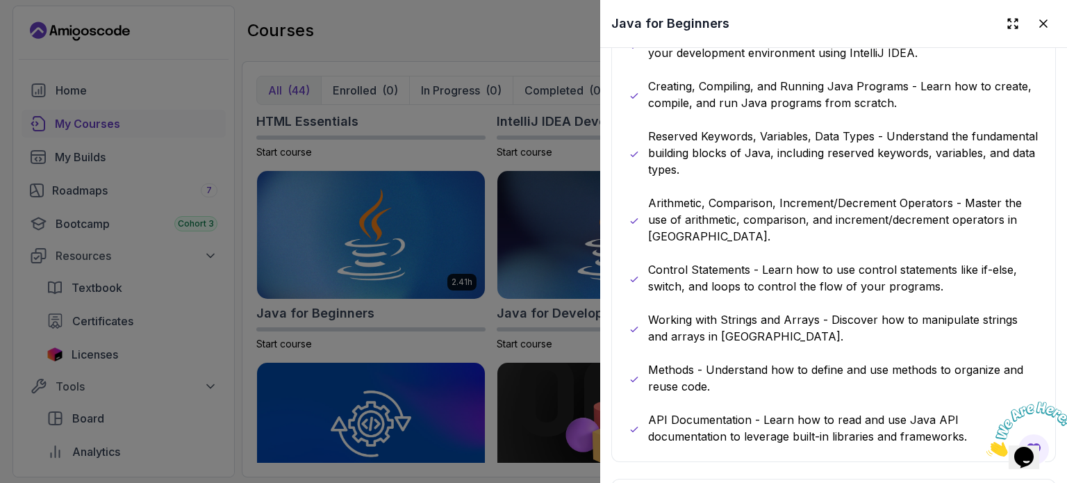
scroll to position [1111, 0]
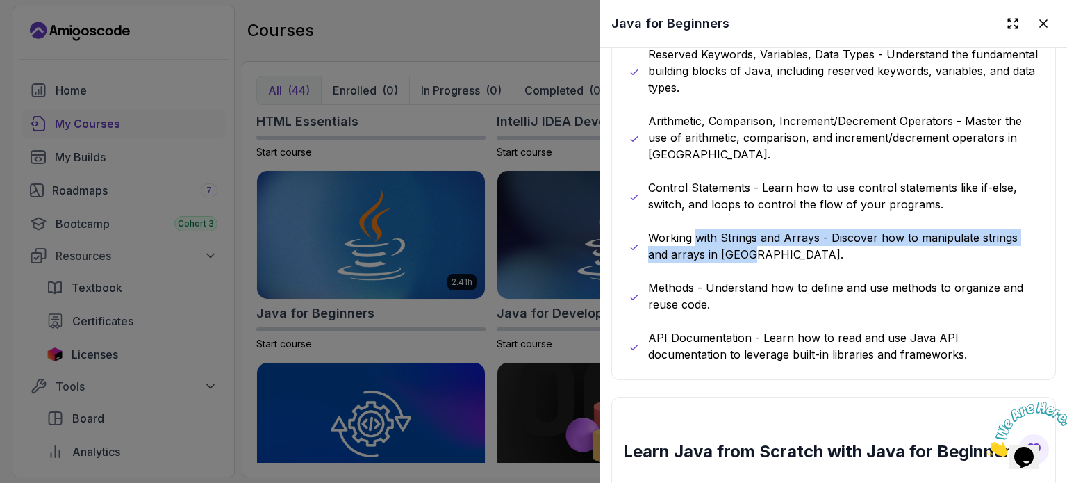
drag, startPoint x: 695, startPoint y: 238, endPoint x: 813, endPoint y: 254, distance: 119.1
click at [813, 254] on p "Working with Strings and Arrays - Discover how to manipulate strings and arrays…" at bounding box center [843, 245] width 390 height 33
click at [708, 242] on p "Working with Strings and Arrays - Discover how to manipulate strings and arrays…" at bounding box center [843, 245] width 390 height 33
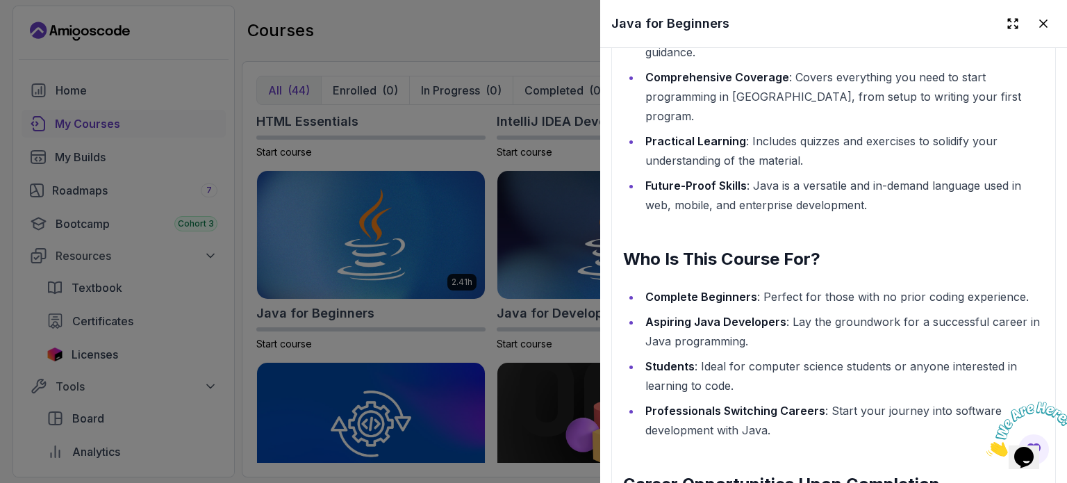
scroll to position [1597, 0]
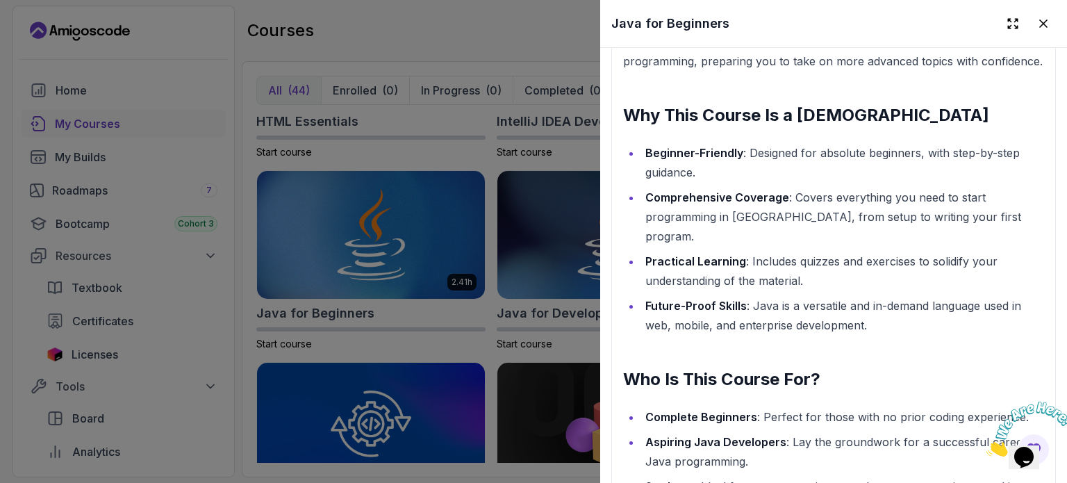
click at [381, 273] on div at bounding box center [533, 241] width 1067 height 483
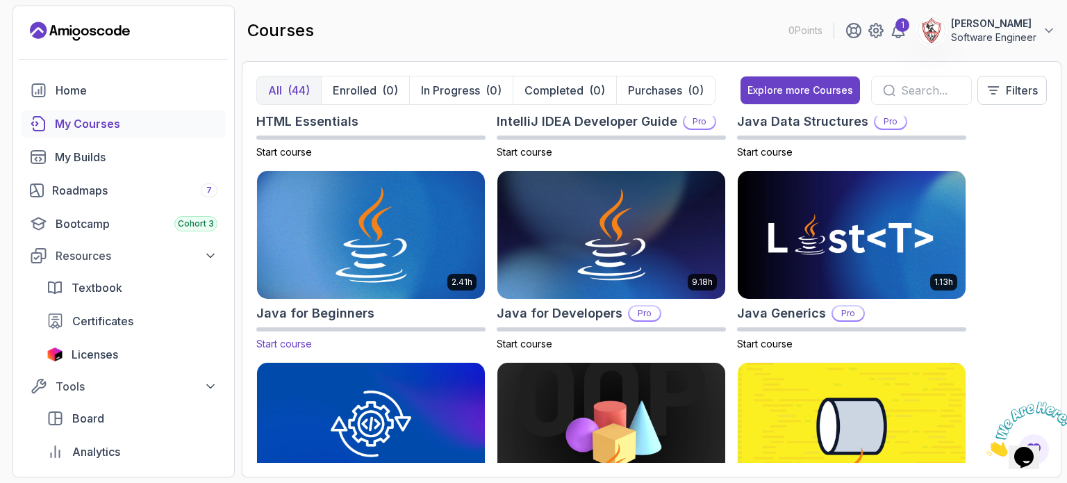
click at [417, 261] on img at bounding box center [370, 235] width 239 height 134
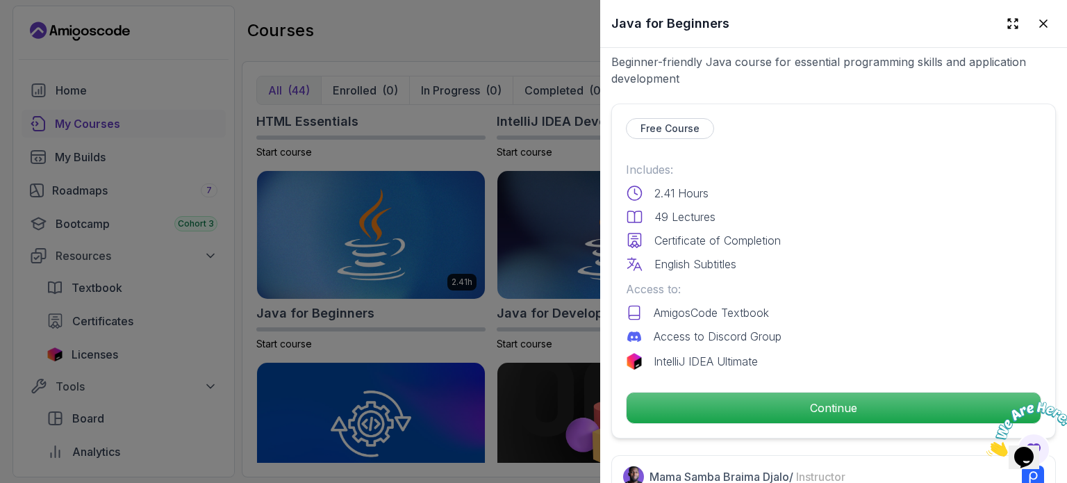
scroll to position [278, 0]
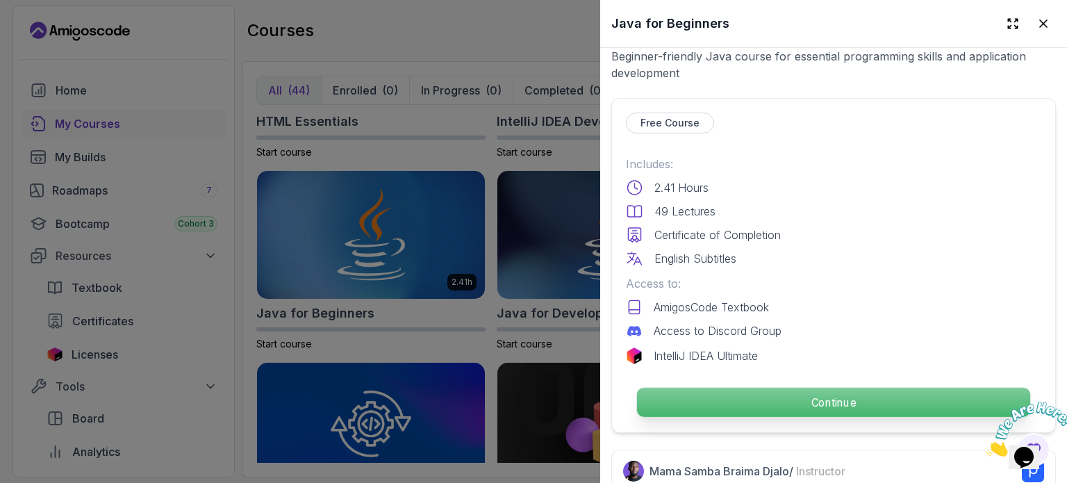
click at [729, 392] on p "Continue" at bounding box center [833, 402] width 393 height 29
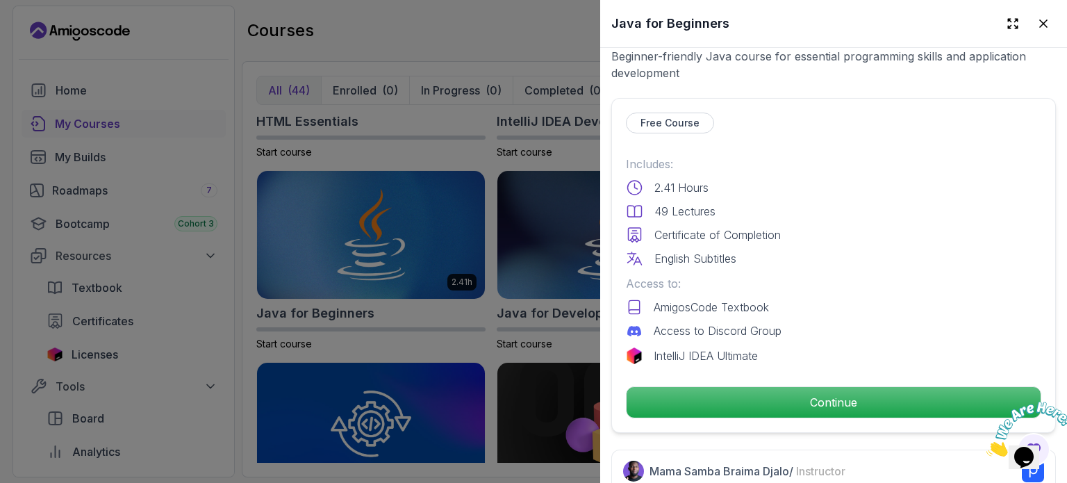
click at [346, 274] on div at bounding box center [533, 241] width 1067 height 483
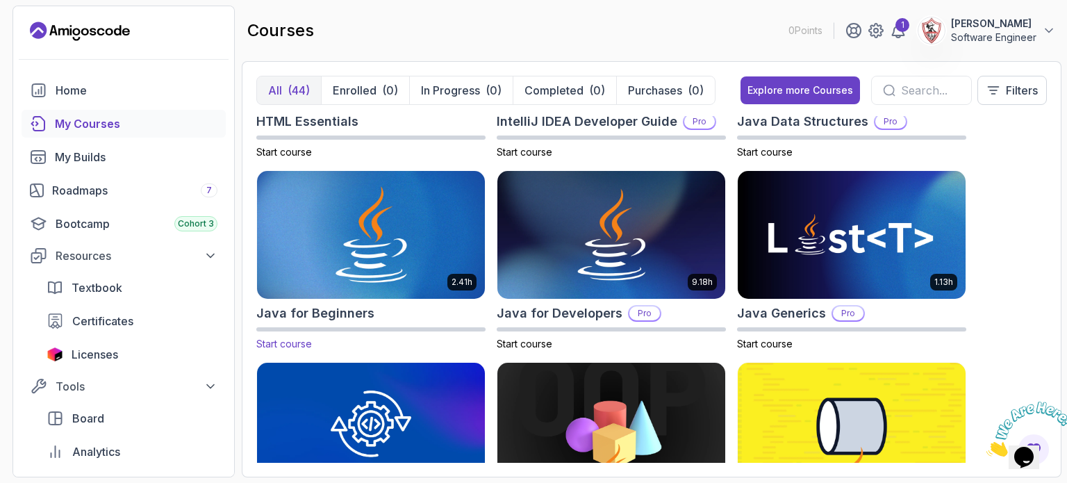
click at [365, 238] on img at bounding box center [370, 235] width 239 height 134
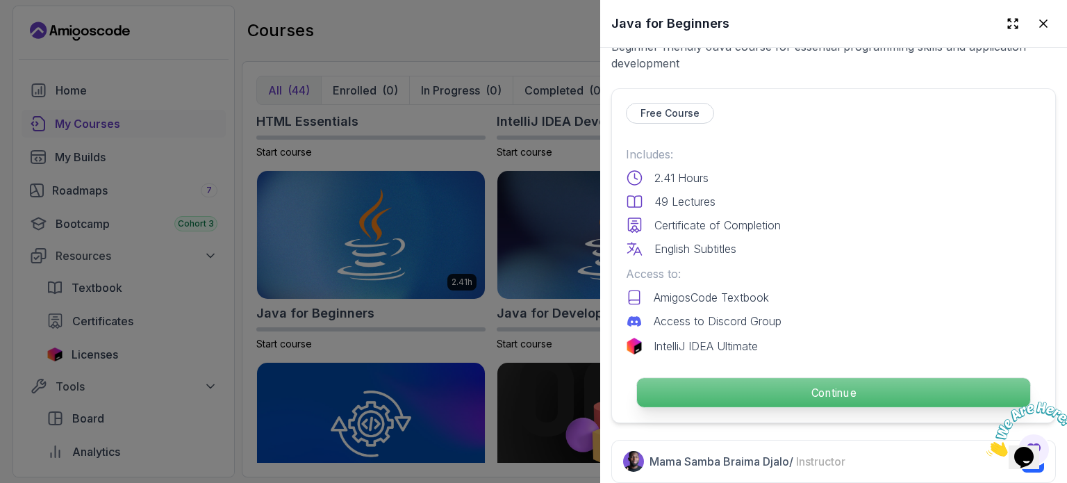
scroll to position [417, 0]
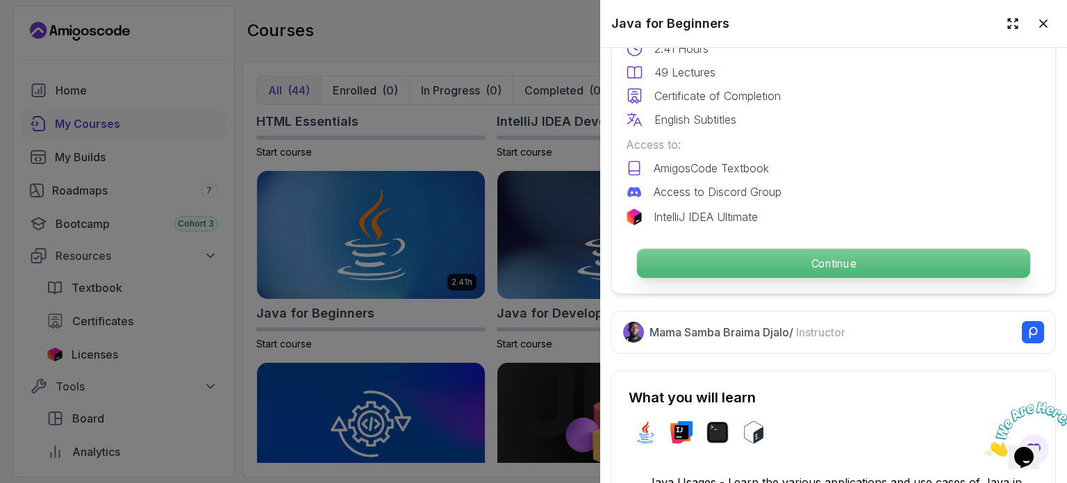
click at [820, 249] on p "Continue" at bounding box center [833, 263] width 393 height 29
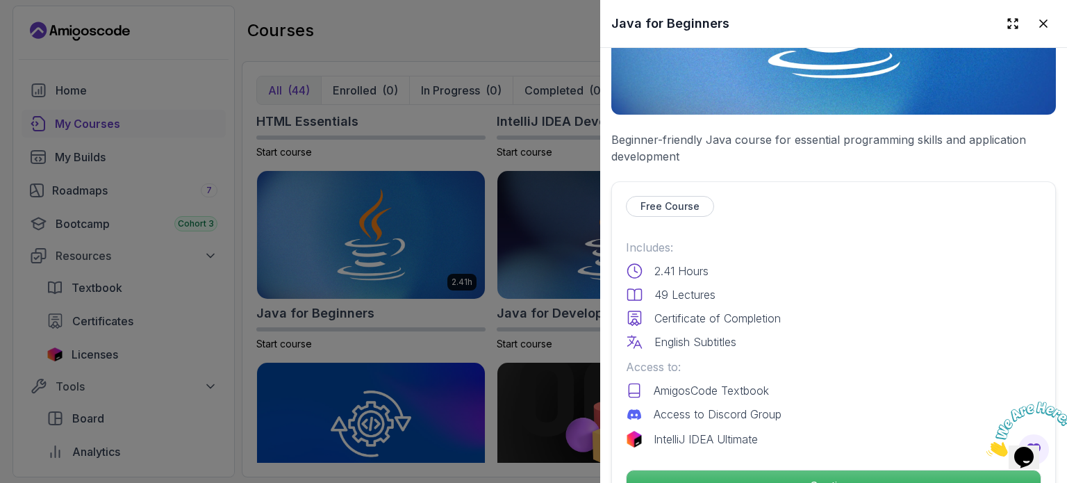
scroll to position [26, 0]
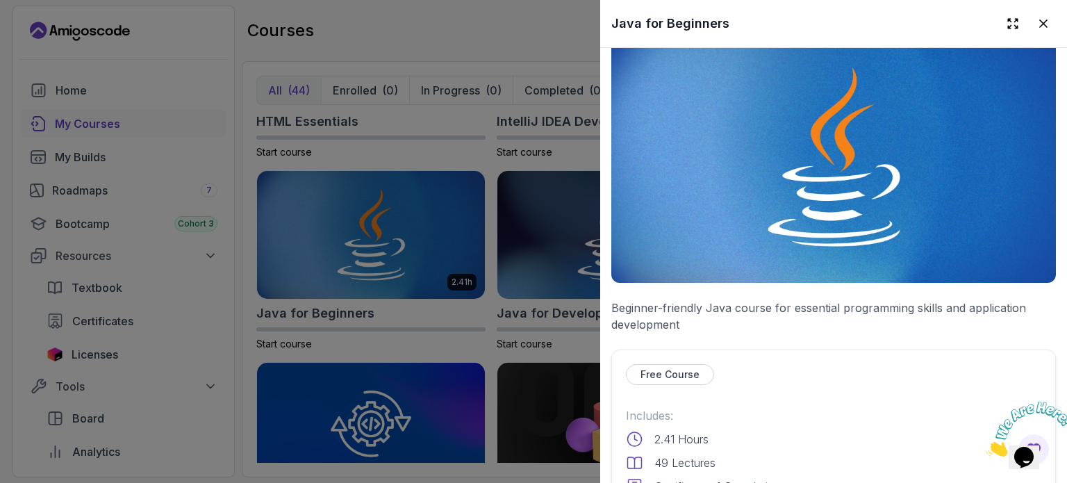
click at [674, 220] on img at bounding box center [833, 158] width 445 height 250
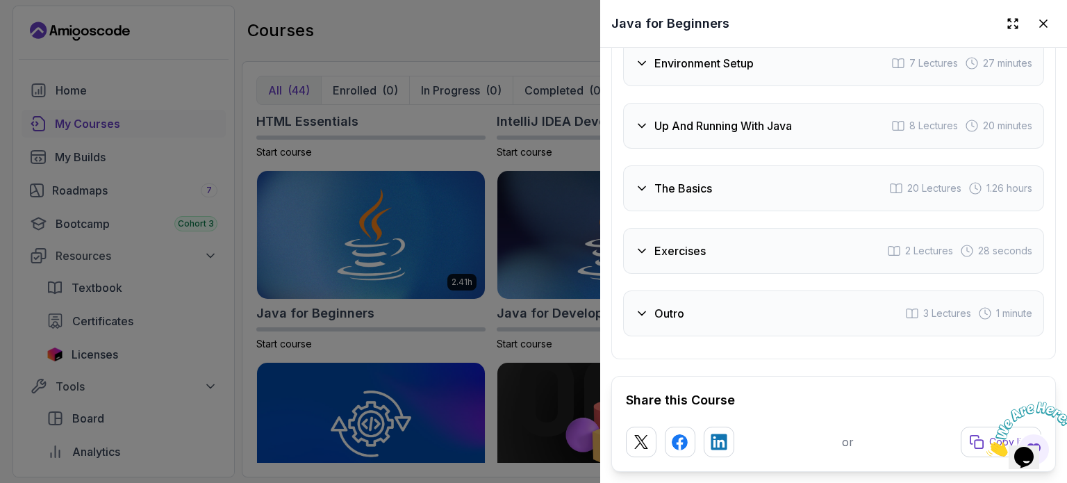
scroll to position [2943, 0]
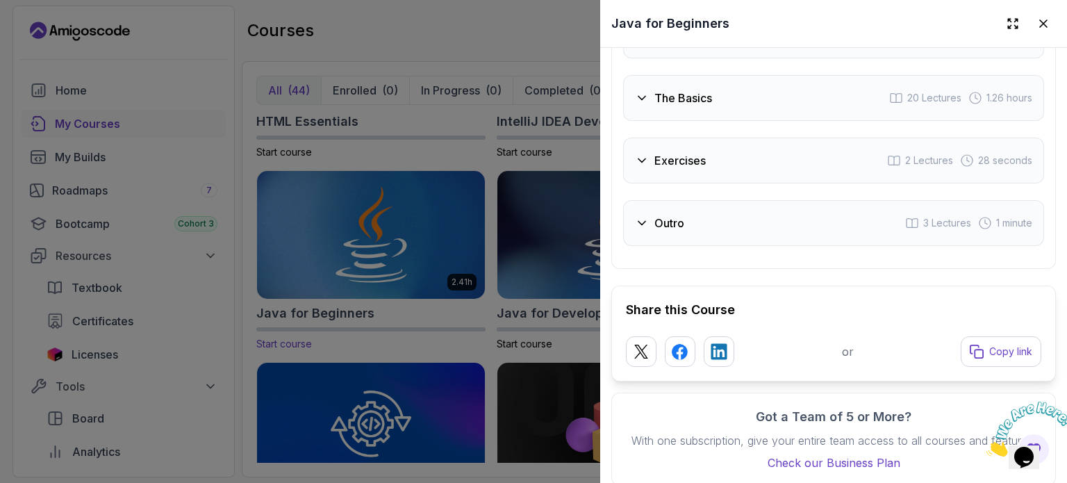
click at [329, 297] on div at bounding box center [533, 241] width 1067 height 483
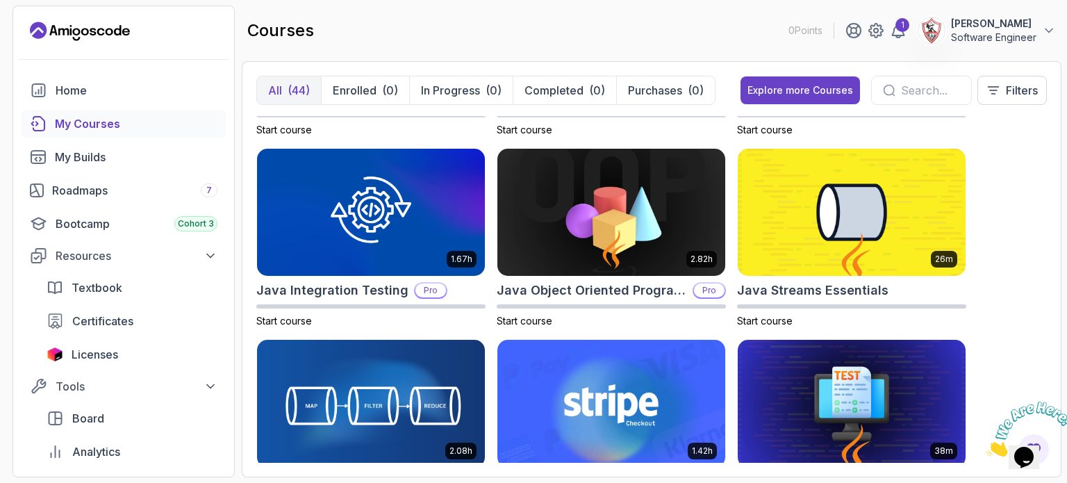
scroll to position [1111, 0]
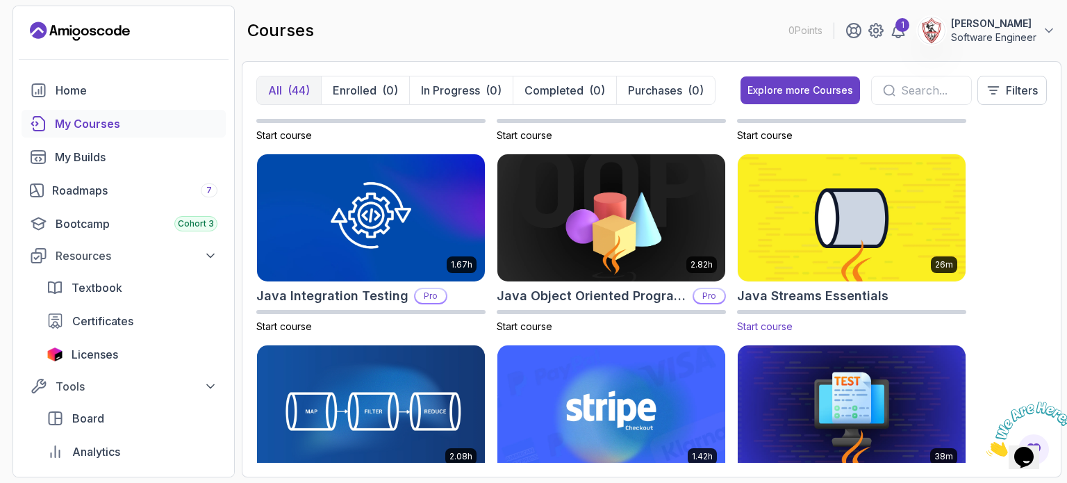
click at [811, 226] on img at bounding box center [851, 218] width 239 height 134
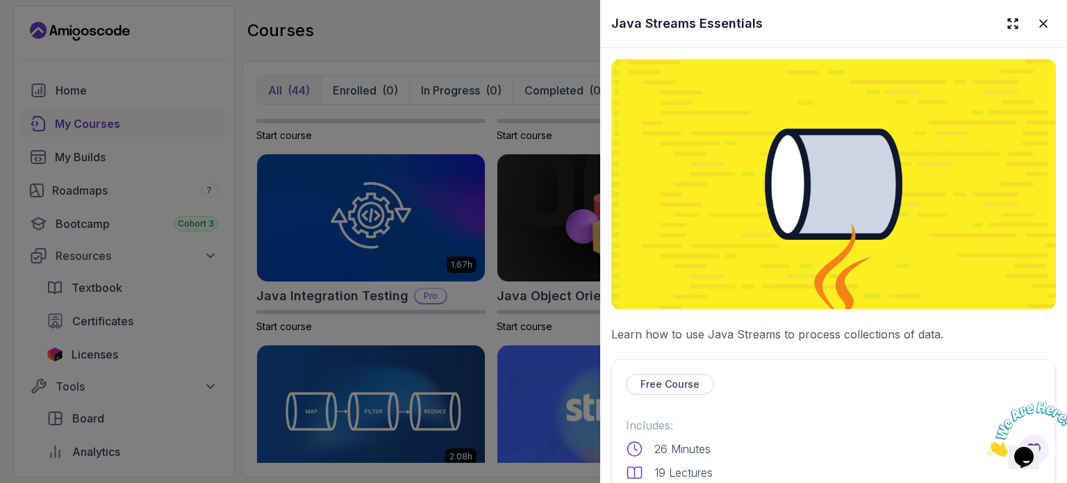
scroll to position [278, 0]
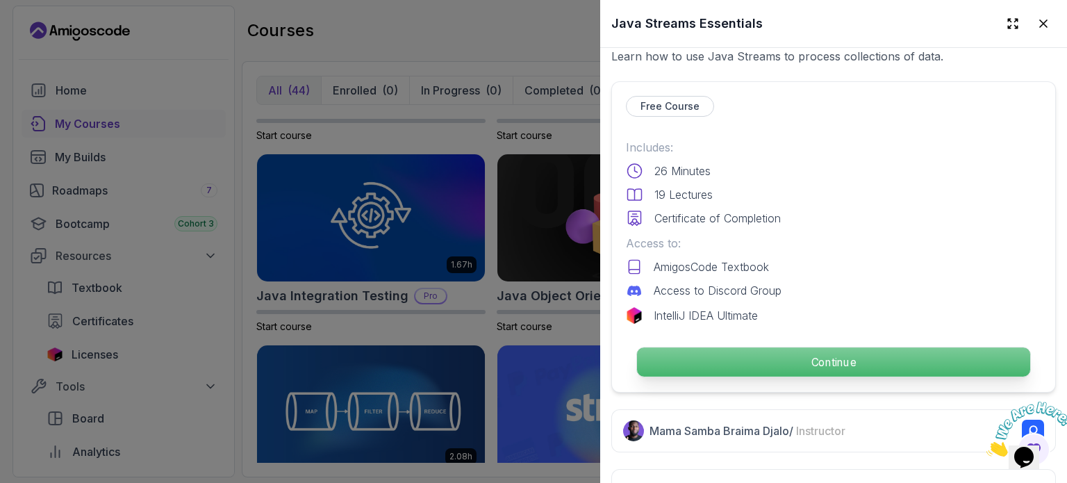
click at [776, 358] on p "Continue" at bounding box center [833, 361] width 393 height 29
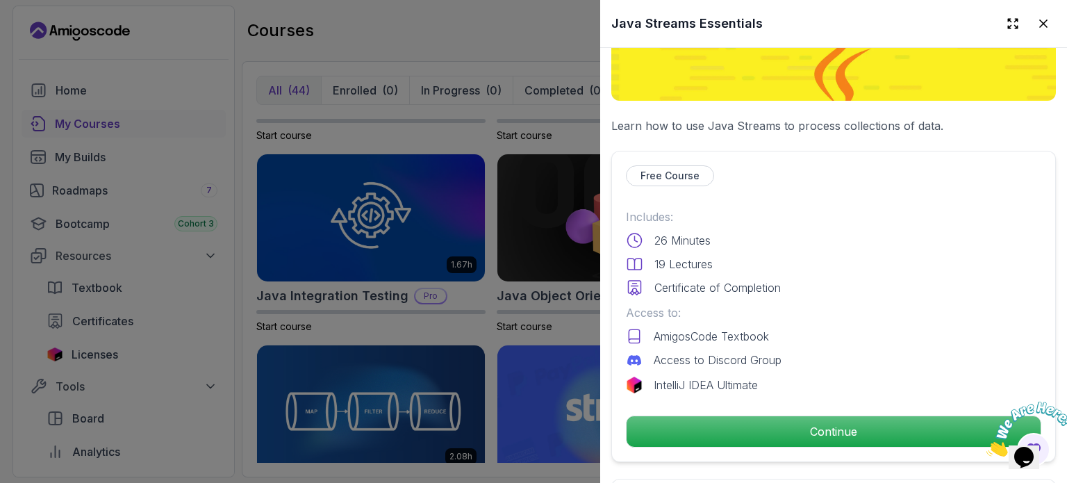
scroll to position [139, 0]
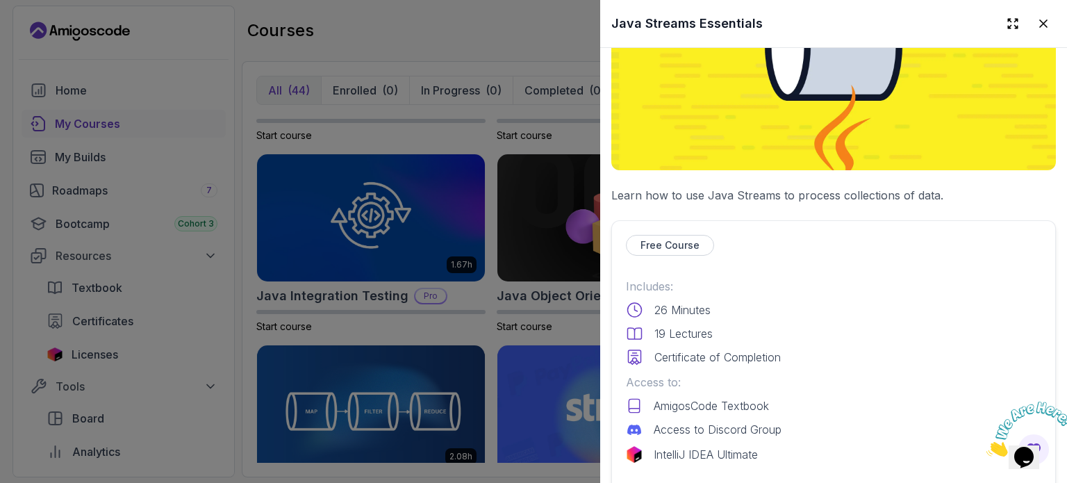
click at [378, 185] on div at bounding box center [533, 241] width 1067 height 483
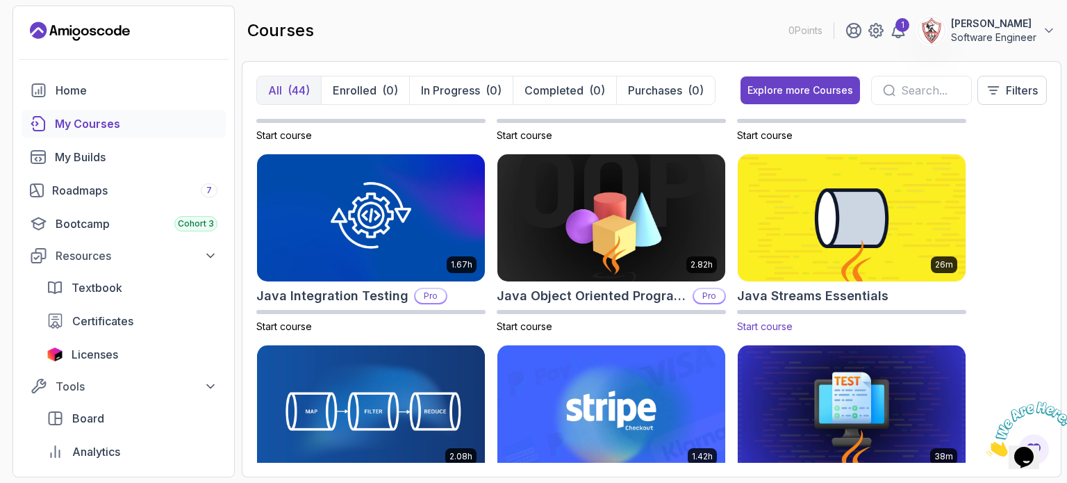
click at [761, 329] on span "Start course" at bounding box center [765, 326] width 56 height 12
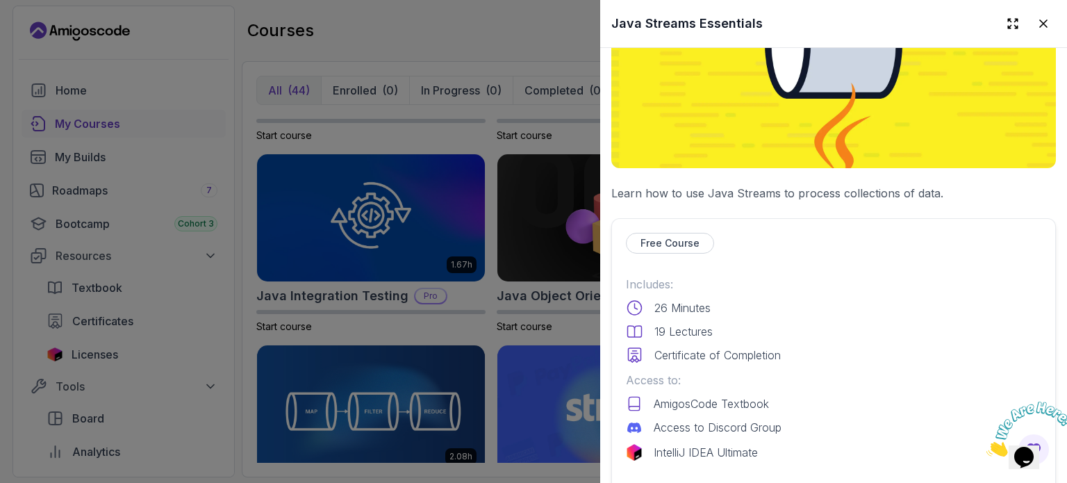
scroll to position [208, 0]
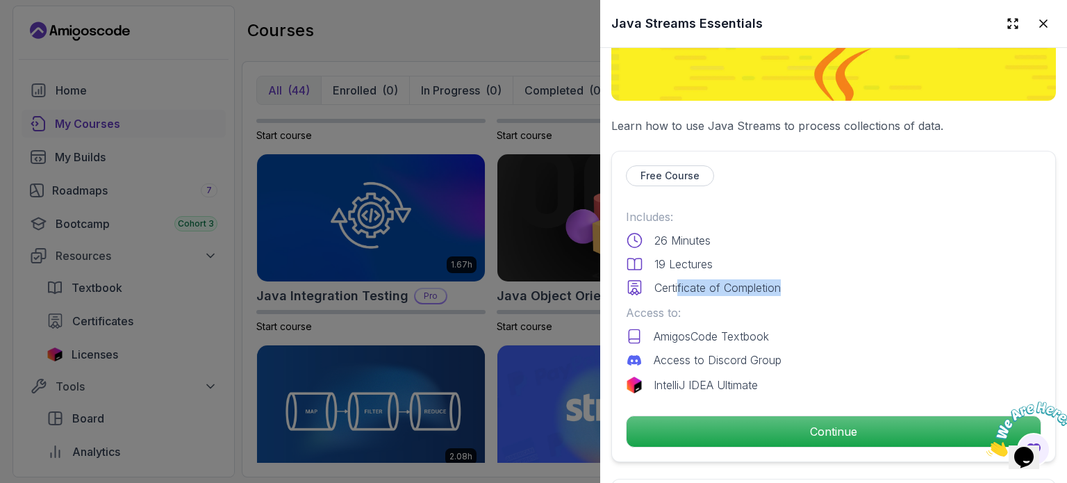
drag, startPoint x: 740, startPoint y: 280, endPoint x: 858, endPoint y: 279, distance: 118.1
click at [858, 279] on div "Certificate of Completion" at bounding box center [833, 287] width 415 height 17
drag, startPoint x: 858, startPoint y: 279, endPoint x: 636, endPoint y: 279, distance: 221.6
click at [856, 279] on div "Certificate of Completion" at bounding box center [833, 287] width 415 height 17
click at [746, 281] on p "Certificate of Completion" at bounding box center [717, 287] width 126 height 17
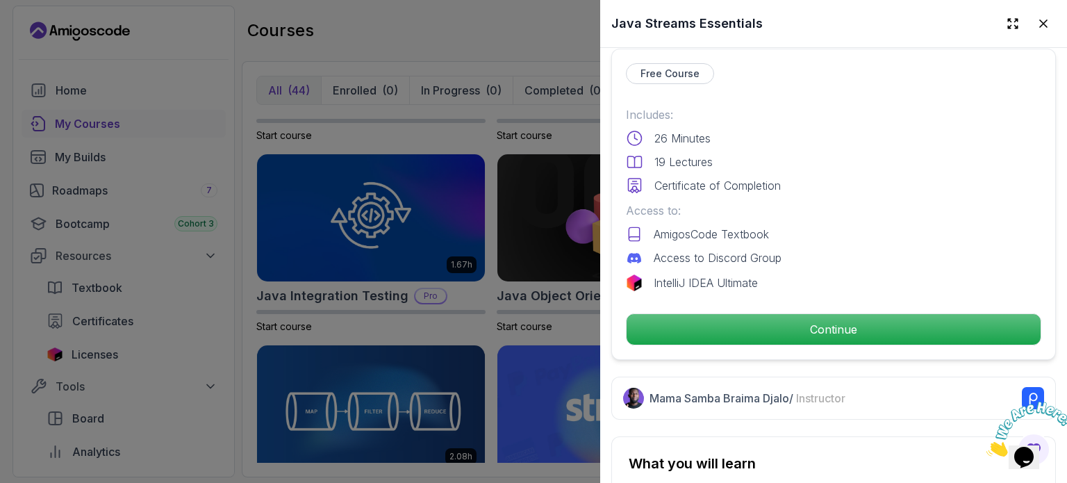
scroll to position [417, 0]
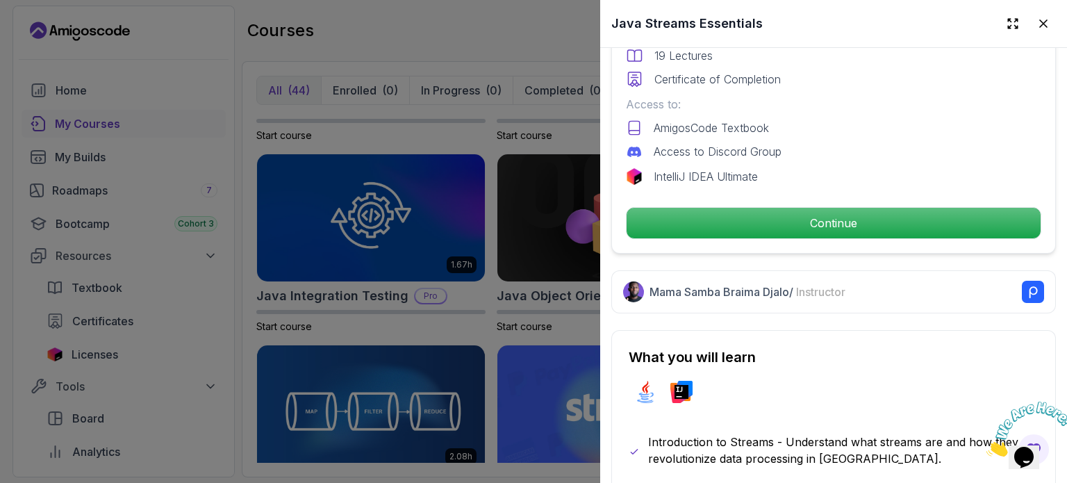
click at [1022, 287] on rect at bounding box center [1033, 292] width 22 height 22
click at [333, 425] on div at bounding box center [533, 241] width 1067 height 483
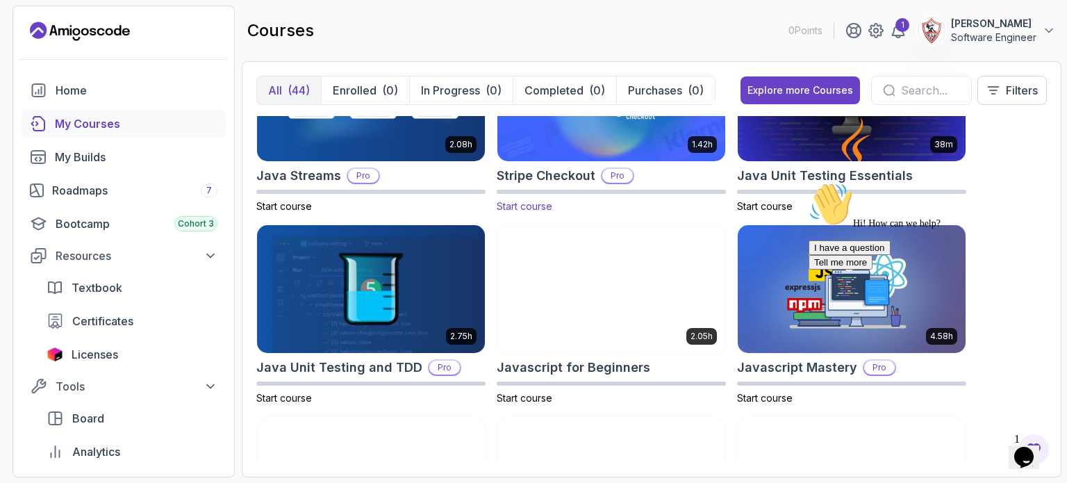
scroll to position [1667, 0]
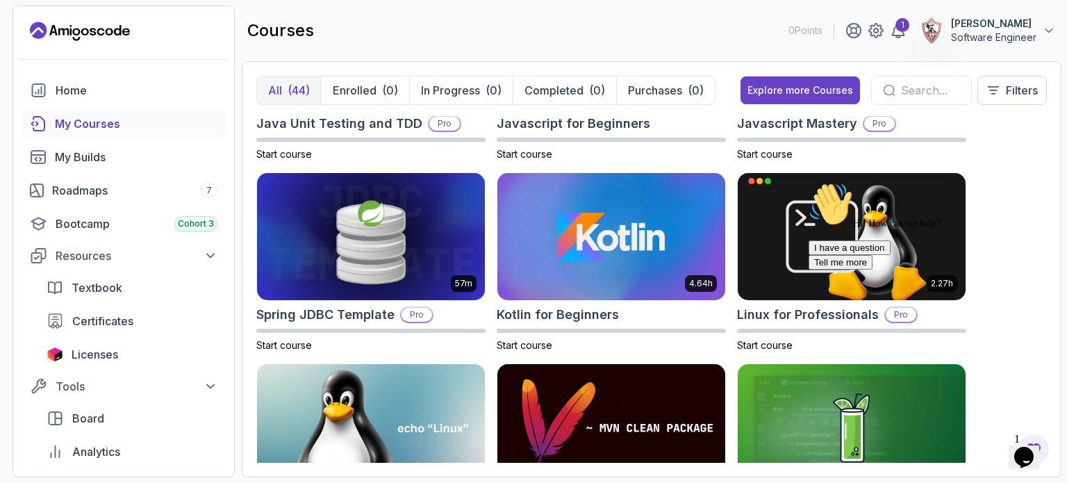
click at [808, 182] on icon "Chat attention grabber" at bounding box center [808, 182] width 0 height 0
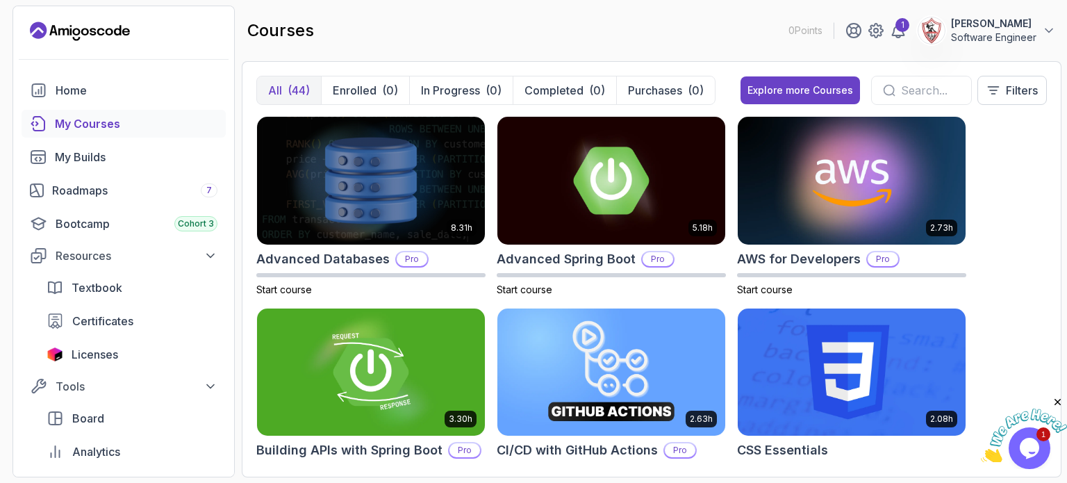
drag, startPoint x: 517, startPoint y: 27, endPoint x: 487, endPoint y: 31, distance: 30.2
click at [487, 31] on div "courses 0 Points 1 Yossef Azozz Software Engineer" at bounding box center [652, 31] width 820 height 50
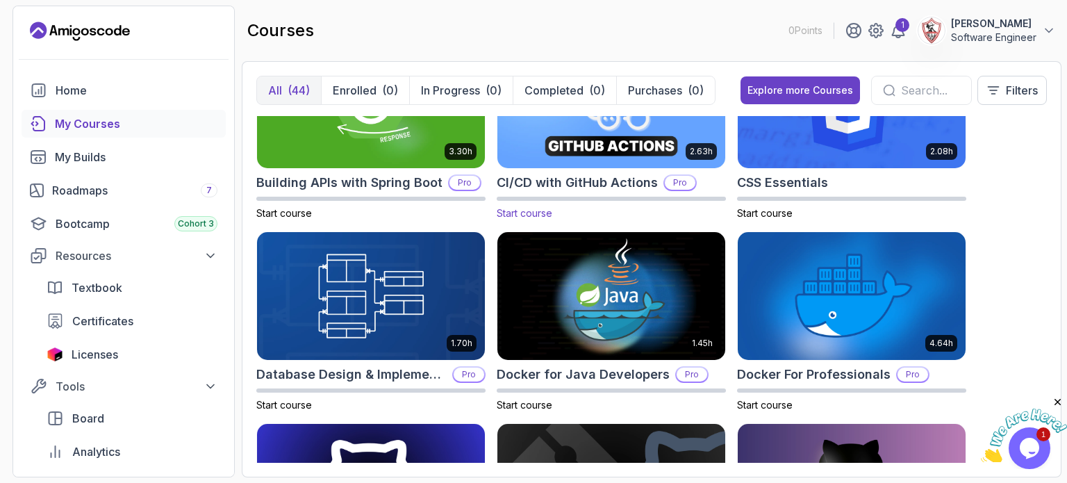
scroll to position [278, 0]
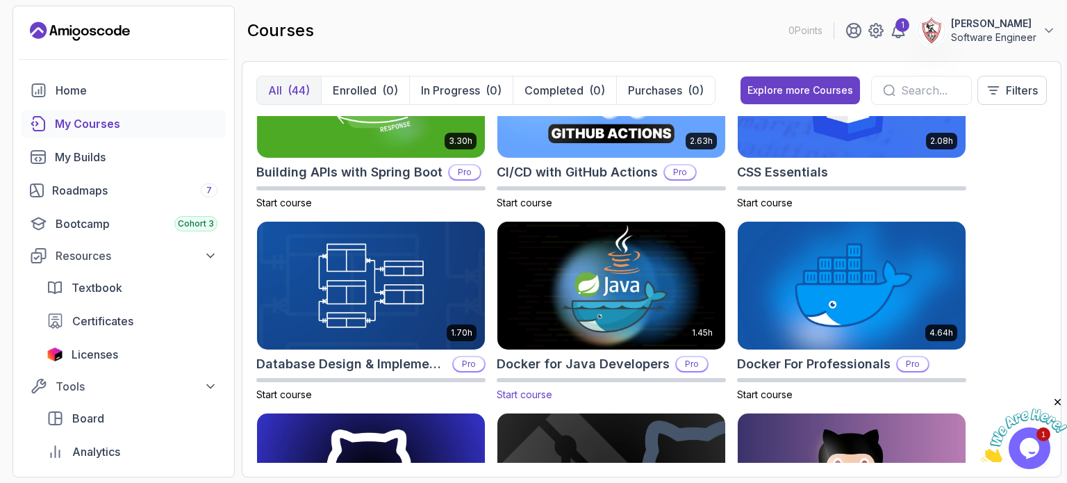
click at [614, 299] on img at bounding box center [611, 286] width 239 height 134
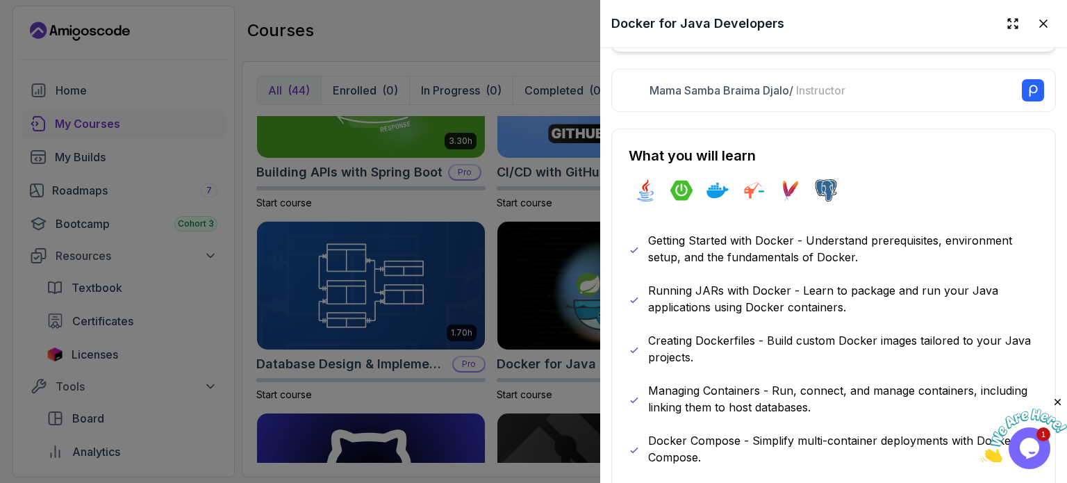
scroll to position [833, 0]
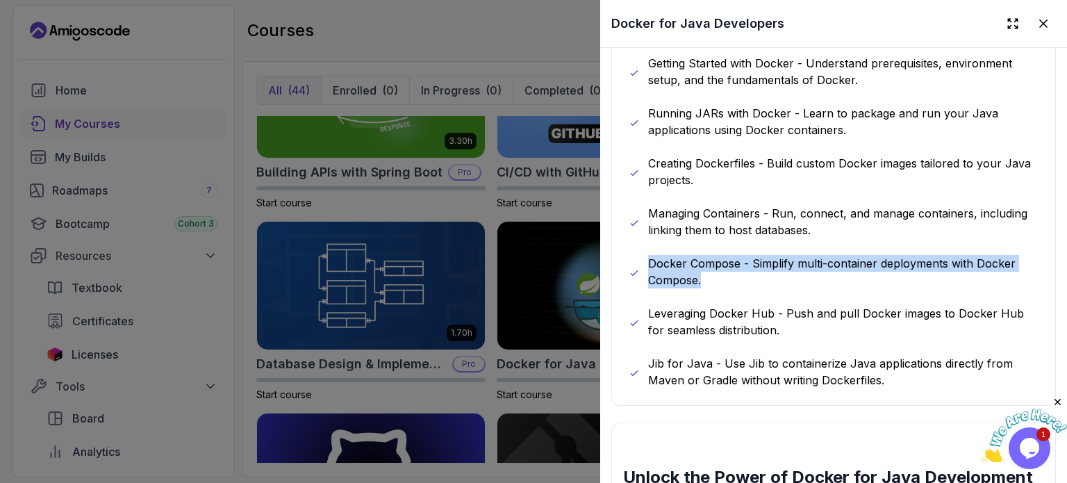
drag, startPoint x: 649, startPoint y: 251, endPoint x: 714, endPoint y: 277, distance: 69.8
click at [714, 277] on p "Docker Compose - Simplify multi-container deployments with Docker Compose." at bounding box center [843, 271] width 390 height 33
click at [683, 267] on p "Docker Compose - Simplify multi-container deployments with Docker Compose." at bounding box center [843, 271] width 390 height 33
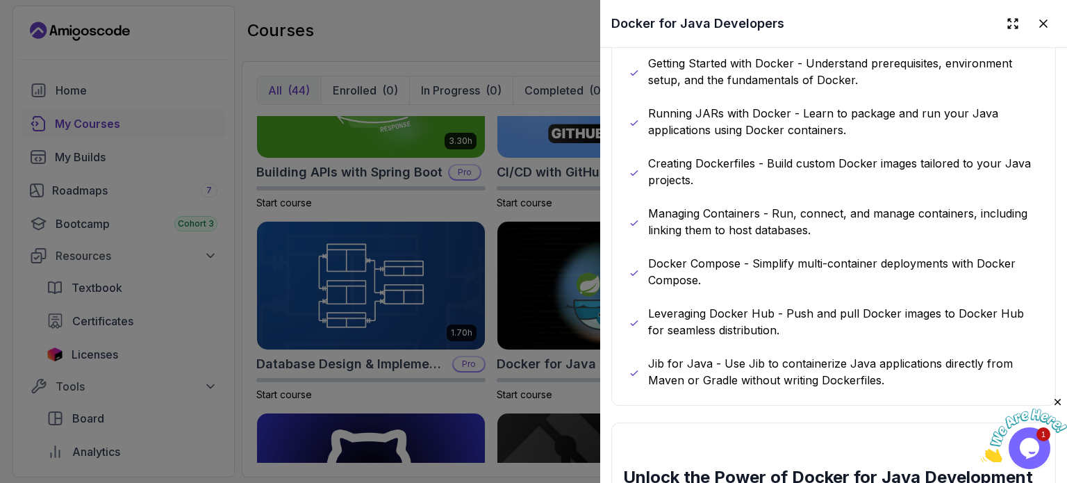
scroll to position [1111, 0]
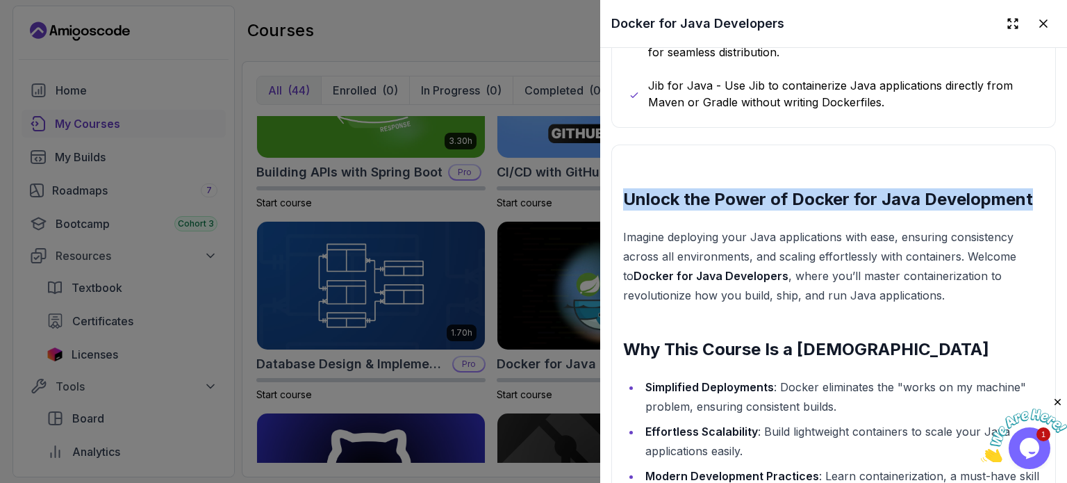
drag, startPoint x: 623, startPoint y: 192, endPoint x: 1028, endPoint y: 193, distance: 404.9
click at [1028, 193] on h2 "Unlock the Power of Docker for Java Development" at bounding box center [833, 199] width 421 height 22
click at [938, 190] on h2 "Unlock the Power of Docker for Java Development" at bounding box center [833, 199] width 421 height 22
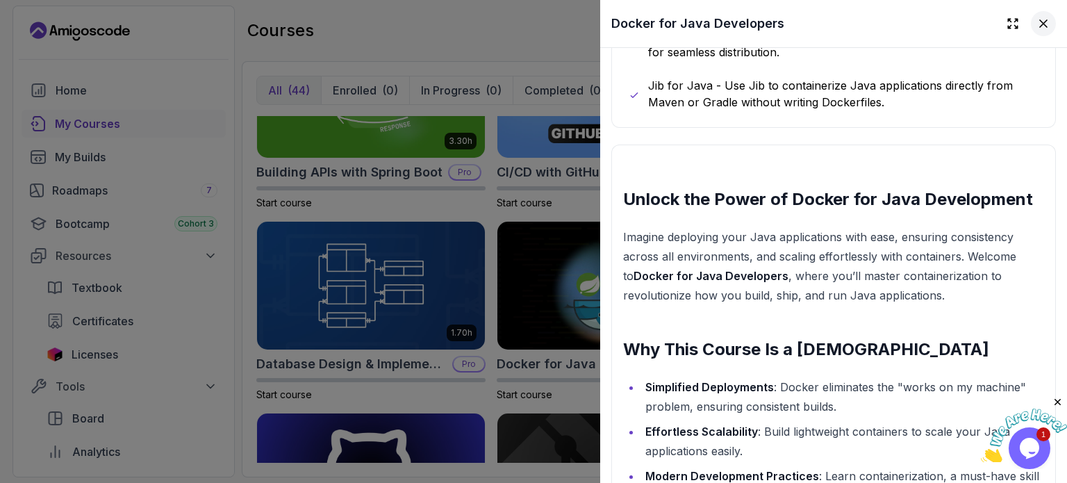
click at [1039, 24] on button at bounding box center [1043, 23] width 25 height 25
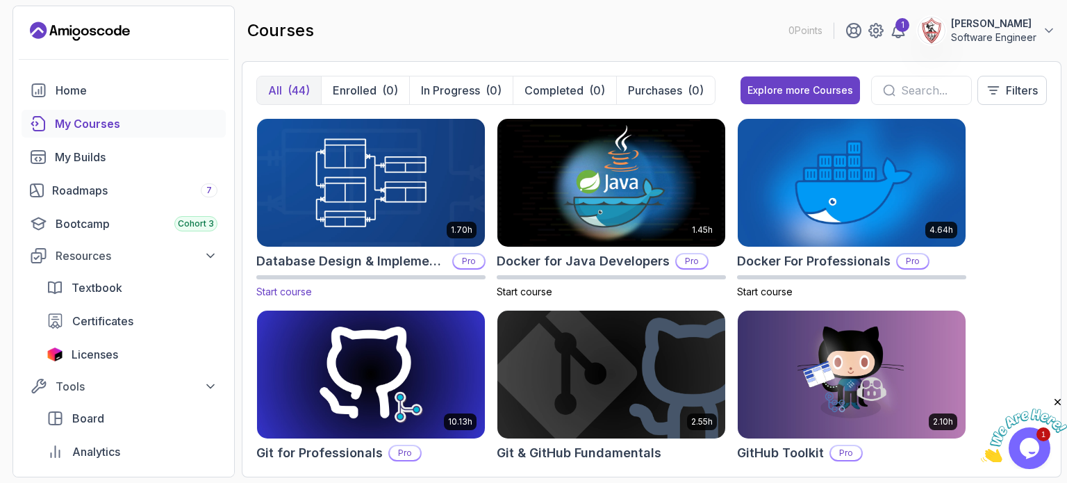
scroll to position [347, 0]
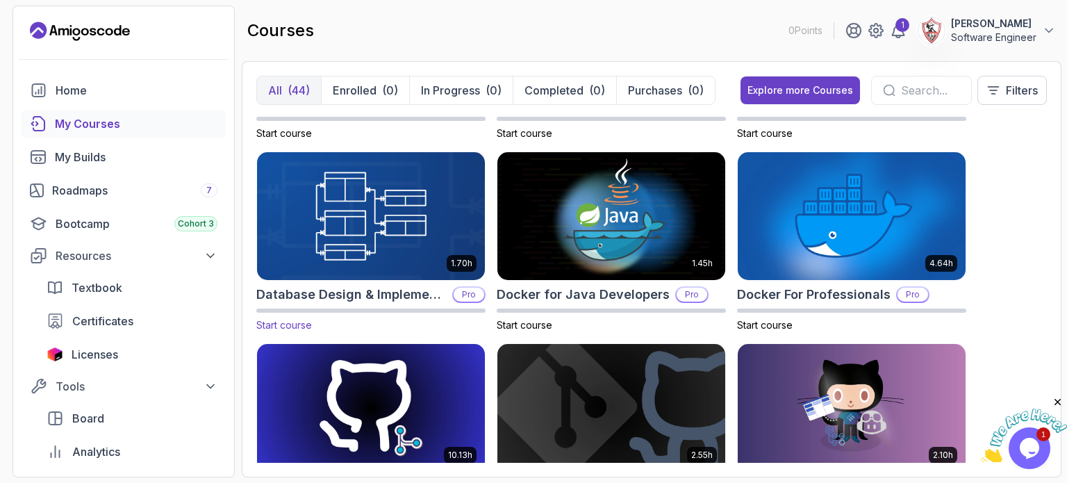
click at [397, 241] on img at bounding box center [370, 216] width 239 height 134
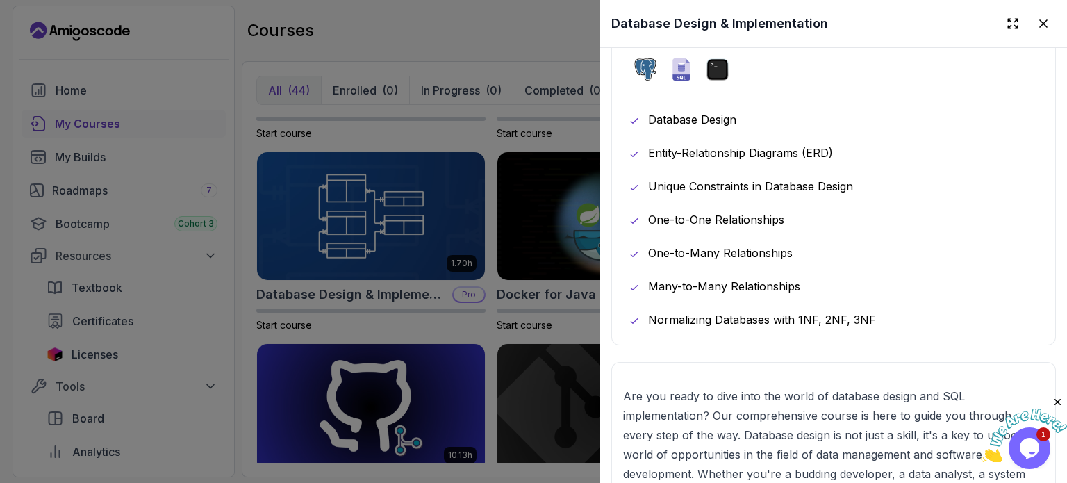
scroll to position [764, 0]
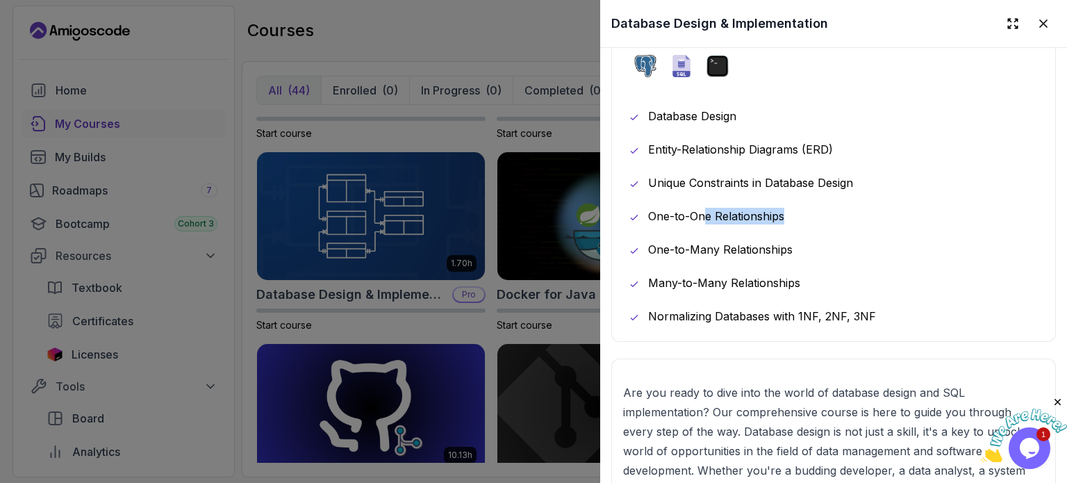
drag, startPoint x: 706, startPoint y: 205, endPoint x: 947, endPoint y: 222, distance: 242.3
click at [947, 222] on div "Database Design Entity-Relationship Diagrams (ERD) Unique Constraints in Databa…" at bounding box center [834, 216] width 410 height 217
drag, startPoint x: 673, startPoint y: 308, endPoint x: 924, endPoint y: 308, distance: 250.7
click at [924, 308] on div "Normalizing Databases with 1NF, 2NF, 3NF" at bounding box center [834, 316] width 410 height 17
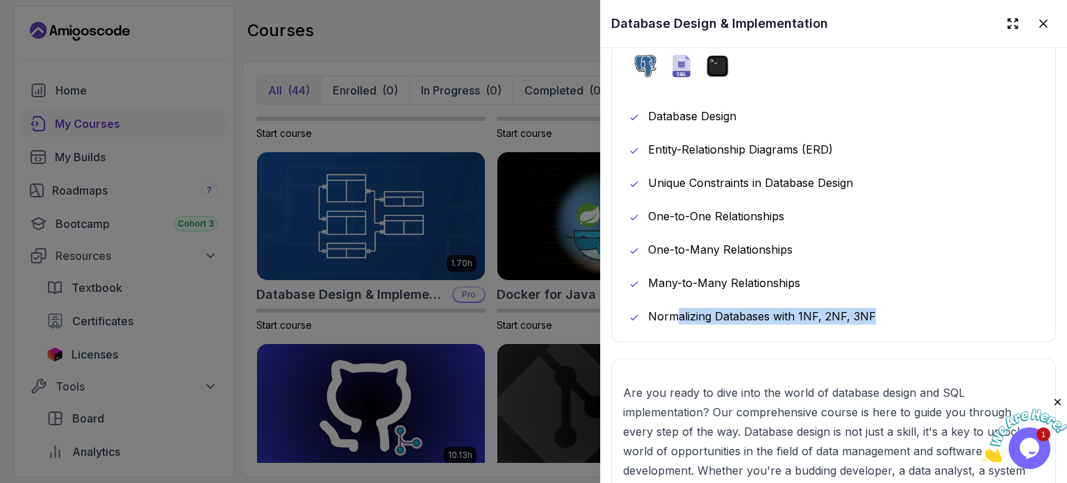
click at [814, 308] on p "Normalizing Databases with 1NF, 2NF, 3NF" at bounding box center [762, 316] width 228 height 17
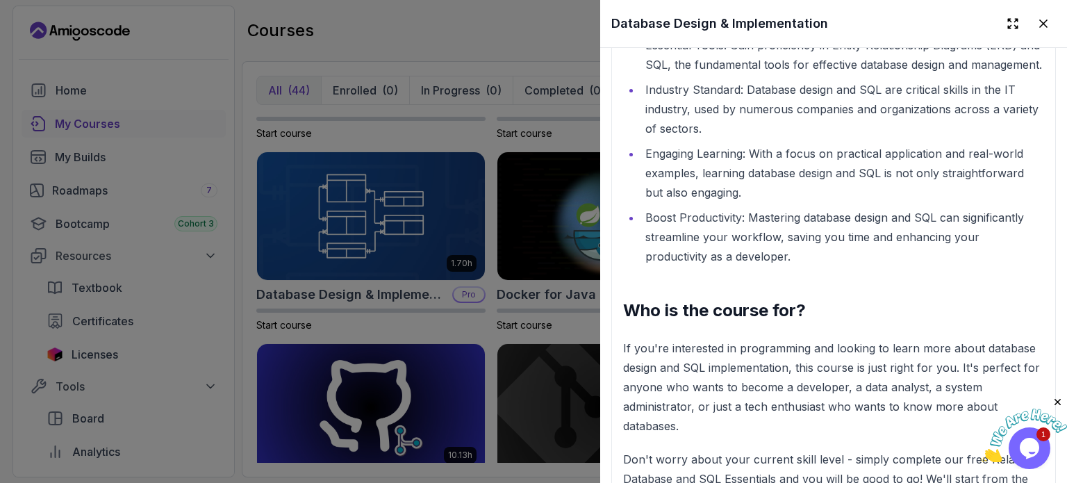
scroll to position [1459, 0]
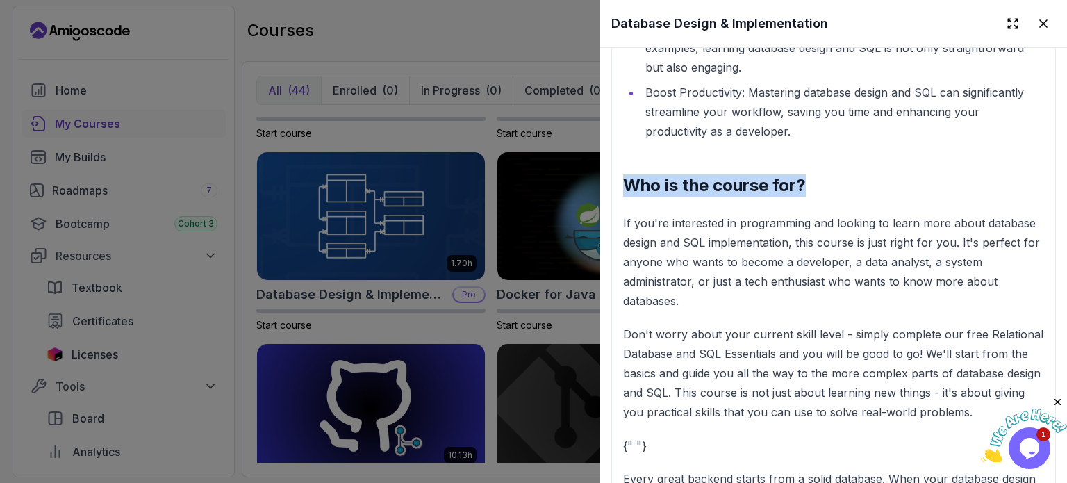
drag, startPoint x: 628, startPoint y: 194, endPoint x: 810, endPoint y: 200, distance: 182.1
click at [824, 197] on h2 "Who is the course for?" at bounding box center [833, 185] width 421 height 22
click at [742, 197] on h2 "Who is the course for?" at bounding box center [833, 185] width 421 height 22
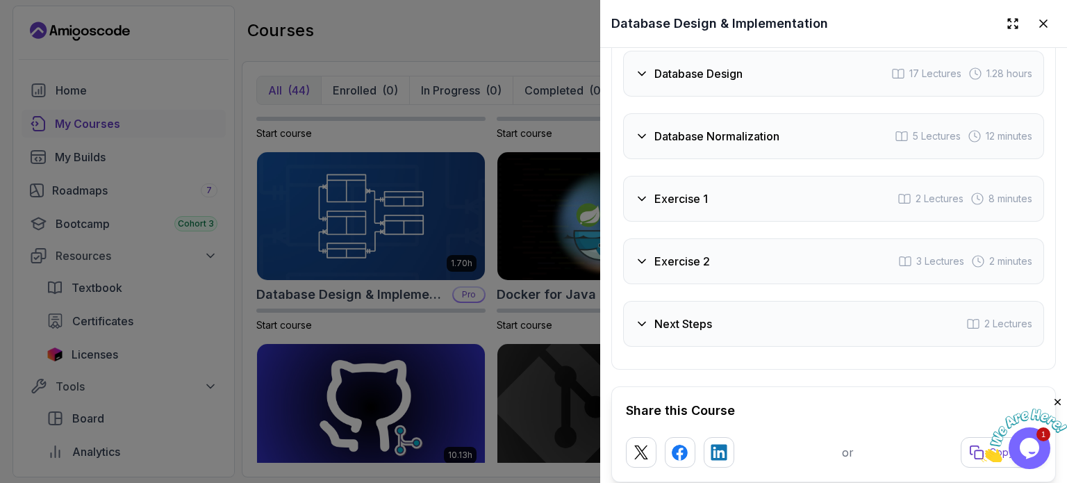
scroll to position [3195, 0]
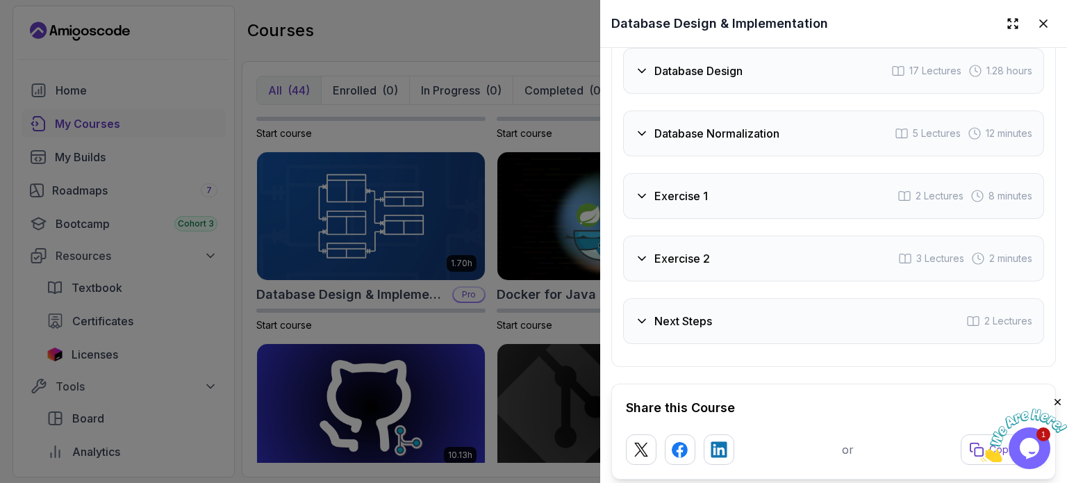
click at [720, 142] on h3 "Database Normalization" at bounding box center [716, 133] width 125 height 17
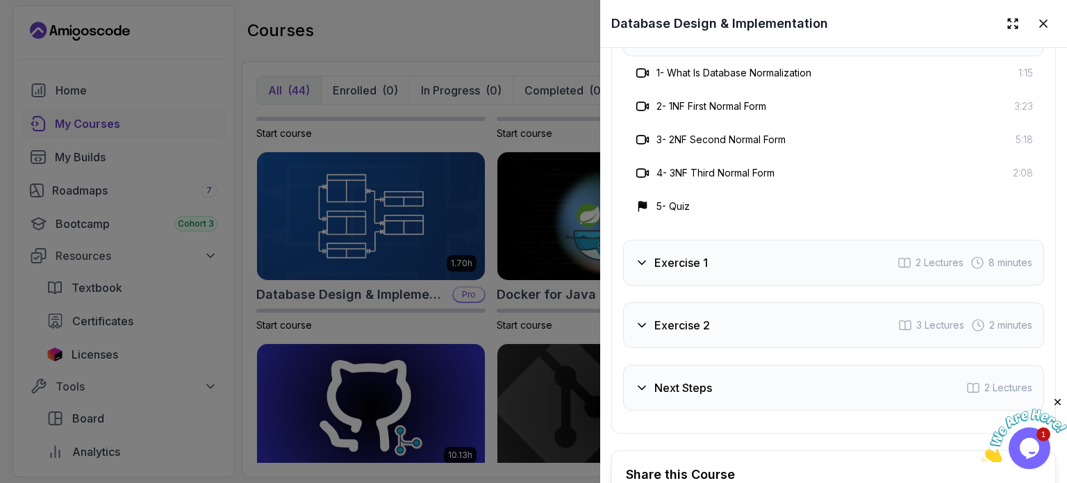
click at [694, 42] on h3 "Database Normalization" at bounding box center [716, 33] width 125 height 17
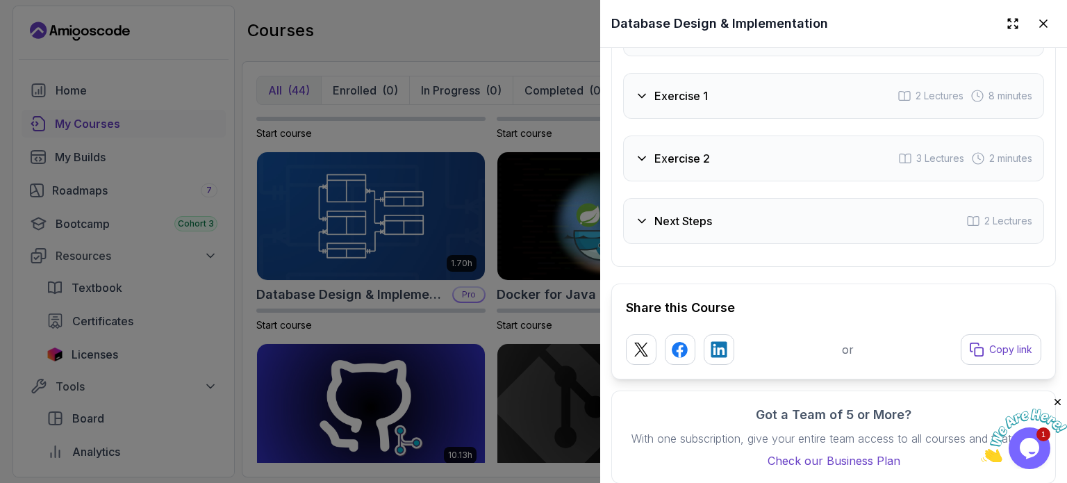
click at [531, 180] on div at bounding box center [533, 241] width 1067 height 483
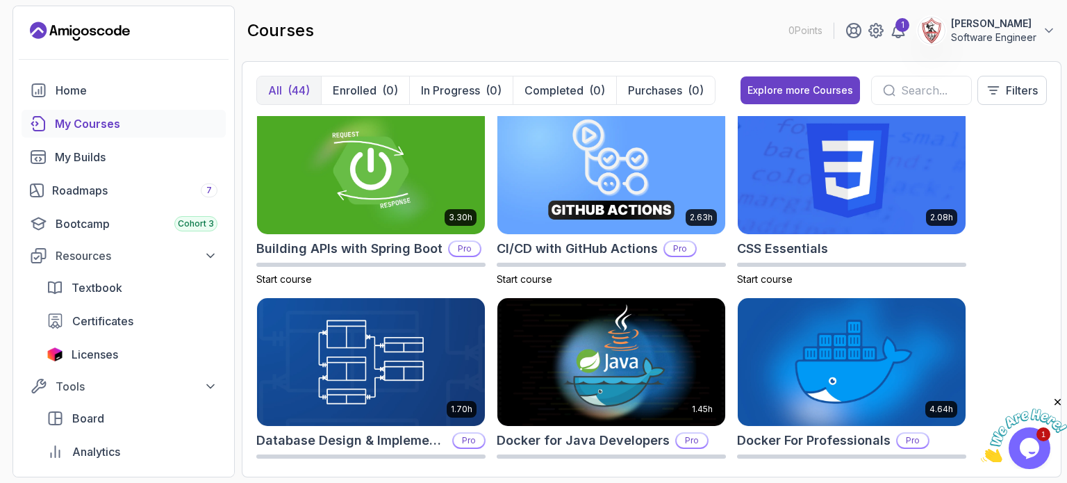
scroll to position [0, 0]
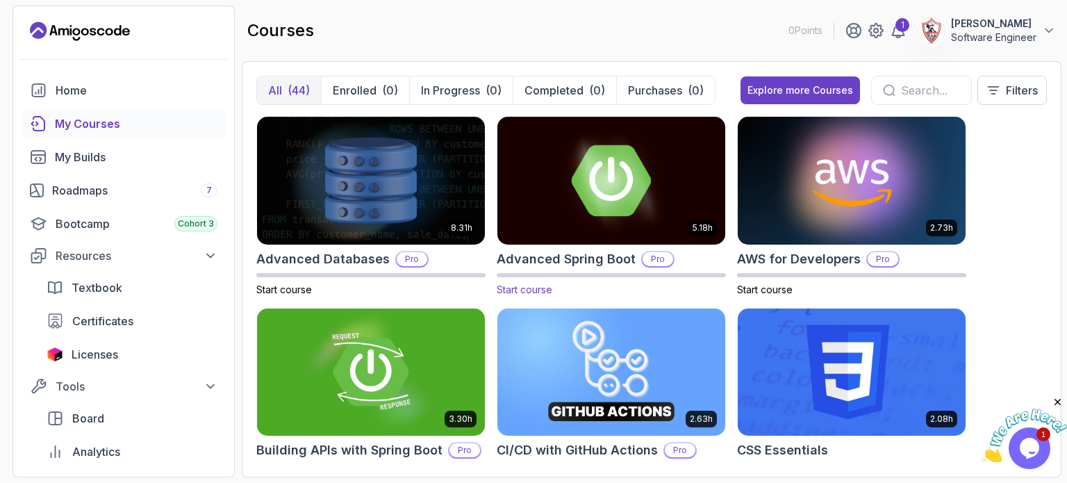
click at [669, 178] on img at bounding box center [611, 180] width 239 height 134
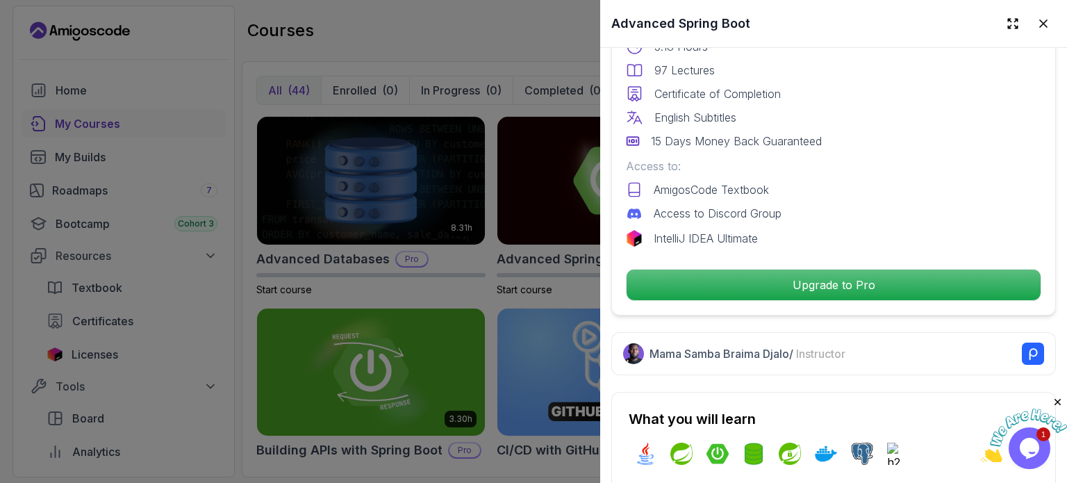
scroll to position [695, 0]
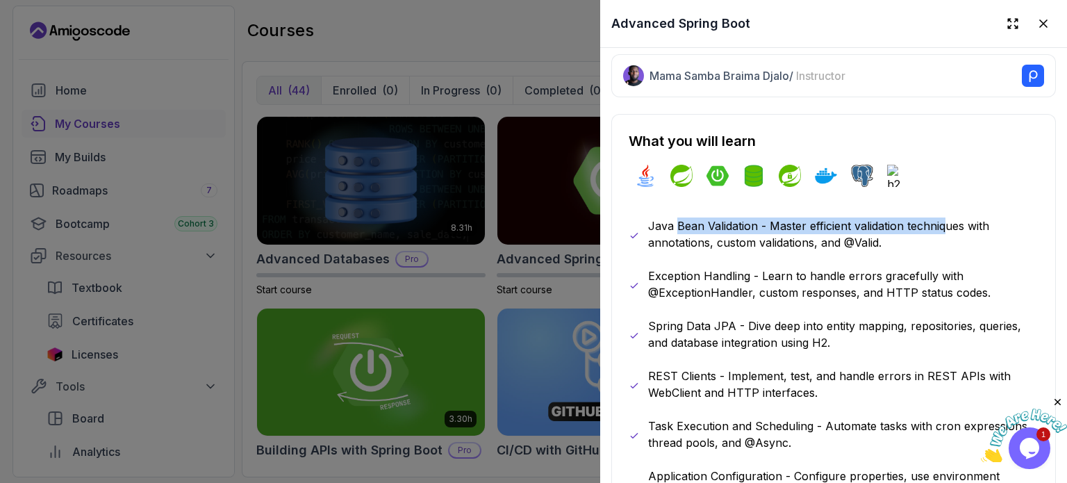
drag, startPoint x: 676, startPoint y: 215, endPoint x: 947, endPoint y: 215, distance: 271.6
click at [947, 217] on p "Java Bean Validation - Master efficient validation techniques with annotations,…" at bounding box center [843, 233] width 390 height 33
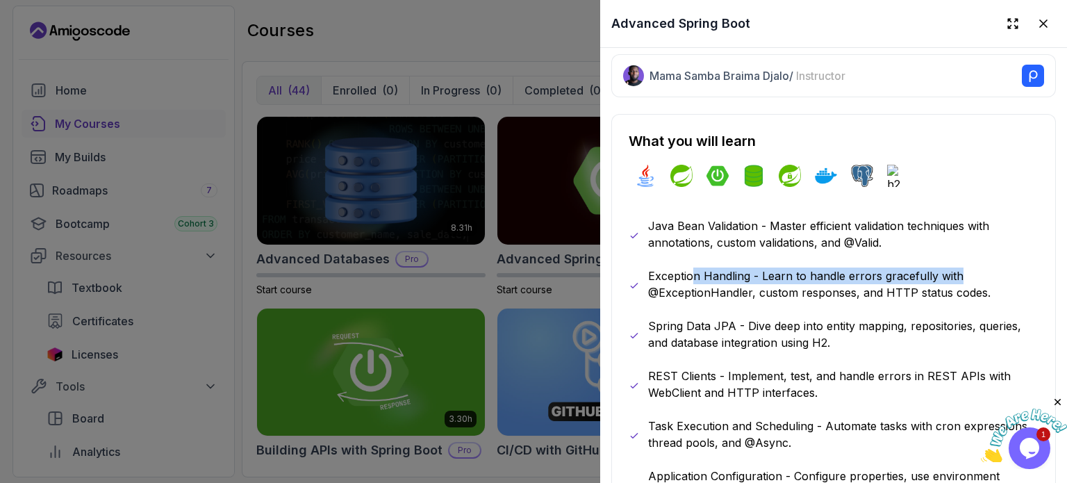
drag, startPoint x: 695, startPoint y: 268, endPoint x: 958, endPoint y: 269, distance: 262.5
click at [958, 269] on p "Exception Handling - Learn to handle errors gracefully with @ExceptionHandler, …" at bounding box center [843, 283] width 390 height 33
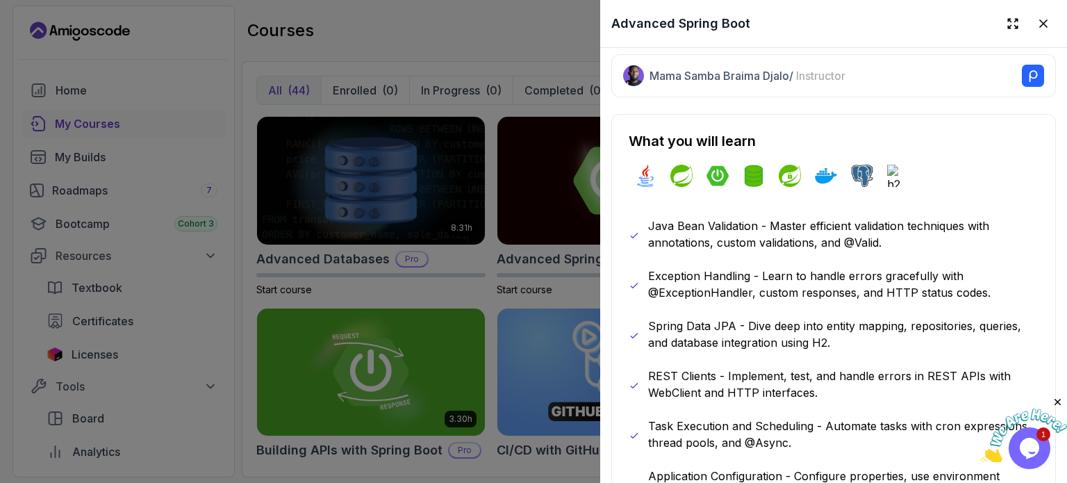
click at [472, 24] on div at bounding box center [533, 241] width 1067 height 483
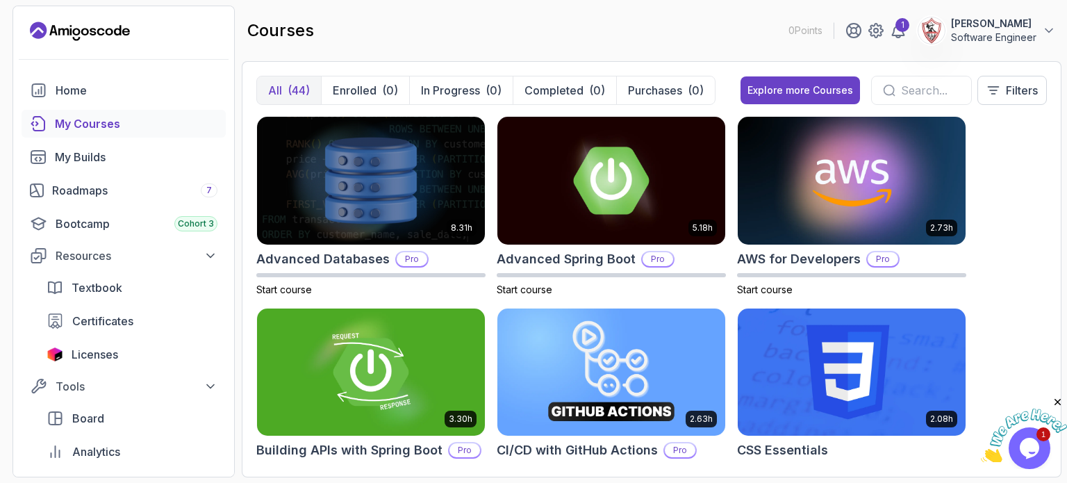
drag, startPoint x: 601, startPoint y: 7, endPoint x: 556, endPoint y: 16, distance: 45.4
click at [556, 16] on div "courses 0 Points 1 Yossef Azozz Software Engineer" at bounding box center [652, 31] width 820 height 50
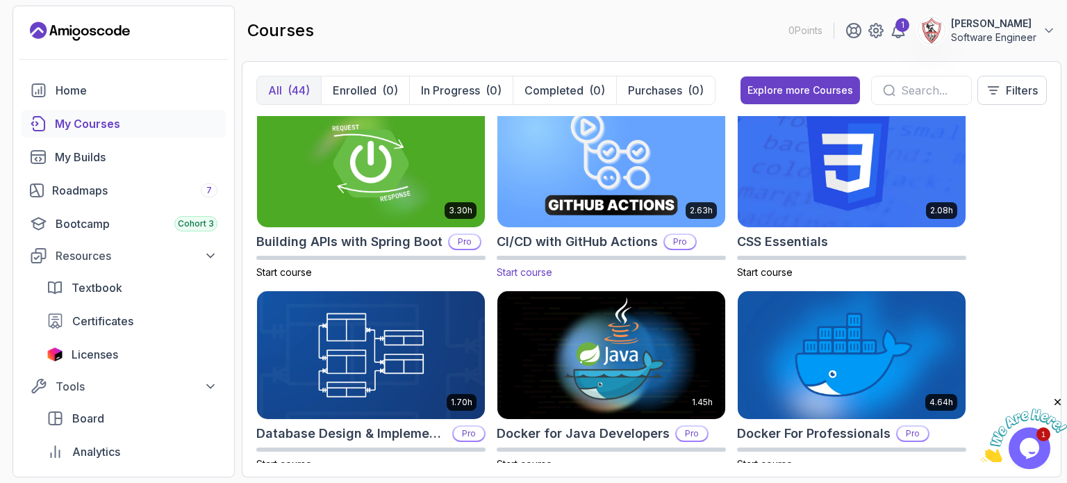
click at [682, 241] on p "Pro" at bounding box center [680, 242] width 31 height 14
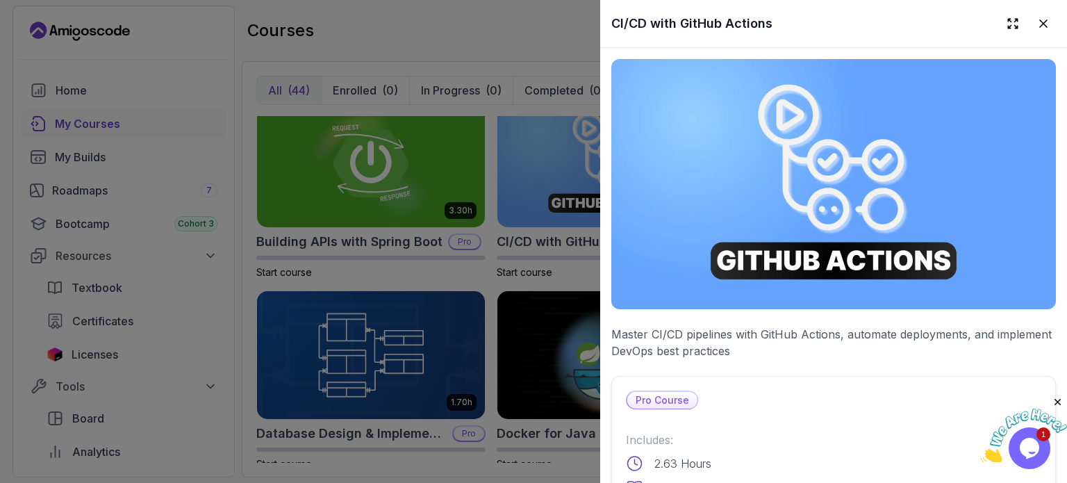
drag, startPoint x: 604, startPoint y: 183, endPoint x: 564, endPoint y: 170, distance: 42.2
click at [551, 165] on div at bounding box center [533, 241] width 1067 height 483
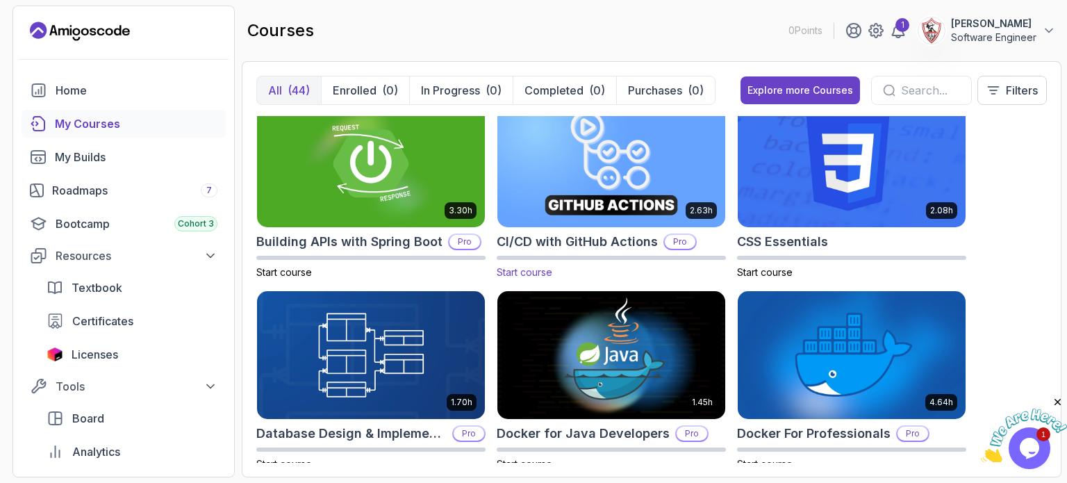
click at [581, 161] on img at bounding box center [611, 164] width 239 height 134
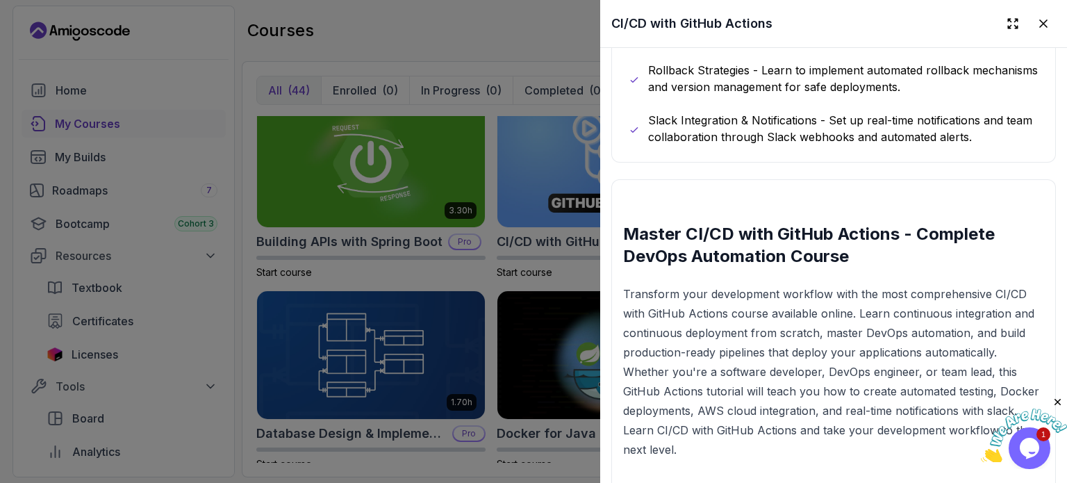
scroll to position [1181, 0]
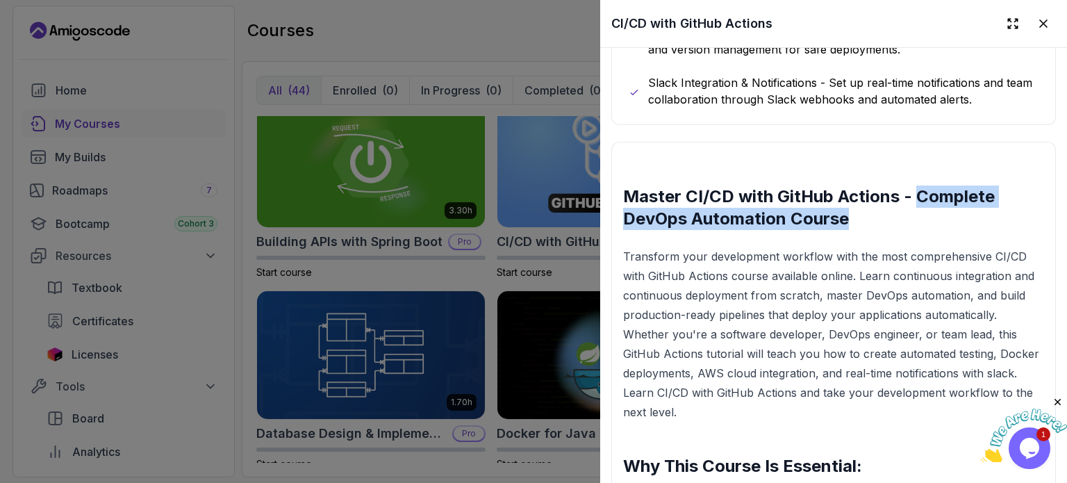
drag, startPoint x: 915, startPoint y: 223, endPoint x: 903, endPoint y: 255, distance: 34.1
click at [917, 230] on h2 "Master CI/CD with GitHub Actions - Complete DevOps Automation Course" at bounding box center [833, 207] width 421 height 44
click at [811, 230] on h2 "Master CI/CD with GitHub Actions - Complete DevOps Automation Course" at bounding box center [833, 207] width 421 height 44
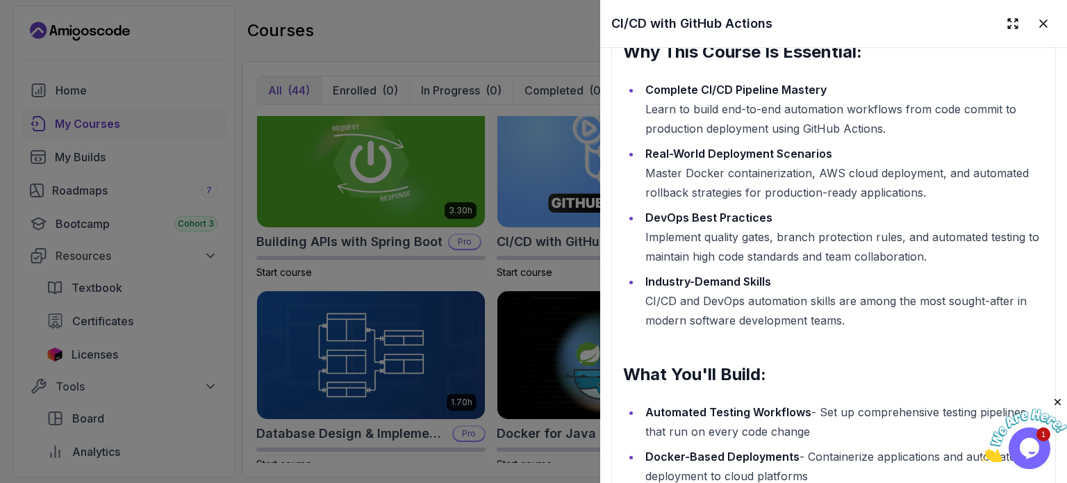
scroll to position [1736, 0]
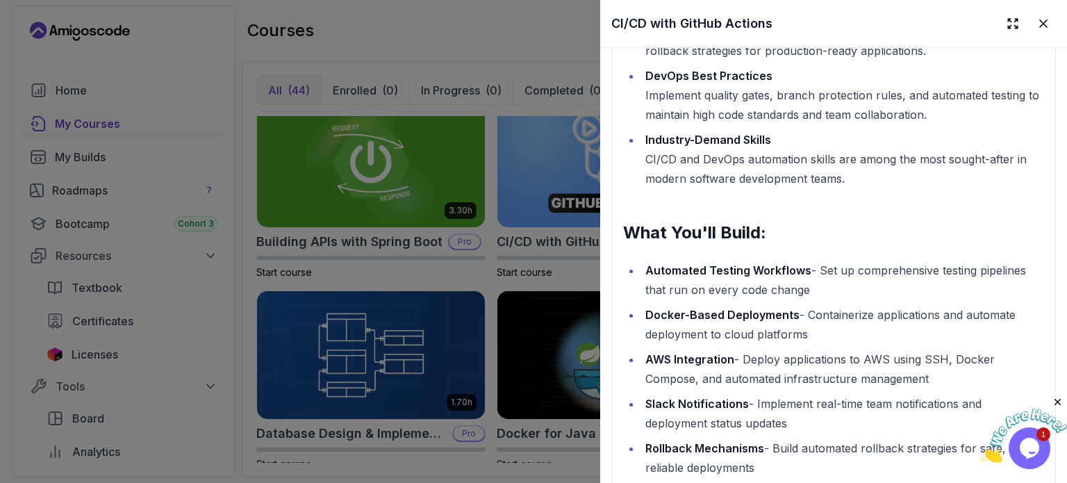
click at [510, 135] on div at bounding box center [533, 241] width 1067 height 483
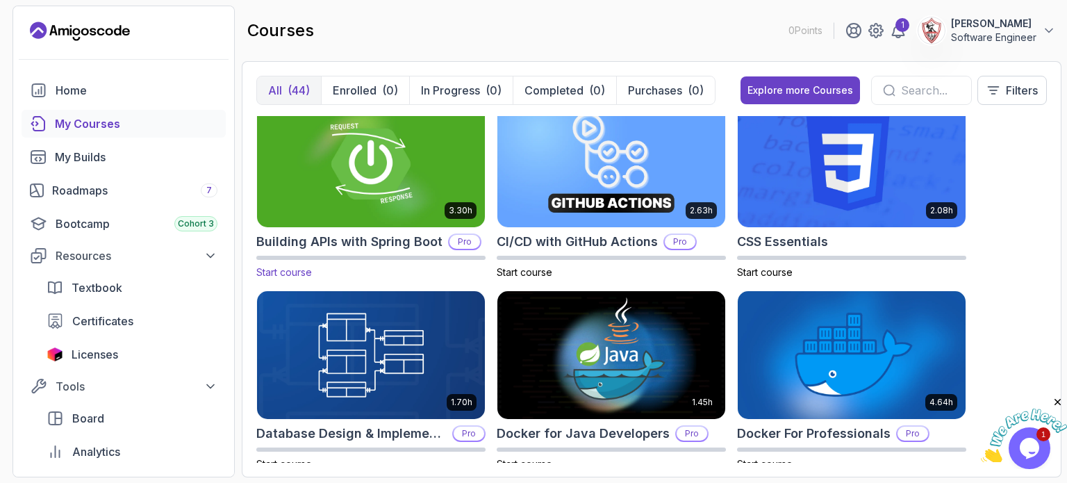
scroll to position [0, 0]
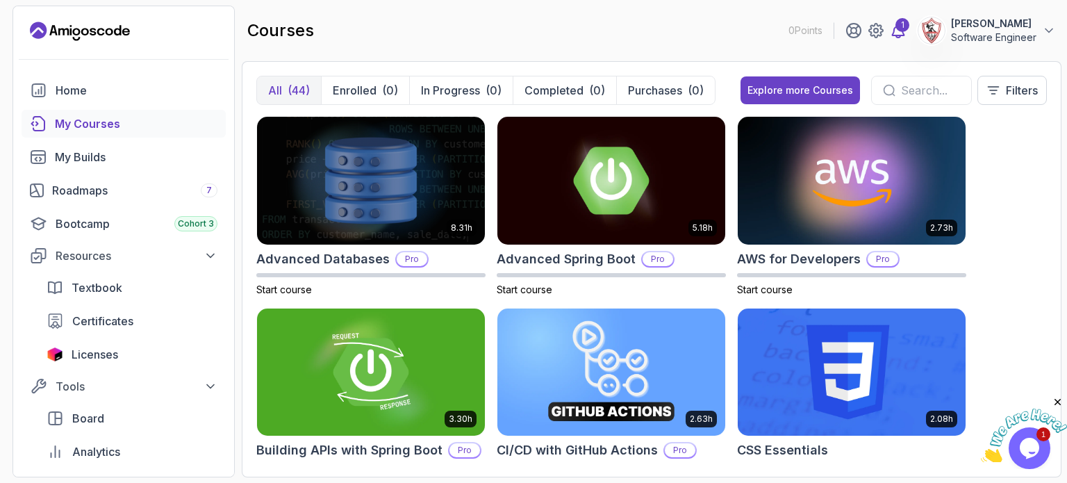
click at [899, 25] on div "1" at bounding box center [902, 25] width 14 height 14
